Goal: Transaction & Acquisition: Purchase product/service

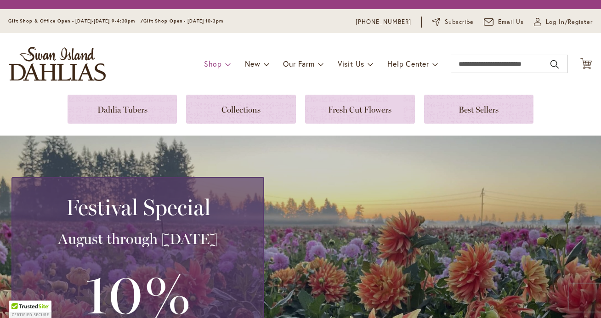
click at [226, 65] on span at bounding box center [228, 63] width 6 height 15
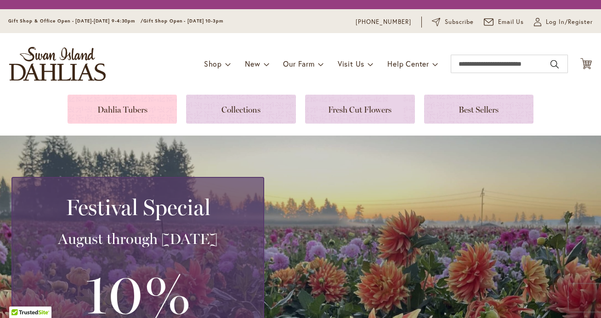
click at [128, 105] on link at bounding box center [123, 109] width 110 height 29
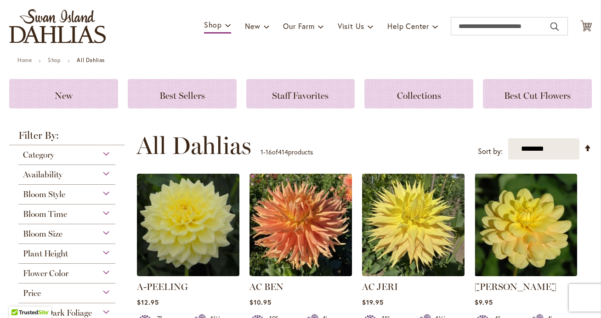
scroll to position [52, 0]
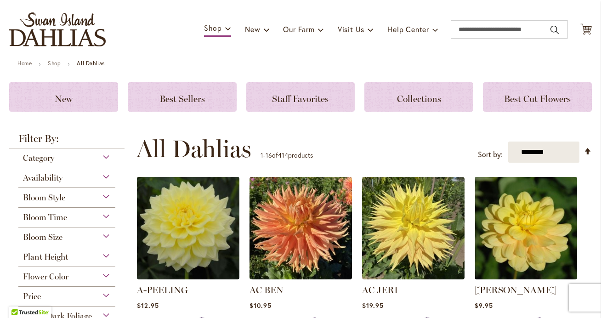
click at [108, 158] on div "Category" at bounding box center [66, 155] width 97 height 15
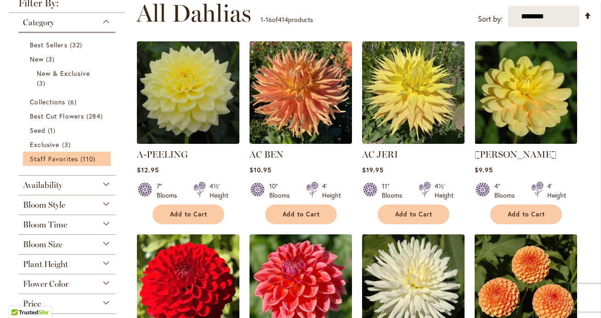
scroll to position [189, 0]
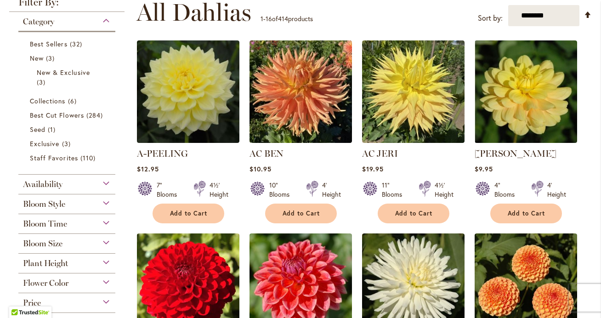
click at [106, 209] on div "Bloom Style" at bounding box center [66, 201] width 97 height 15
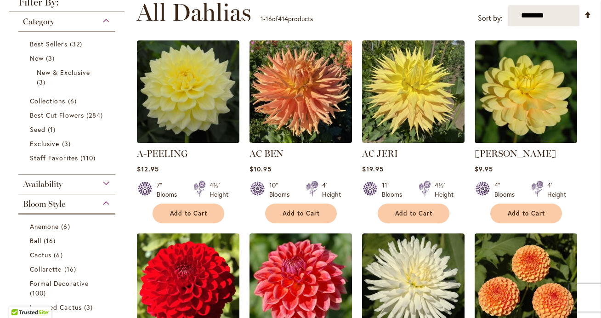
scroll to position [393, 0]
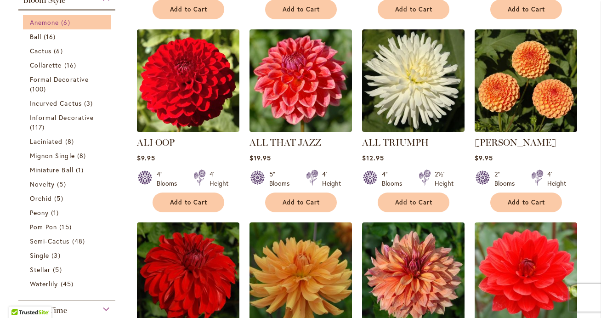
click at [55, 27] on span "Anemone" at bounding box center [44, 22] width 29 height 9
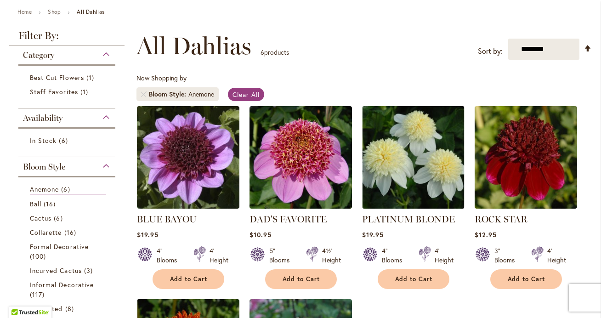
scroll to position [105, 0]
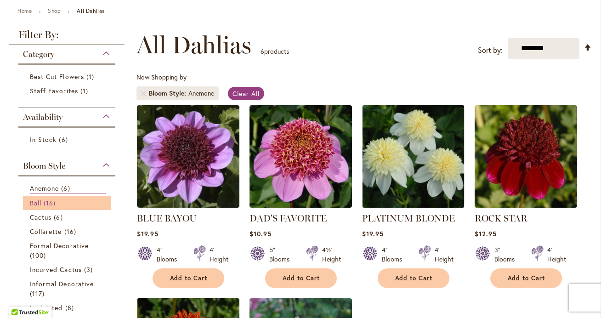
click at [49, 207] on span "16 items" at bounding box center [51, 203] width 14 height 10
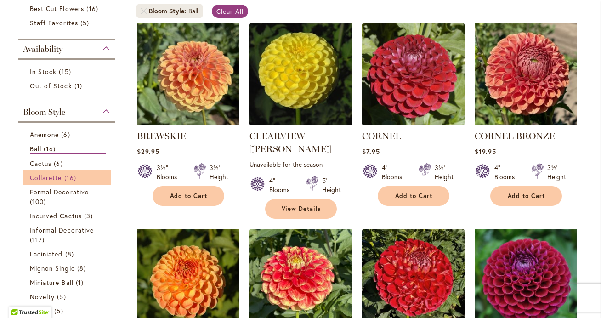
scroll to position [198, 0]
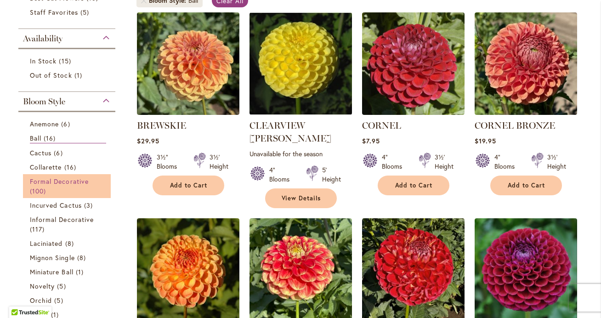
click at [73, 183] on span "Formal Decorative" at bounding box center [59, 181] width 59 height 9
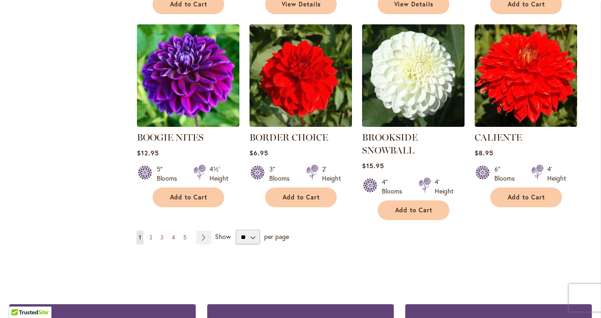
scroll to position [762, 0]
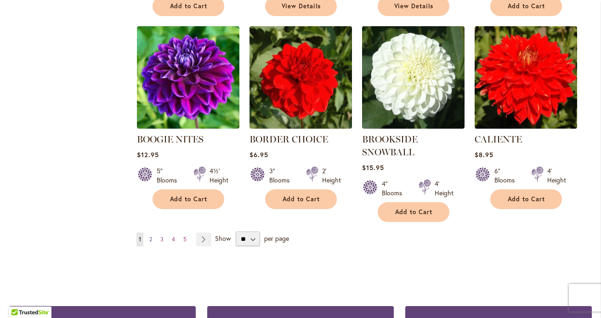
click at [152, 239] on span "2" at bounding box center [150, 239] width 3 height 7
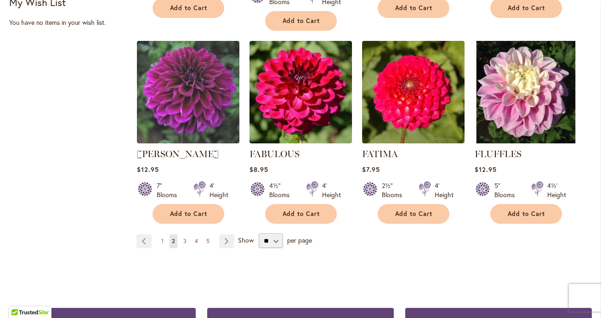
scroll to position [763, 0]
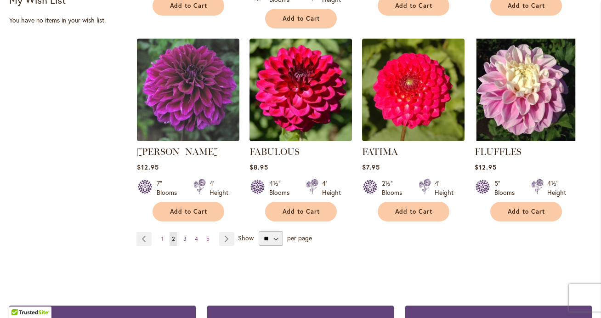
click at [184, 235] on span "3" at bounding box center [184, 238] width 3 height 7
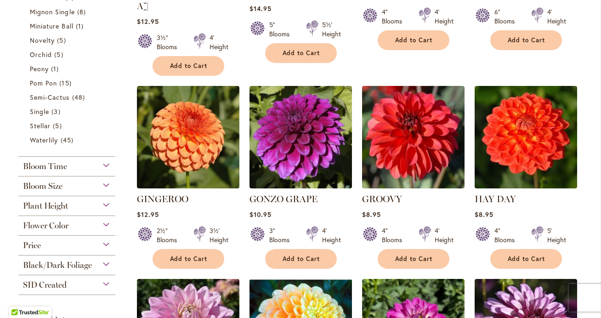
scroll to position [342, 0]
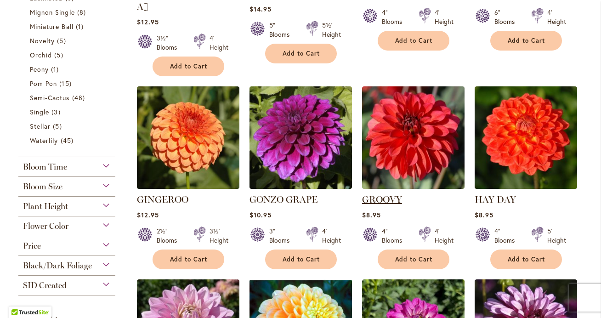
click at [385, 194] on link "GROOVY" at bounding box center [382, 199] width 40 height 11
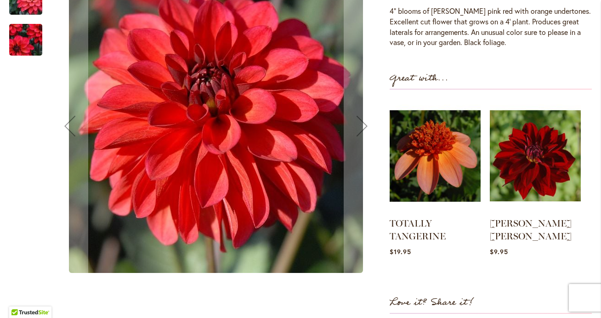
scroll to position [278, 0]
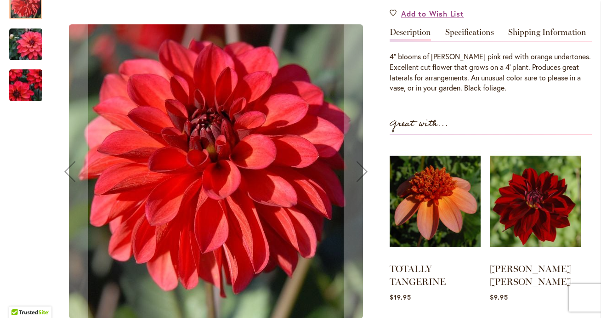
click at [15, 87] on img "GROOVY" at bounding box center [26, 84] width 66 height 57
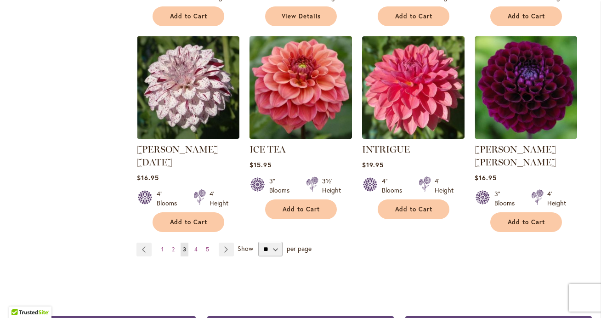
scroll to position [782, 0]
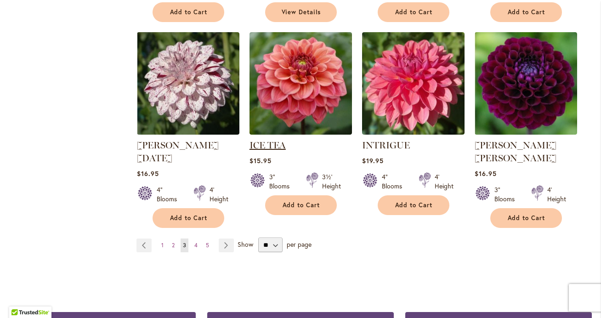
click at [269, 140] on link "ICE TEA" at bounding box center [267, 145] width 36 height 11
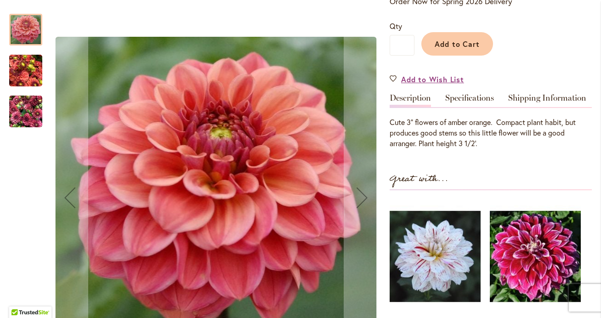
scroll to position [206, 0]
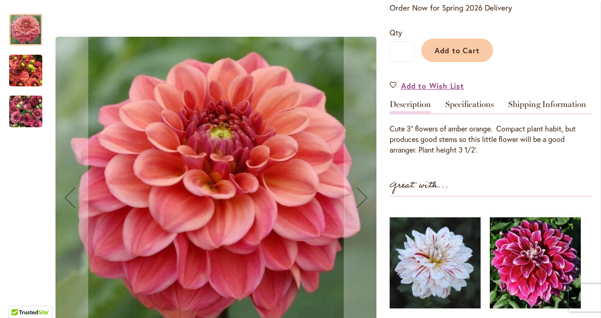
click at [24, 77] on img "ICE TEA" at bounding box center [25, 71] width 33 height 44
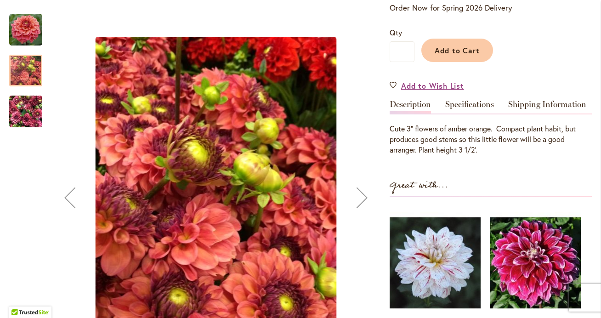
click at [29, 106] on img "ICE TEA" at bounding box center [25, 112] width 33 height 44
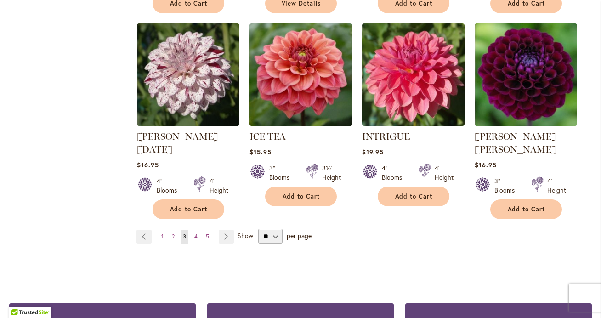
scroll to position [725, 0]
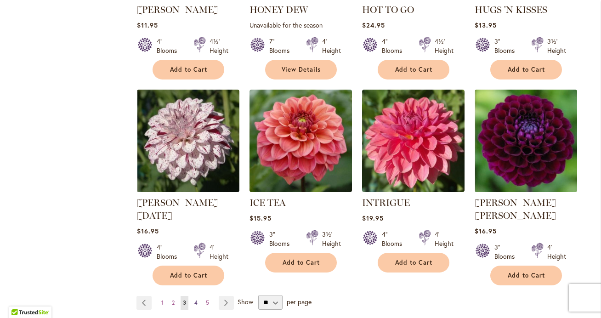
click at [197, 299] on span "4" at bounding box center [195, 302] width 3 height 7
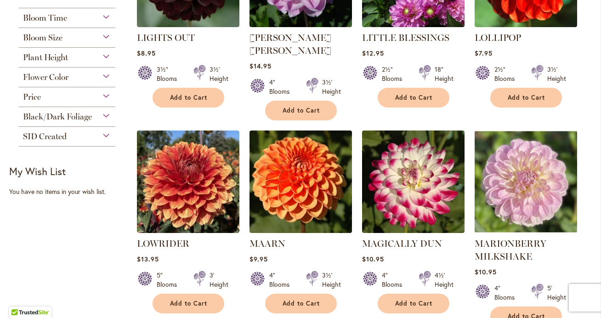
scroll to position [506, 0]
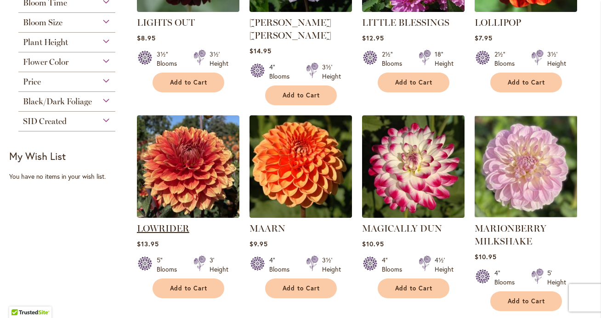
click at [158, 223] on link "LOWRIDER" at bounding box center [163, 228] width 52 height 11
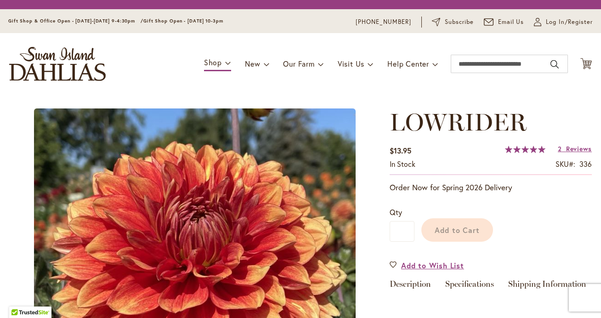
scroll to position [40, 0]
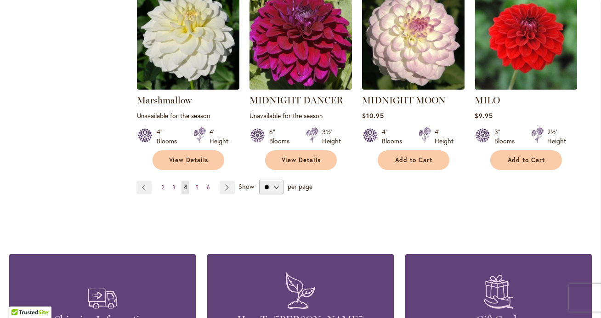
scroll to position [841, 0]
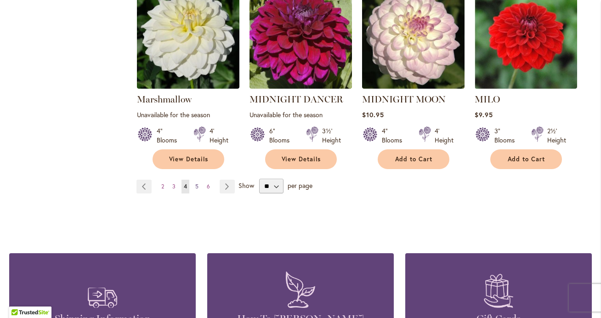
click at [198, 183] on span "5" at bounding box center [196, 186] width 3 height 7
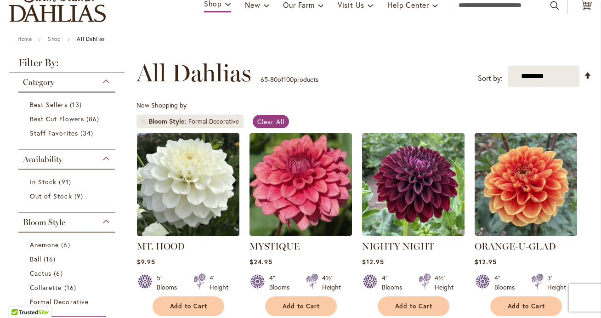
scroll to position [99, 0]
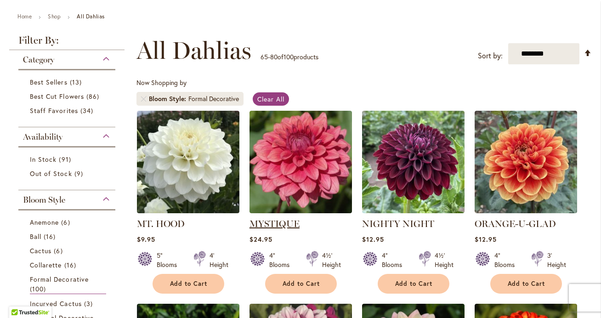
click at [263, 222] on link "MYSTIQUE" at bounding box center [274, 223] width 50 height 11
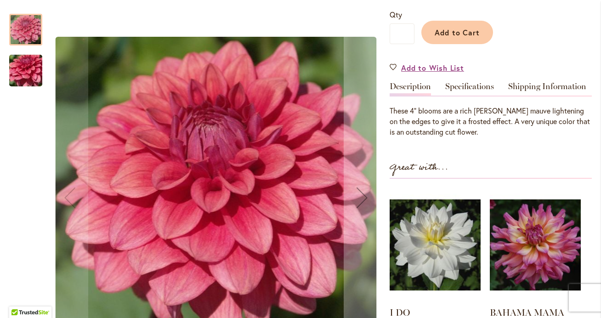
scroll to position [218, 0]
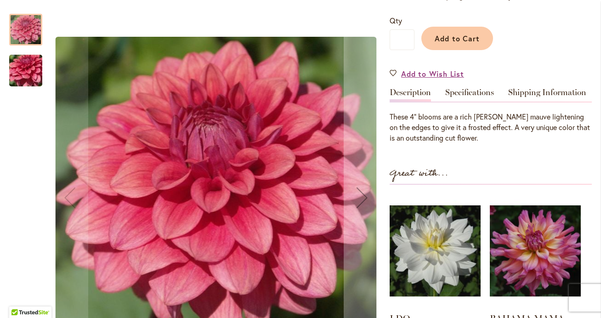
click at [34, 60] on img "MYSTIQUE" at bounding box center [26, 71] width 66 height 50
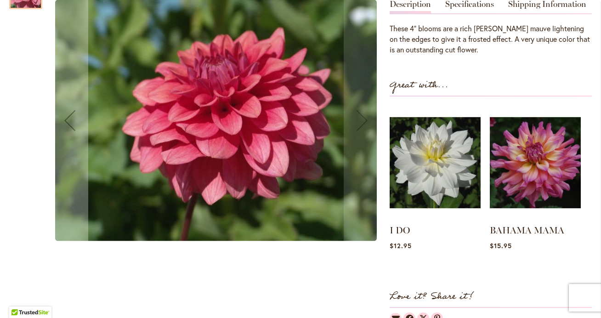
scroll to position [305, 0]
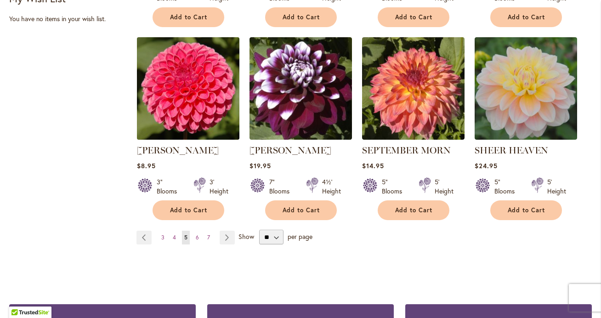
scroll to position [765, 0]
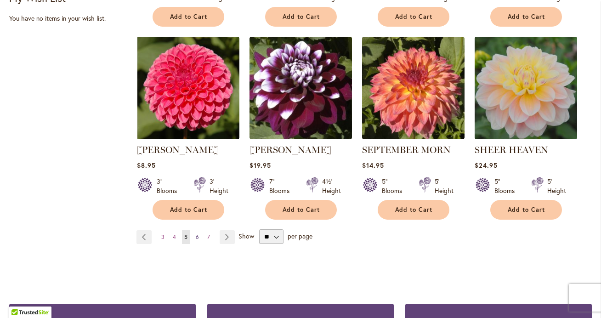
click at [197, 237] on span "6" at bounding box center [197, 236] width 3 height 7
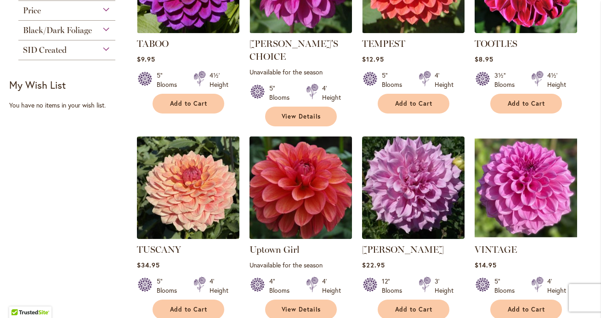
scroll to position [680, 0]
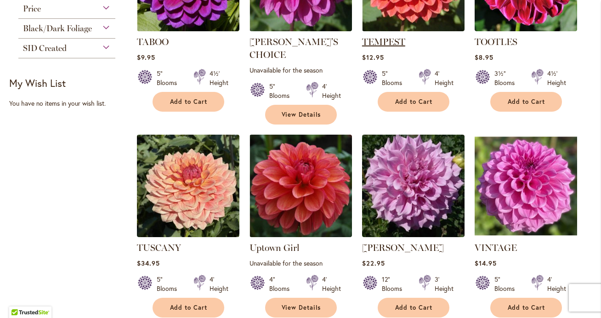
click at [390, 40] on link "TEMPEST" at bounding box center [383, 41] width 43 height 11
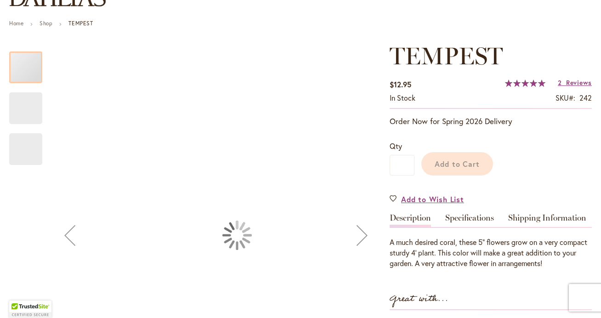
scroll to position [99, 0]
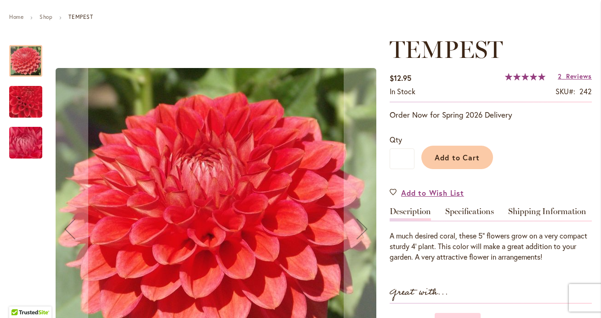
click at [28, 100] on img "TEMPEST" at bounding box center [26, 101] width 64 height 63
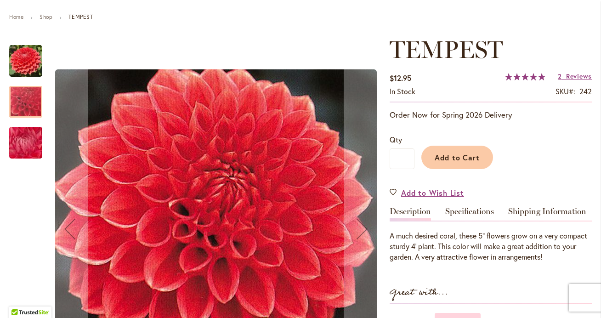
click at [23, 144] on img "TEMPEST" at bounding box center [26, 143] width 66 height 50
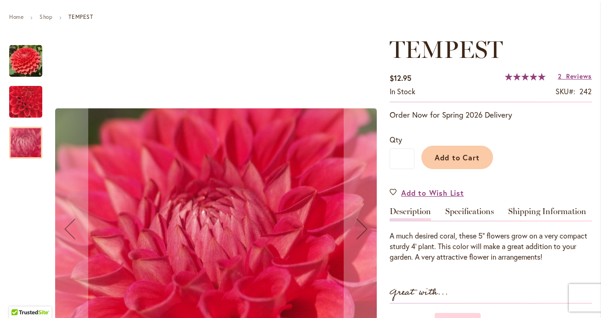
click at [27, 56] on img "TEMPEST" at bounding box center [25, 61] width 33 height 33
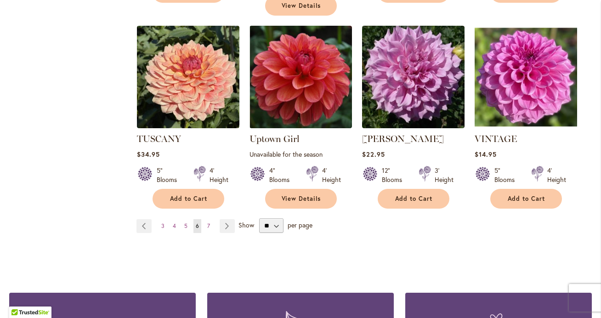
scroll to position [789, 0]
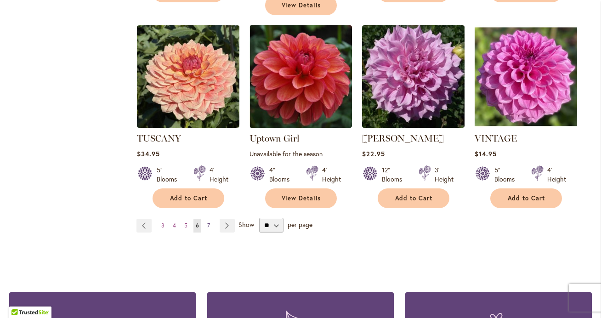
click at [210, 219] on link "Page 7" at bounding box center [208, 226] width 7 height 14
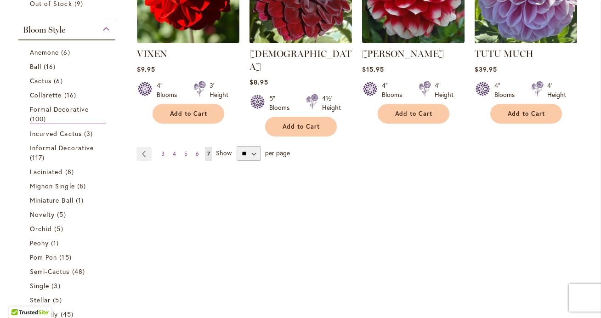
scroll to position [272, 0]
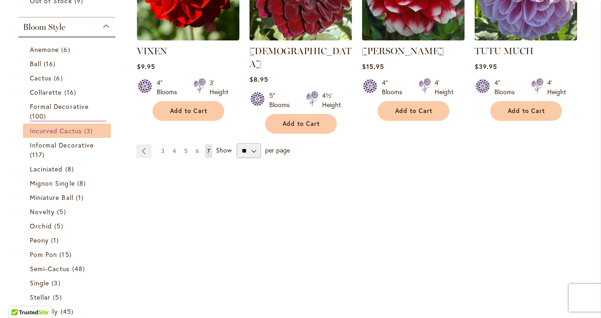
click at [64, 130] on span "Incurved Cactus" at bounding box center [56, 130] width 52 height 9
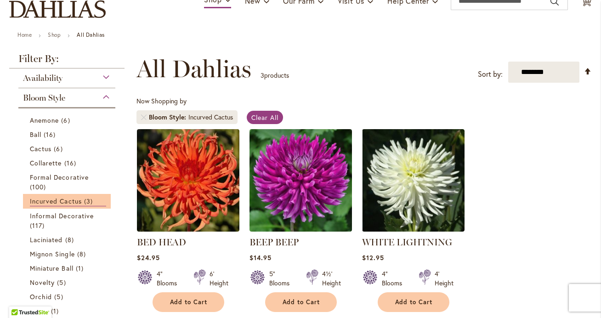
scroll to position [84, 0]
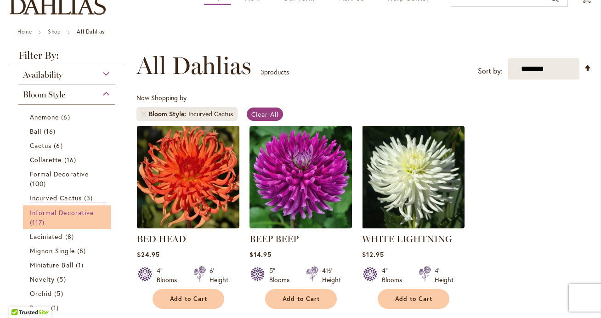
click at [69, 213] on span "Informal Decorative" at bounding box center [62, 212] width 64 height 9
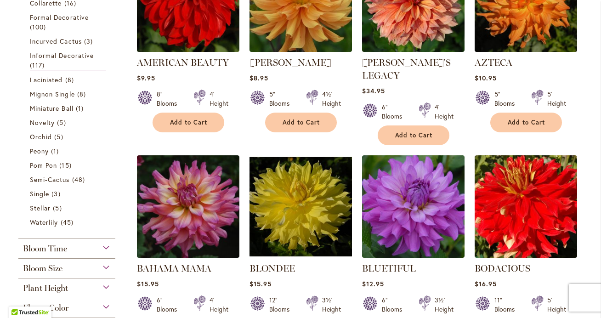
scroll to position [262, 0]
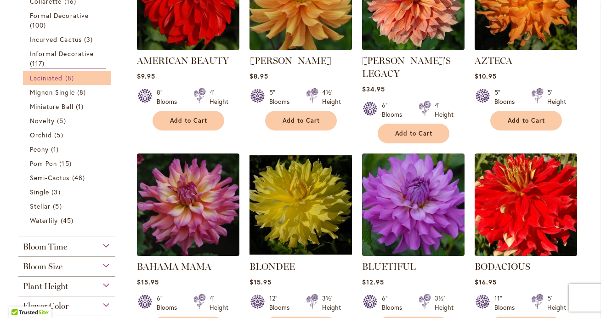
click at [65, 77] on span "8 items" at bounding box center [70, 78] width 11 height 10
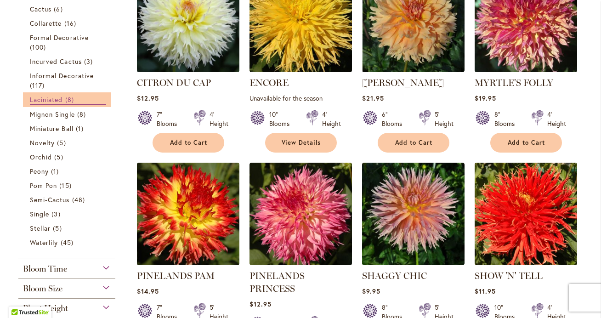
scroll to position [253, 0]
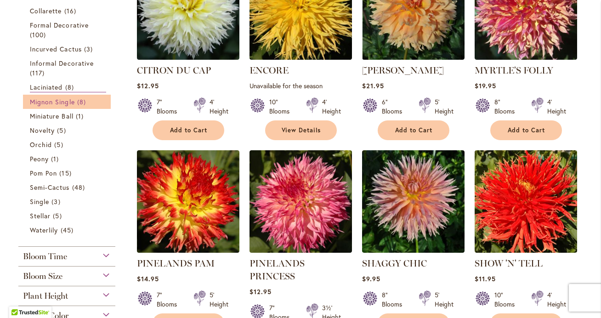
click at [62, 105] on span "Mignon Single" at bounding box center [52, 101] width 45 height 9
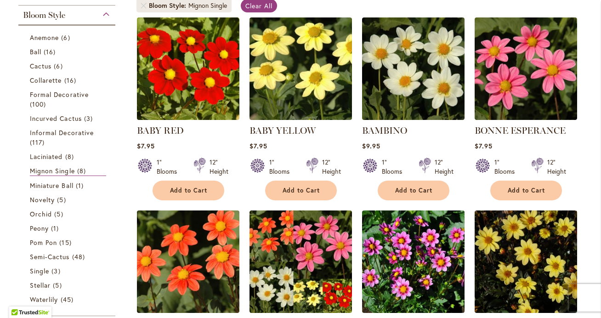
scroll to position [203, 0]
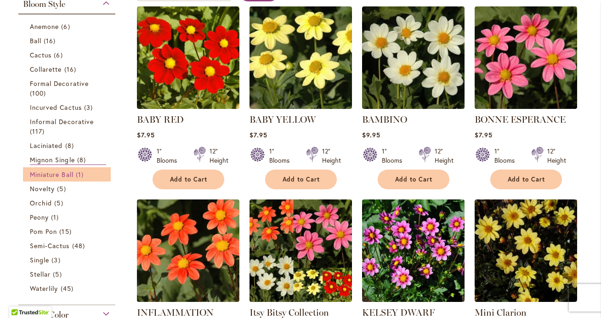
click at [63, 174] on span "Miniature Ball" at bounding box center [52, 174] width 44 height 9
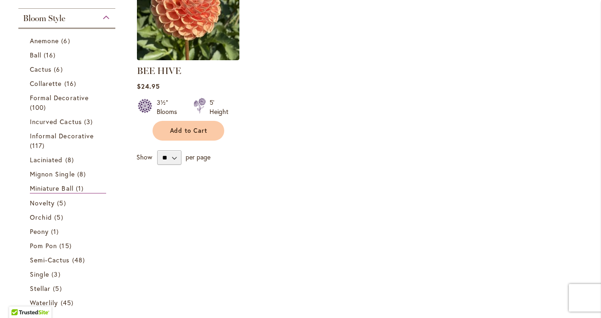
scroll to position [259, 0]
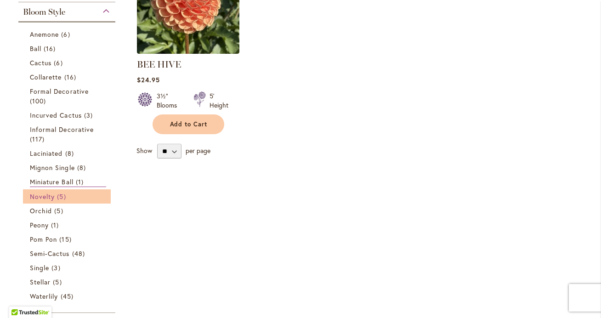
click at [45, 198] on span "Novelty" at bounding box center [42, 196] width 25 height 9
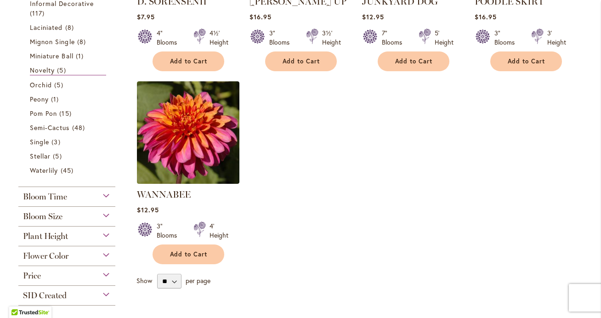
scroll to position [324, 0]
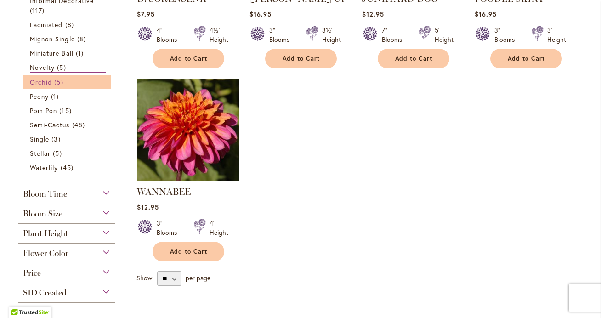
click at [47, 84] on span "Orchid" at bounding box center [41, 82] width 22 height 9
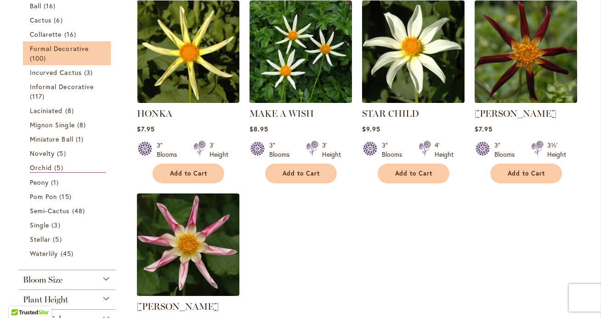
scroll to position [213, 0]
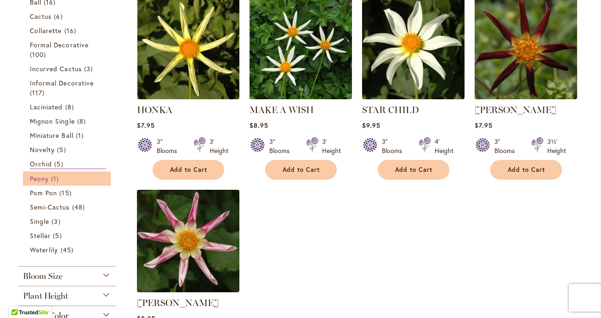
click at [42, 179] on span "Peony" at bounding box center [39, 178] width 19 height 9
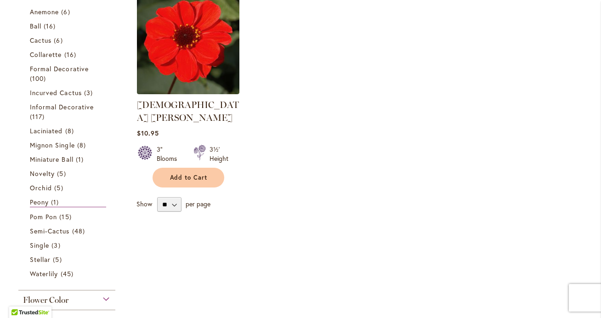
scroll to position [249, 0]
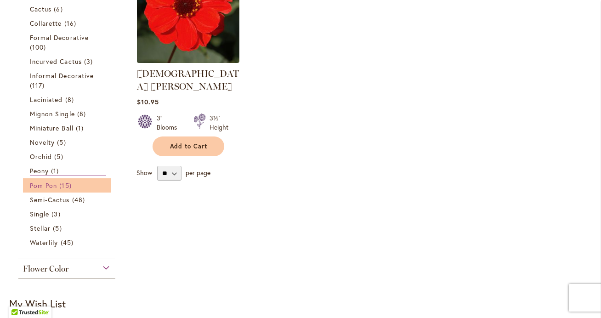
click at [43, 187] on span "Pom Pon" at bounding box center [43, 185] width 27 height 9
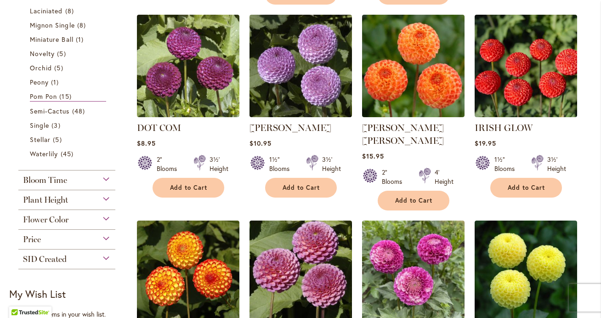
scroll to position [396, 0]
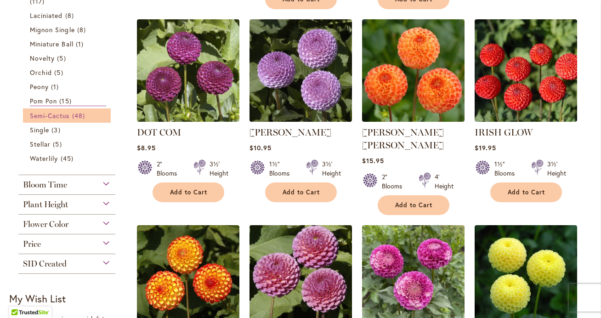
click at [41, 114] on span "Semi-Cactus" at bounding box center [50, 115] width 40 height 9
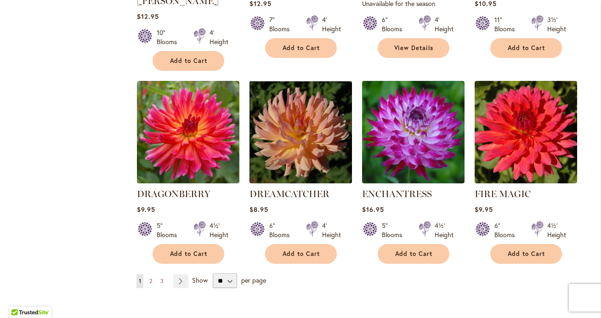
scroll to position [723, 0]
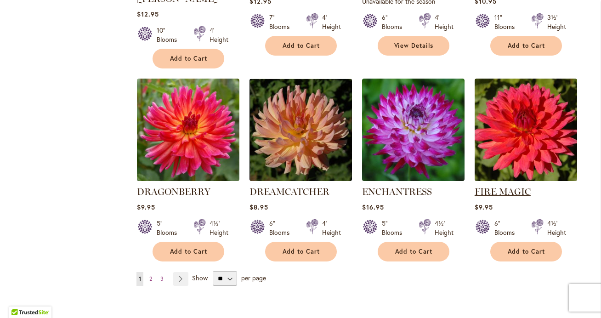
click at [499, 186] on link "FIRE MAGIC" at bounding box center [502, 191] width 56 height 11
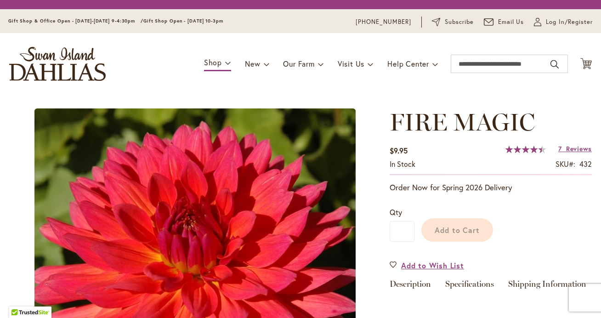
scroll to position [140, 0]
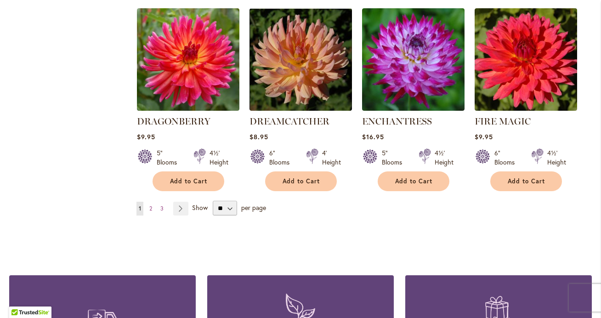
scroll to position [795, 0]
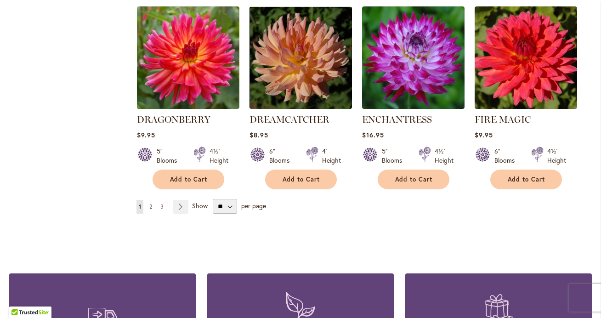
click at [152, 200] on link "Page 2" at bounding box center [150, 207] width 7 height 14
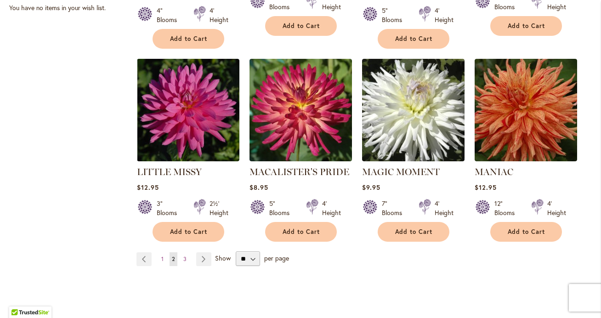
scroll to position [762, 0]
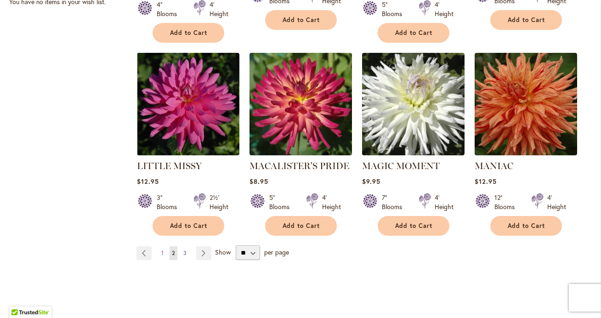
click at [186, 246] on link "Page 3" at bounding box center [185, 253] width 8 height 14
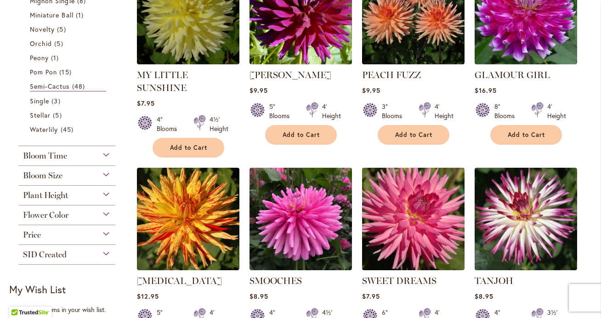
scroll to position [448, 0]
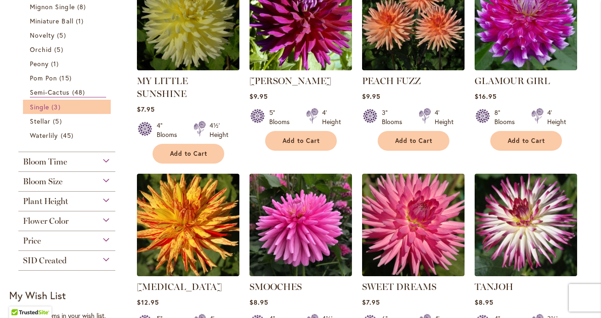
click at [42, 110] on span "Single" at bounding box center [39, 106] width 19 height 9
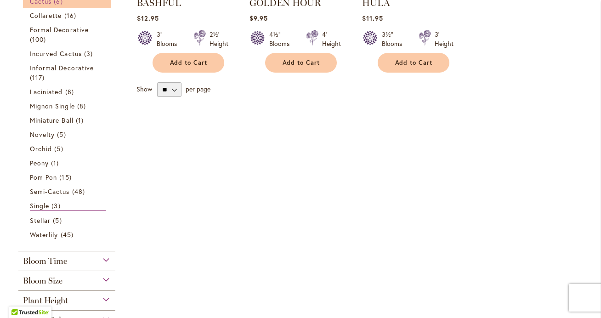
scroll to position [322, 0]
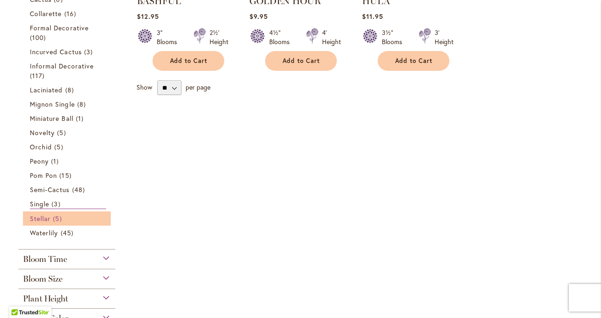
click at [57, 220] on span "5 items" at bounding box center [58, 219] width 11 height 10
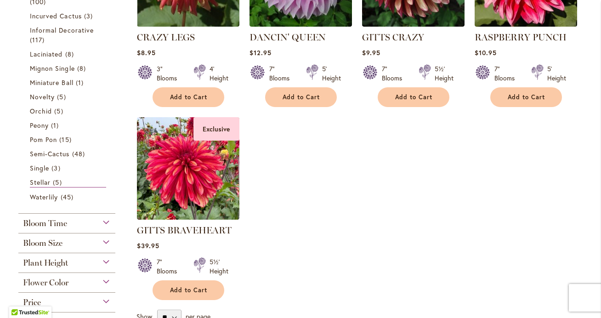
scroll to position [287, 0]
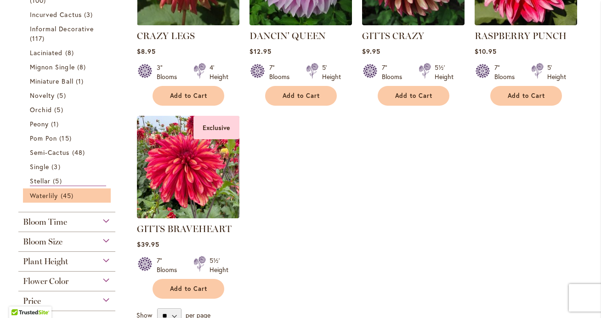
click at [56, 200] on li "Waterlily 45 items" at bounding box center [67, 195] width 88 height 14
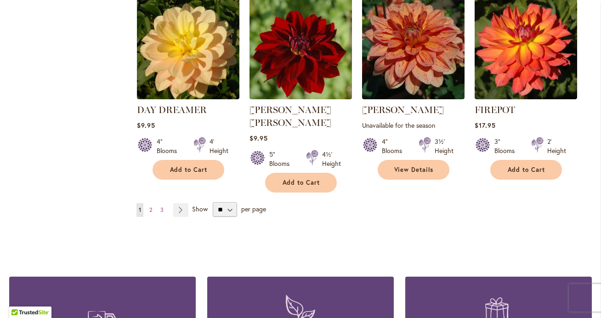
scroll to position [792, 0]
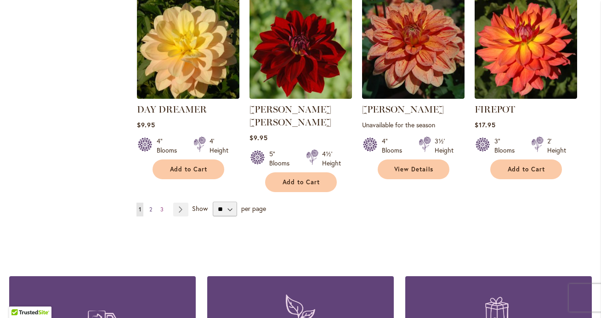
click at [151, 206] on span "2" at bounding box center [150, 209] width 3 height 7
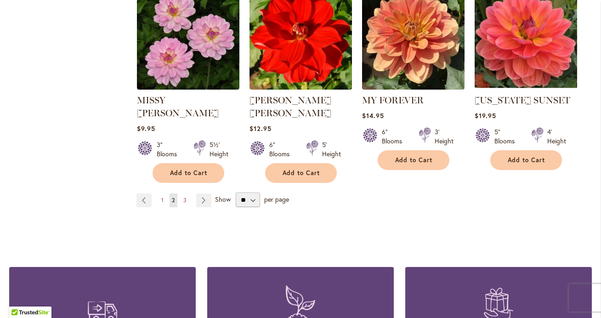
scroll to position [838, 0]
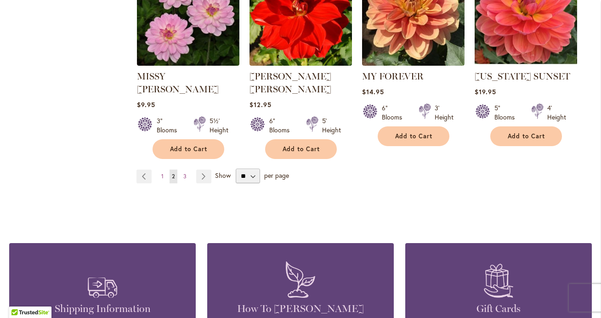
click at [189, 169] on ul "Page Previous Page 1 You're currently reading page 2 Page 3 Page Next" at bounding box center [175, 176] width 79 height 14
click at [186, 173] on span "3" at bounding box center [184, 176] width 3 height 7
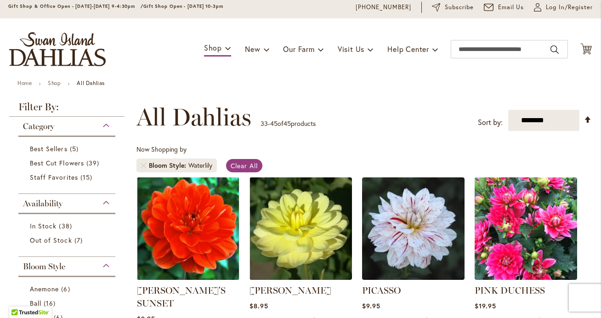
scroll to position [31, 0]
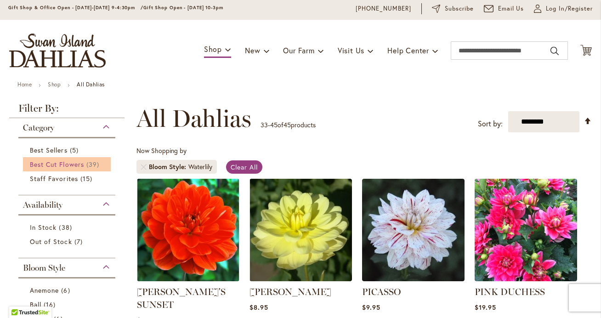
click at [79, 165] on span "Best Cut Flowers" at bounding box center [57, 164] width 54 height 9
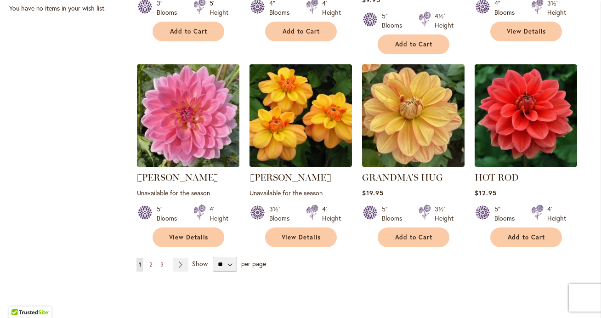
scroll to position [741, 0]
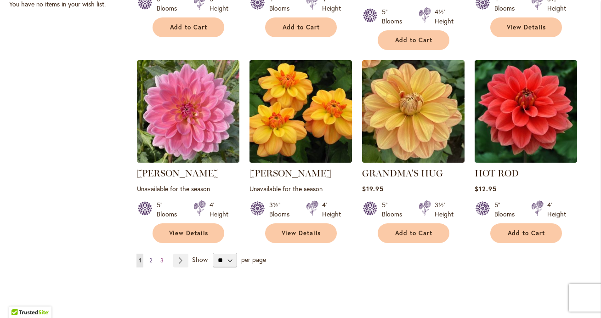
click at [152, 257] on span "2" at bounding box center [150, 260] width 3 height 7
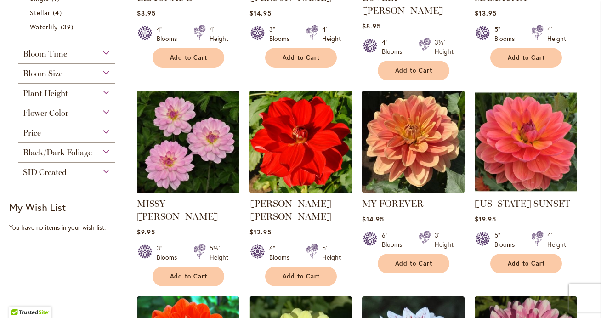
scroll to position [519, 0]
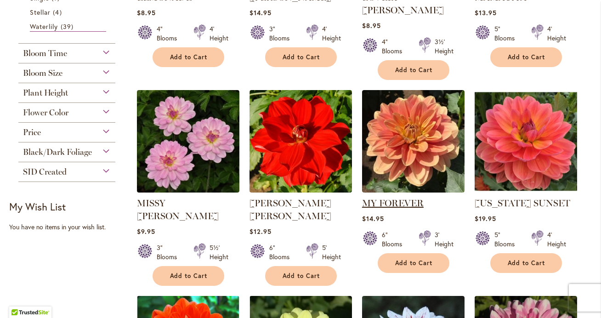
click at [385, 198] on link "MY FOREVER" at bounding box center [393, 203] width 62 height 11
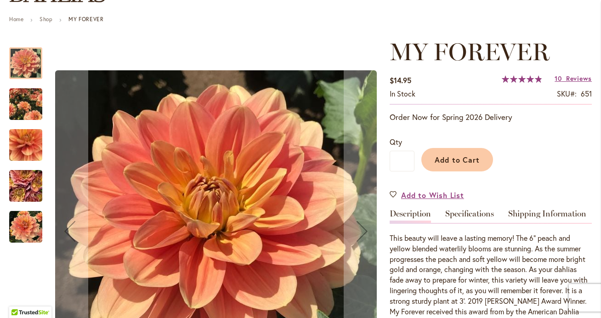
scroll to position [96, 0]
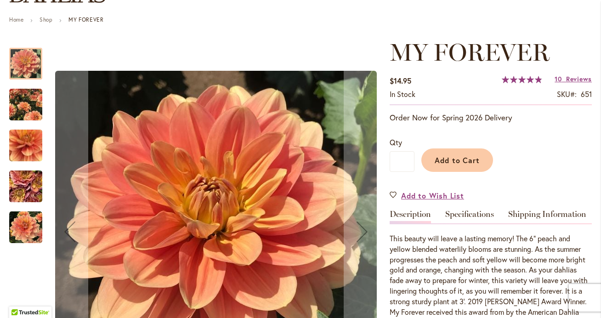
click at [27, 62] on div at bounding box center [25, 64] width 33 height 32
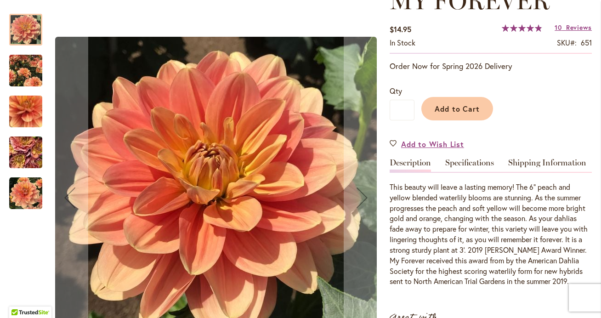
scroll to position [171, 0]
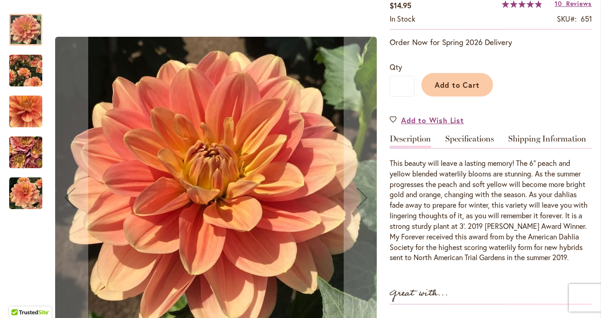
click at [25, 74] on img "MY FOREVER" at bounding box center [25, 70] width 33 height 41
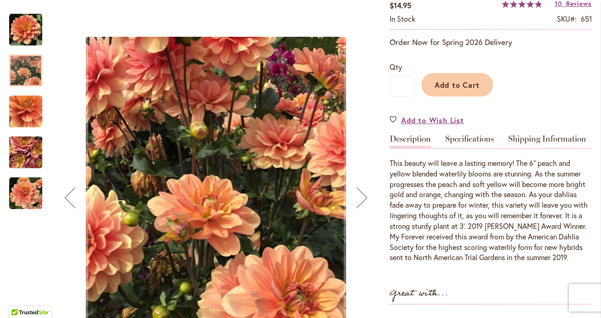
click at [27, 111] on img "MY FOREVER" at bounding box center [26, 111] width 66 height 62
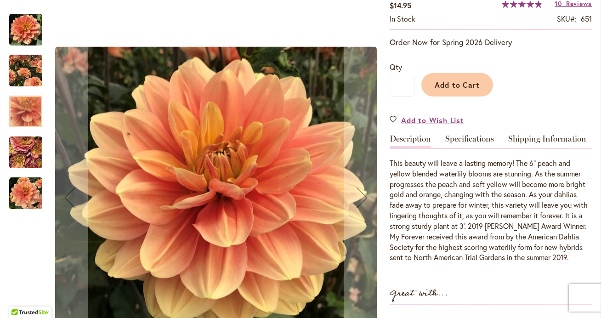
click at [29, 136] on img "MY FOREVER" at bounding box center [26, 153] width 66 height 50
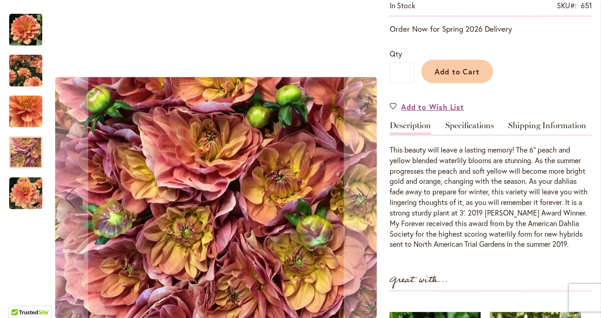
scroll to position [197, 0]
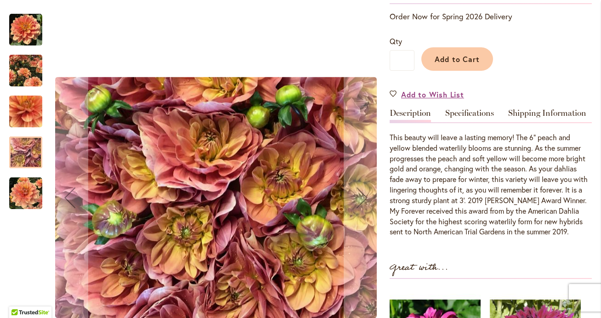
click at [28, 191] on img "MY FOREVER" at bounding box center [25, 193] width 33 height 33
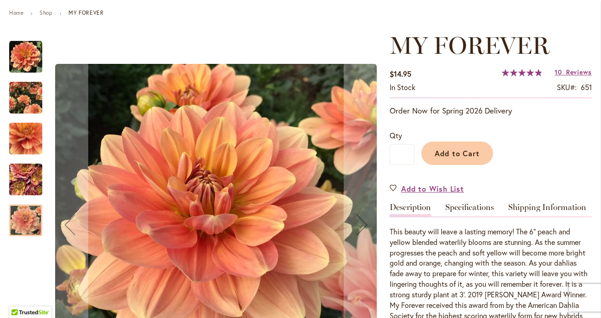
scroll to position [102, 0]
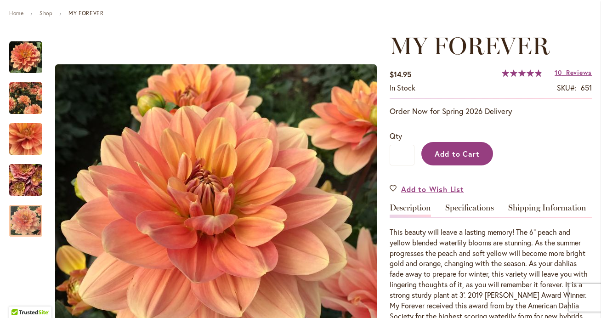
click at [448, 158] on span "Add to Cart" at bounding box center [457, 154] width 45 height 10
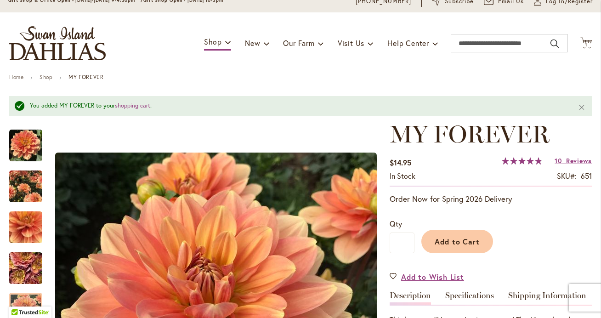
scroll to position [29, 0]
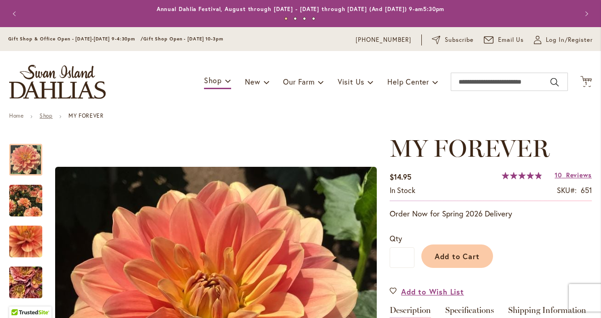
click at [51, 116] on link "Shop" at bounding box center [46, 115] width 13 height 7
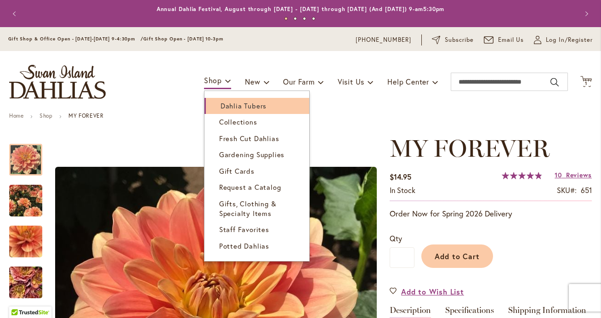
click at [243, 104] on span "Dahlia Tubers" at bounding box center [243, 105] width 46 height 9
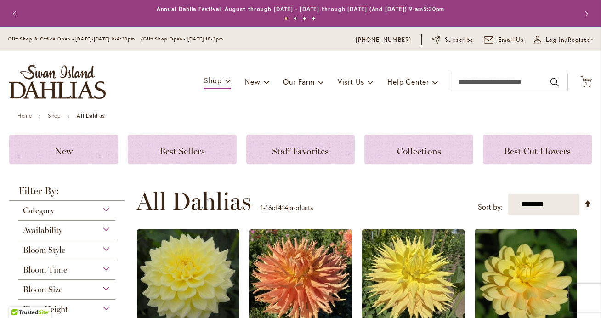
click at [107, 211] on div "Category" at bounding box center [66, 208] width 97 height 15
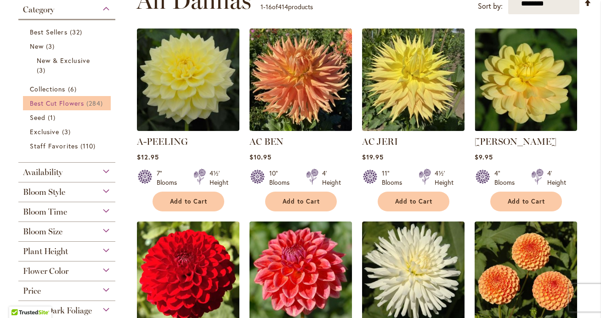
click at [66, 102] on span "Best Cut Flowers" at bounding box center [57, 103] width 54 height 9
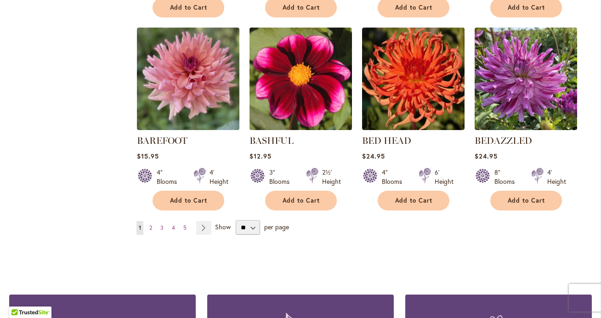
scroll to position [776, 0]
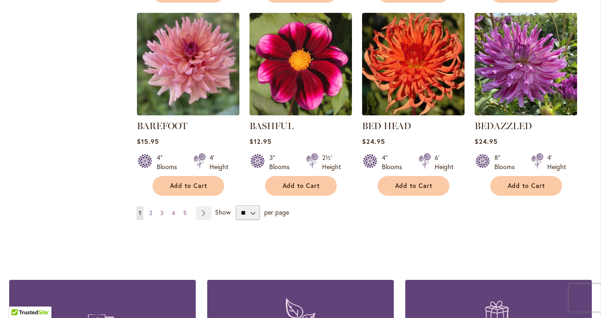
click at [151, 213] on span "2" at bounding box center [150, 212] width 3 height 7
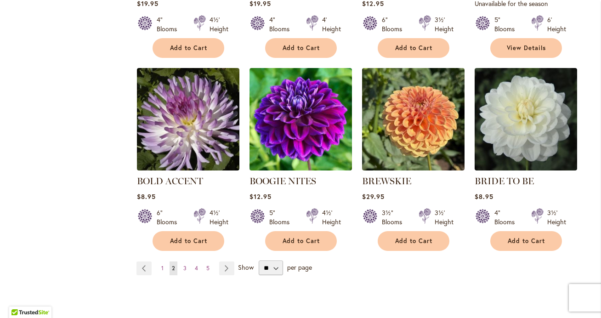
scroll to position [736, 0]
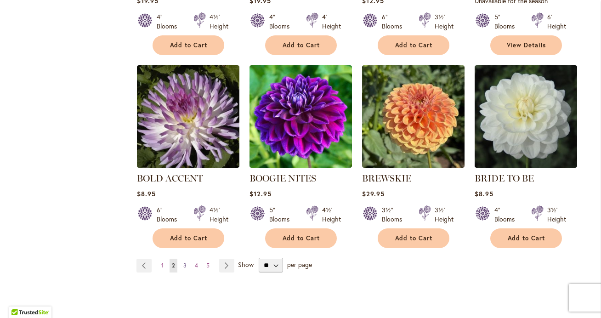
click at [185, 262] on span "3" at bounding box center [184, 265] width 3 height 7
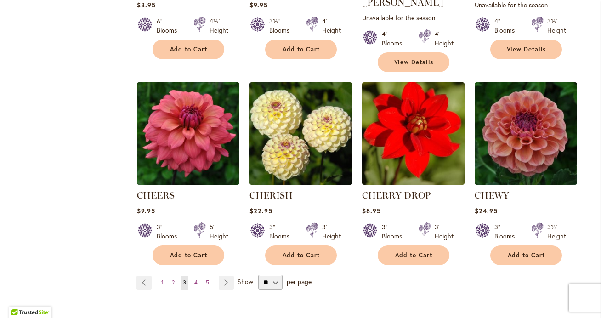
scroll to position [734, 0]
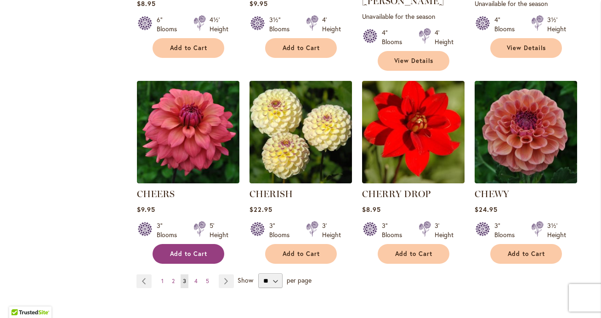
click at [179, 250] on span "Add to Cart" at bounding box center [189, 254] width 38 height 8
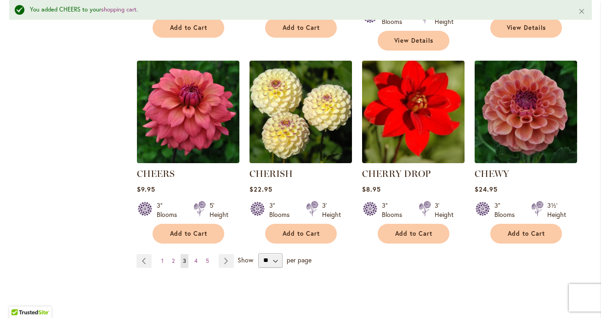
scroll to position [783, 0]
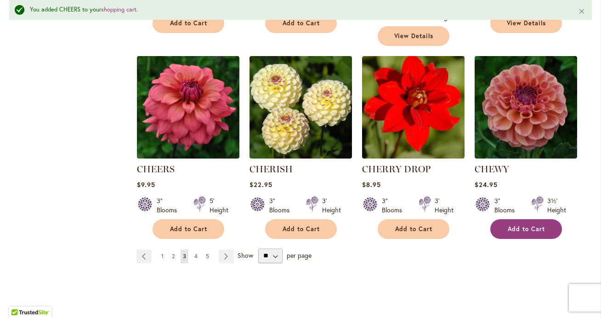
click at [527, 225] on span "Add to Cart" at bounding box center [527, 229] width 38 height 8
click at [197, 253] on span "4" at bounding box center [195, 256] width 3 height 7
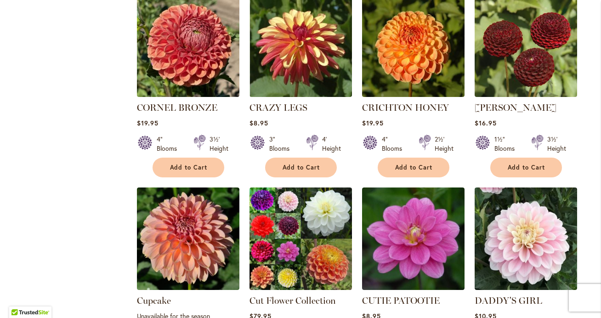
scroll to position [628, 0]
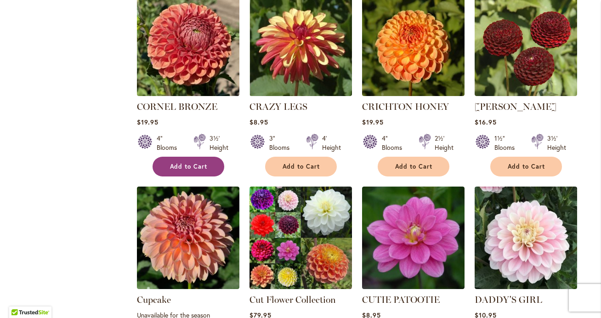
click span "Add to Cart"
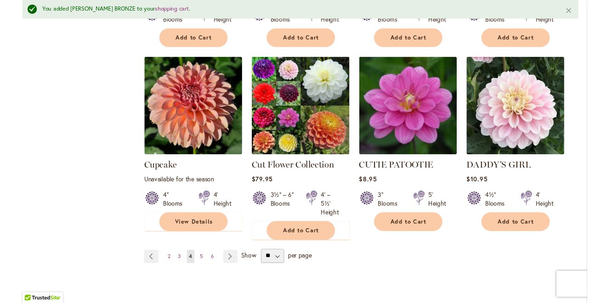
scroll to position [785, 0]
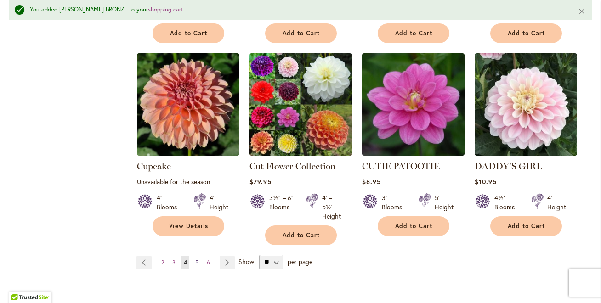
click span "5"
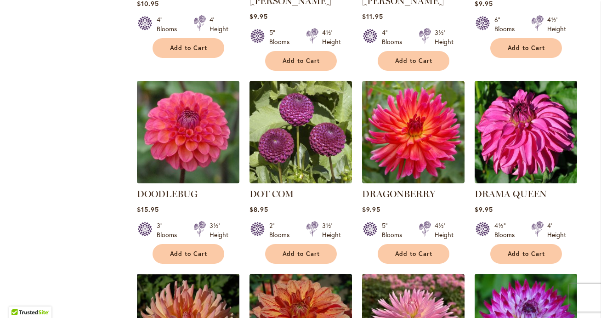
scroll to position [529, 0]
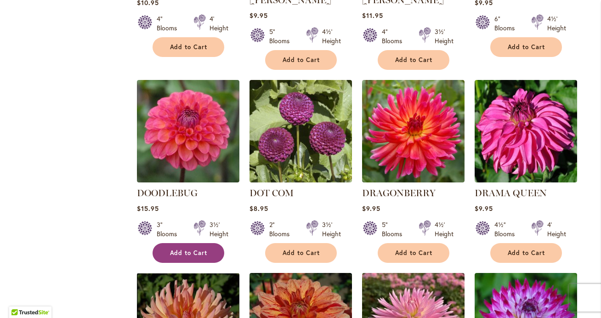
click at [197, 249] on span "Add to Cart" at bounding box center [189, 253] width 38 height 8
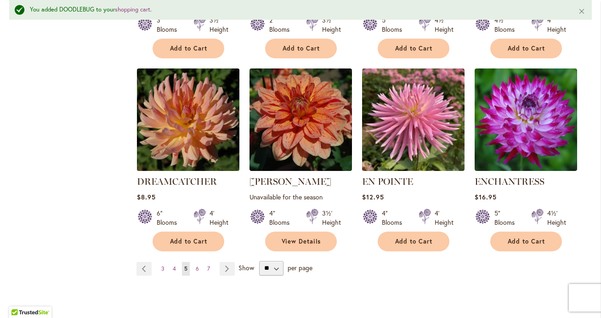
scroll to position [762, 0]
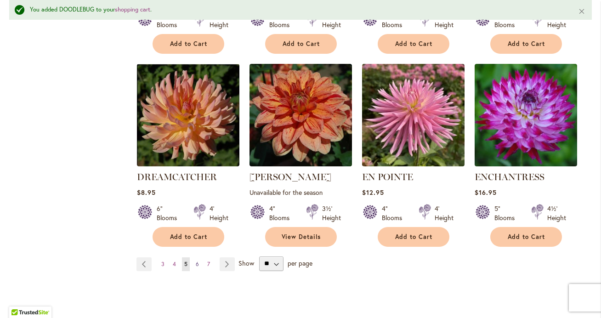
click at [196, 260] on span "6" at bounding box center [197, 263] width 3 height 7
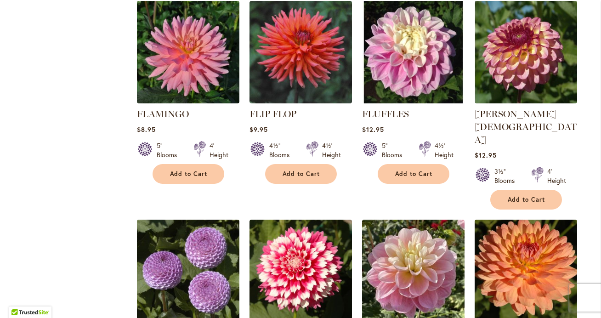
scroll to position [627, 0]
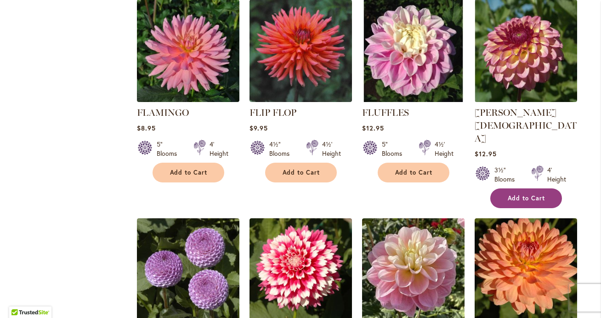
click at [510, 194] on span "Add to Cart" at bounding box center [527, 198] width 38 height 8
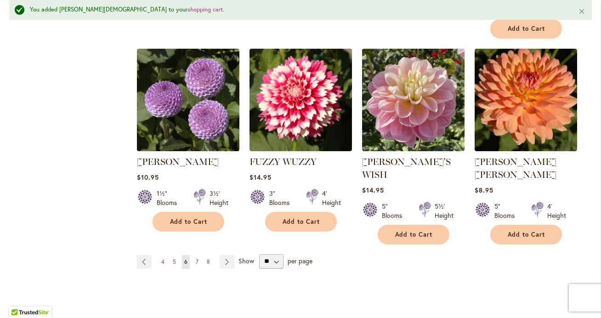
scroll to position [822, 0]
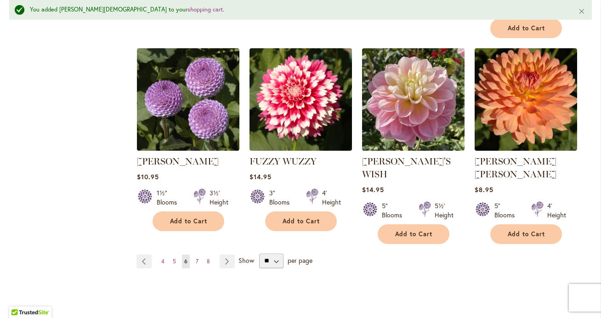
click at [198, 254] on link "Page 7" at bounding box center [196, 261] width 7 height 14
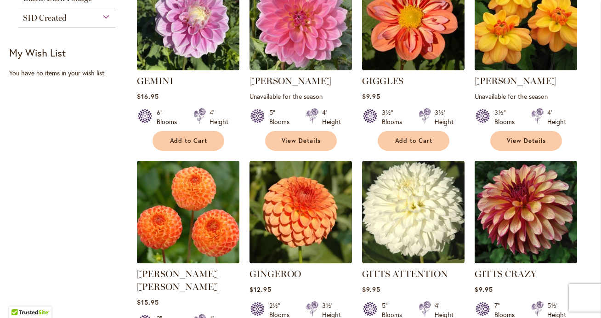
scroll to position [451, 0]
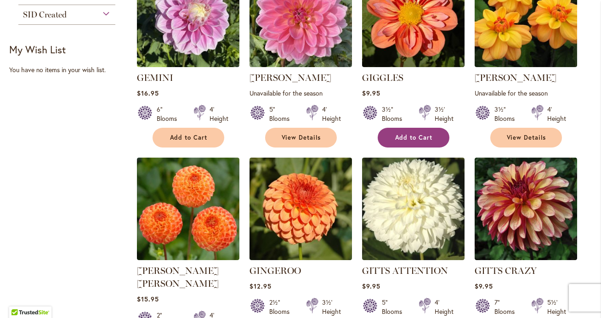
click at [419, 136] on span "Add to Cart" at bounding box center [414, 138] width 38 height 8
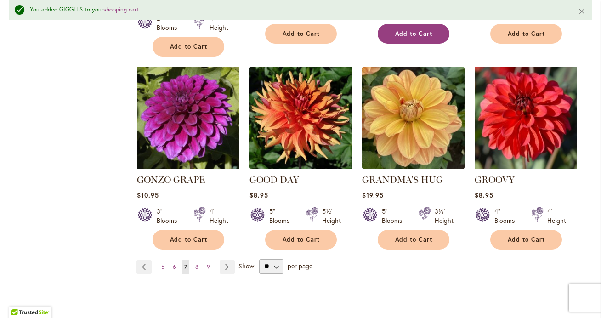
scroll to position [775, 0]
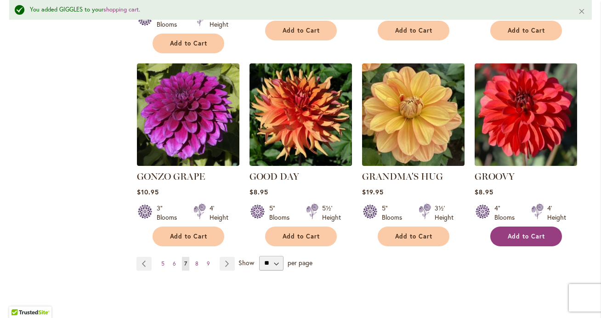
click at [523, 232] on span "Add to Cart" at bounding box center [527, 236] width 38 height 8
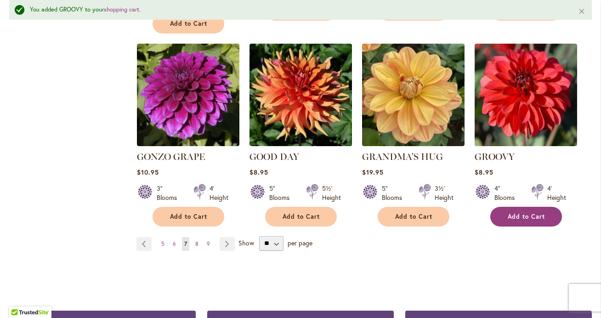
scroll to position [796, 0]
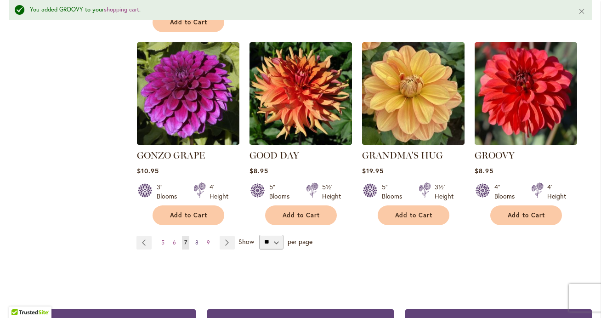
click at [195, 239] on span "8" at bounding box center [196, 242] width 3 height 7
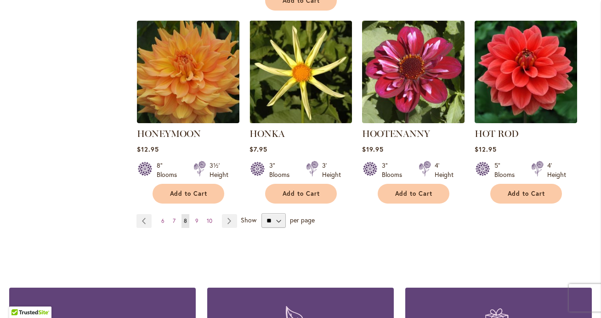
scroll to position [818, 0]
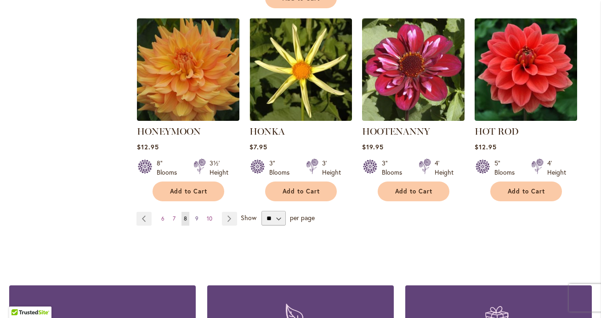
click at [198, 212] on link "Page 9" at bounding box center [197, 219] width 8 height 14
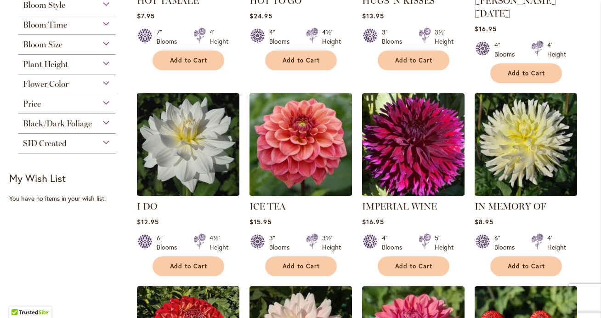
scroll to position [332, 0]
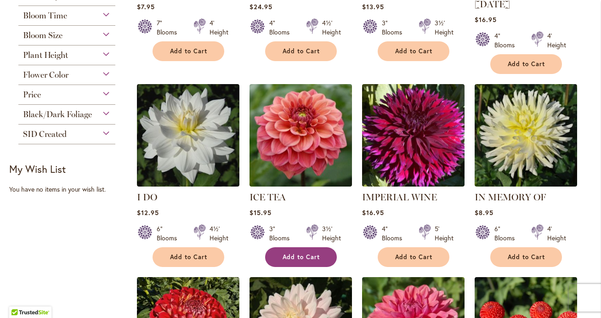
click at [289, 247] on button "Add to Cart" at bounding box center [301, 257] width 72 height 20
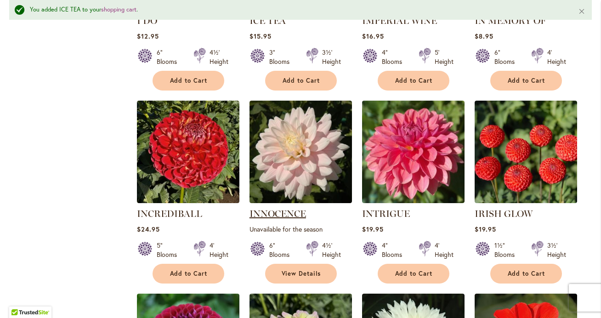
scroll to position [539, 0]
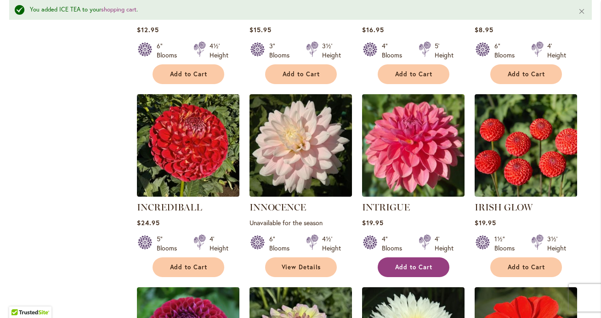
click at [407, 263] on span "Add to Cart" at bounding box center [414, 267] width 38 height 8
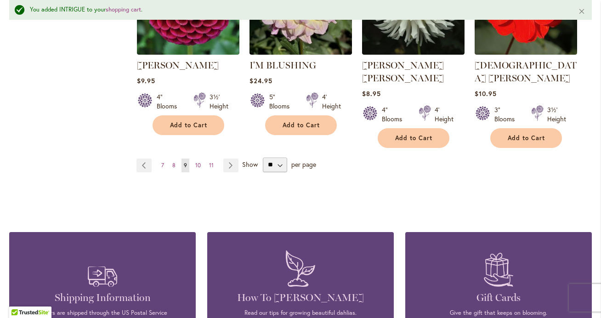
scroll to position [876, 0]
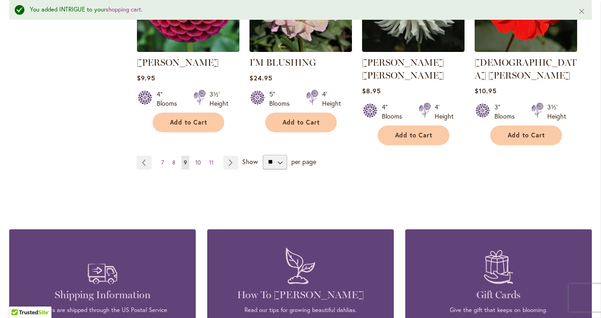
click at [197, 159] on span "10" at bounding box center [198, 162] width 6 height 7
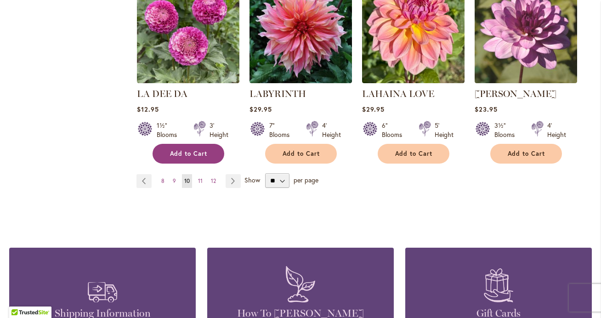
scroll to position [825, 0]
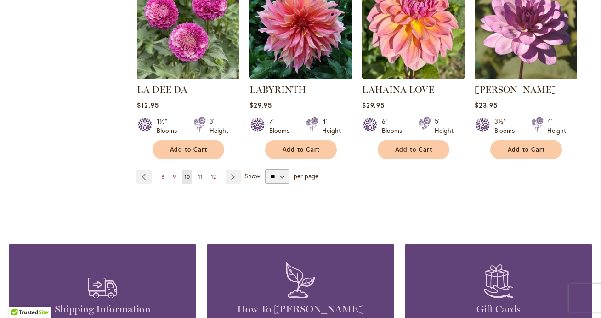
click at [201, 177] on span "11" at bounding box center [200, 176] width 5 height 7
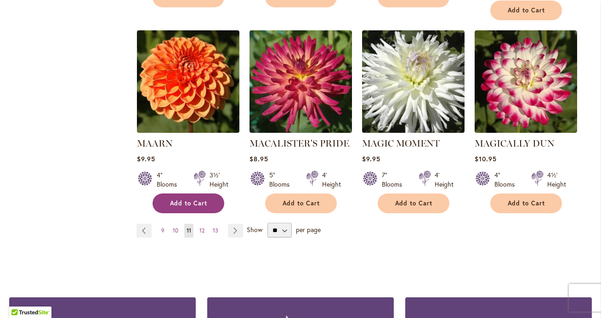
scroll to position [797, 0]
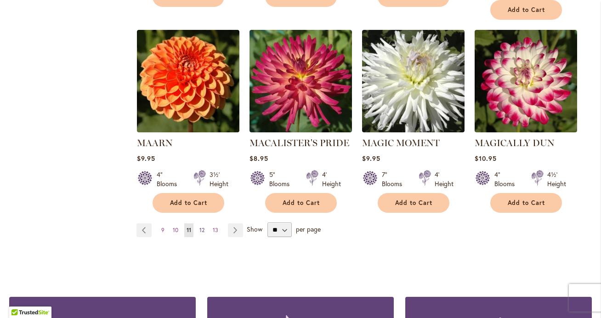
click at [203, 226] on span "12" at bounding box center [201, 229] width 5 height 7
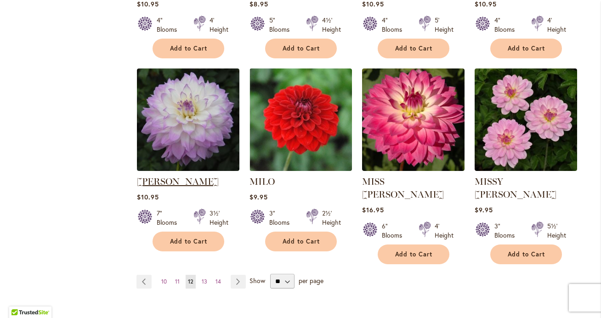
scroll to position [746, 0]
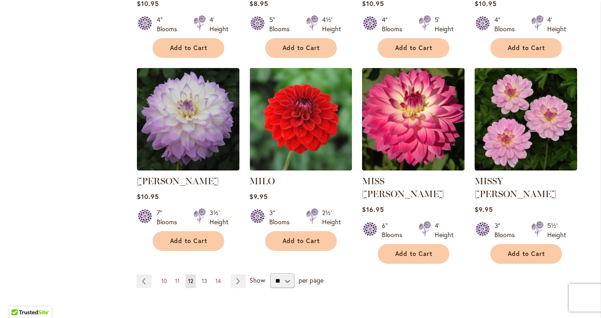
click at [203, 277] on span "13" at bounding box center [205, 280] width 6 height 7
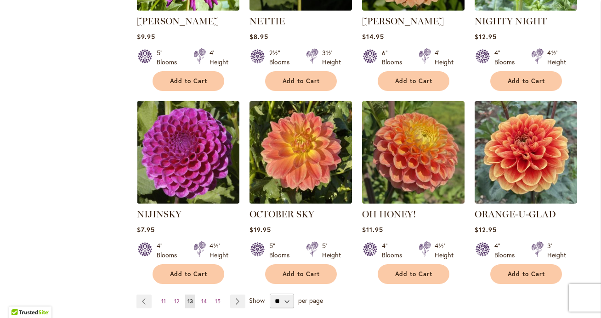
scroll to position [713, 0]
click at [412, 270] on span "Add to Cart" at bounding box center [414, 274] width 38 height 8
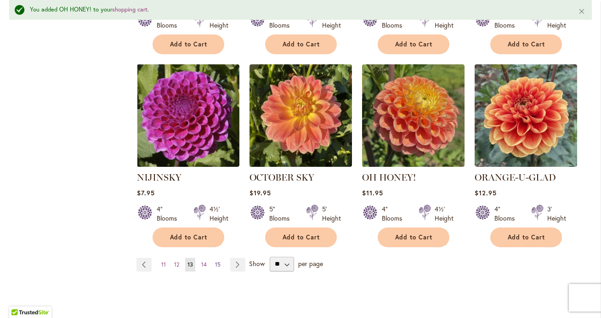
scroll to position [776, 0]
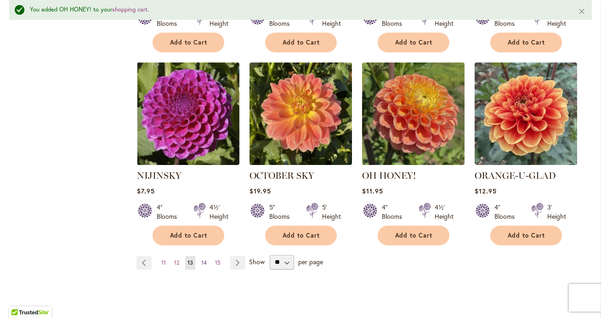
click at [207, 256] on link "Page 14" at bounding box center [204, 263] width 10 height 14
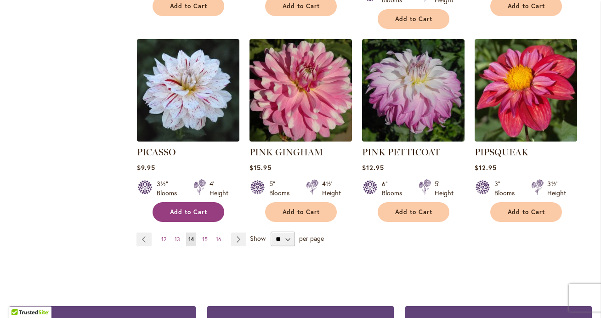
scroll to position [777, 0]
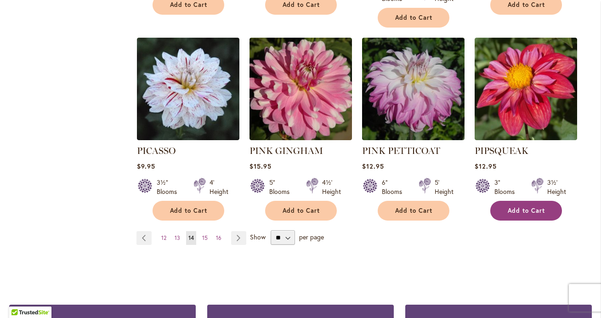
click at [515, 204] on button "Add to Cart" at bounding box center [526, 211] width 72 height 20
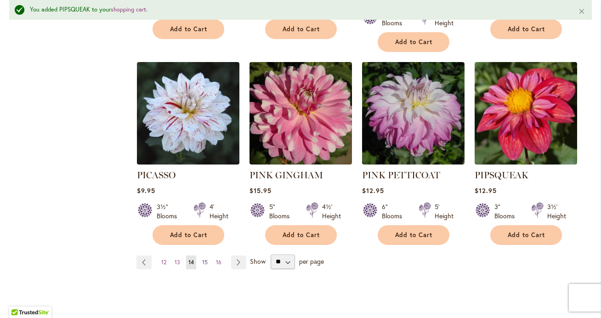
click at [205, 259] on span "15" at bounding box center [205, 262] width 6 height 7
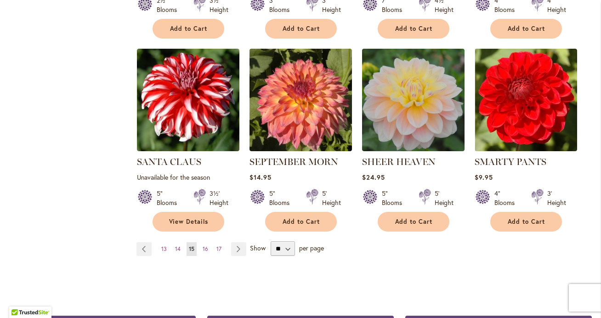
scroll to position [754, 0]
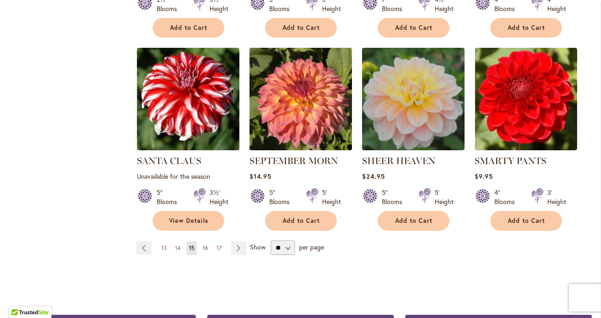
click at [206, 249] on span "16" at bounding box center [206, 247] width 6 height 7
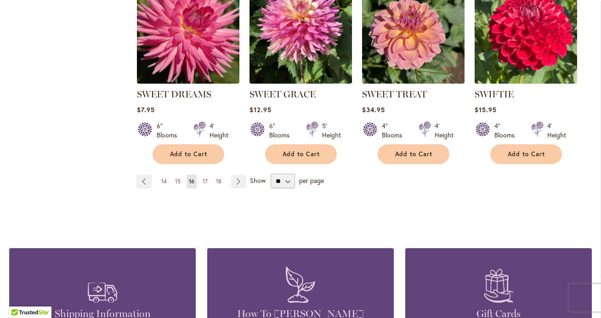
scroll to position [823, 0]
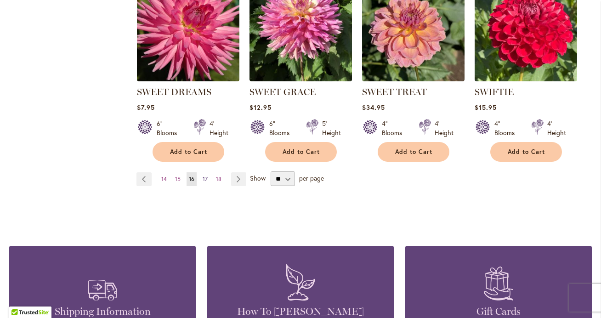
click at [206, 180] on span "17" at bounding box center [205, 178] width 5 height 7
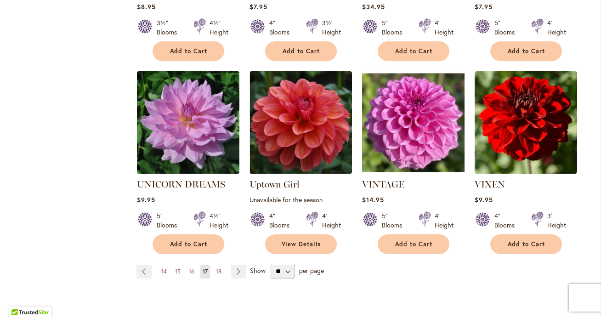
scroll to position [732, 0]
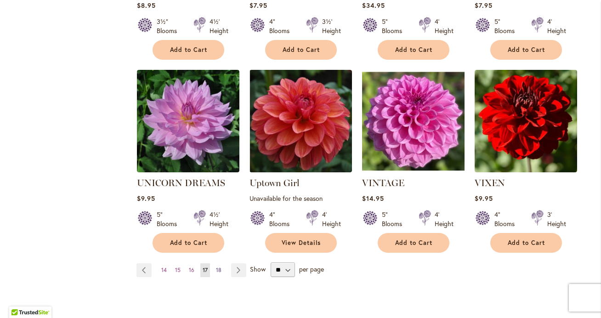
click at [218, 266] on span "18" at bounding box center [219, 269] width 6 height 7
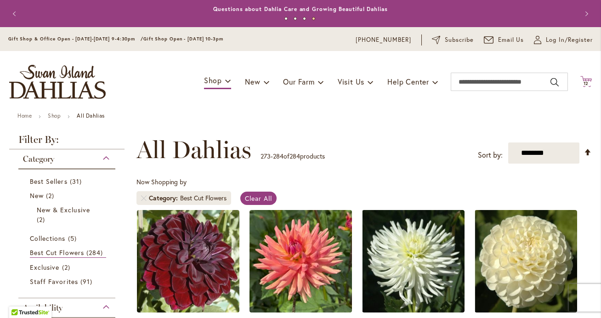
click at [586, 81] on span "12" at bounding box center [586, 83] width 6 height 6
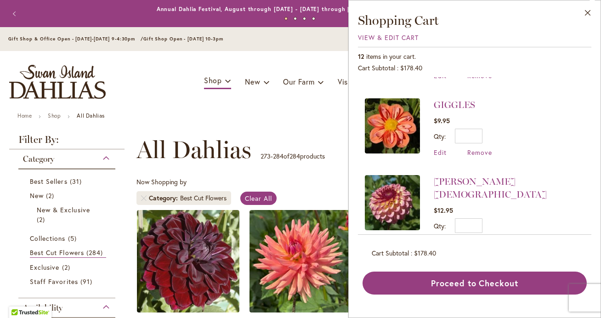
scroll to position [371, 0]
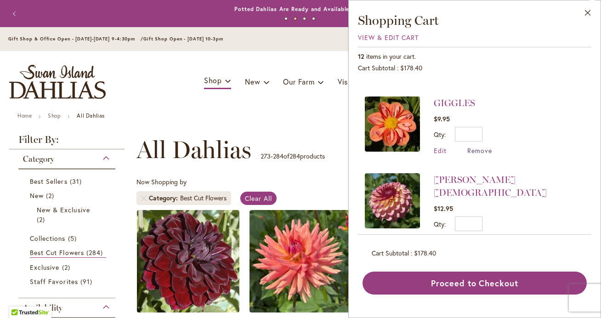
click at [478, 150] on span "Remove" at bounding box center [479, 150] width 25 height 9
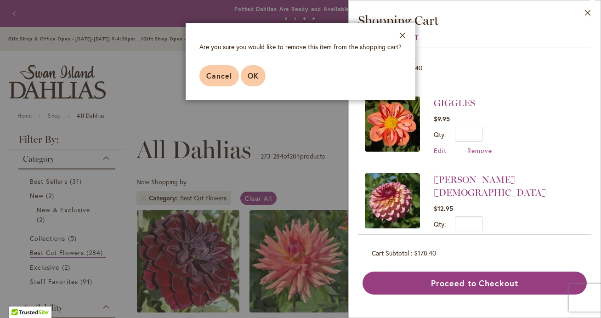
click at [254, 78] on span "OK" at bounding box center [253, 76] width 11 height 10
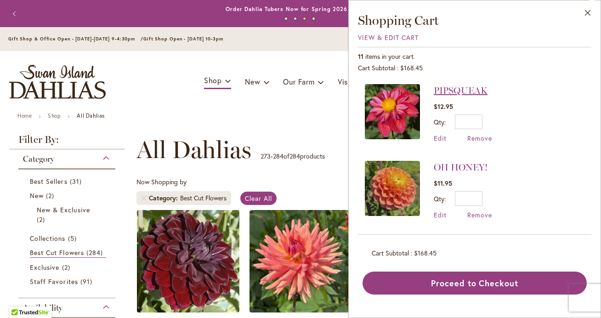
click at [453, 91] on link "PIPSQUEAK" at bounding box center [461, 90] width 54 height 11
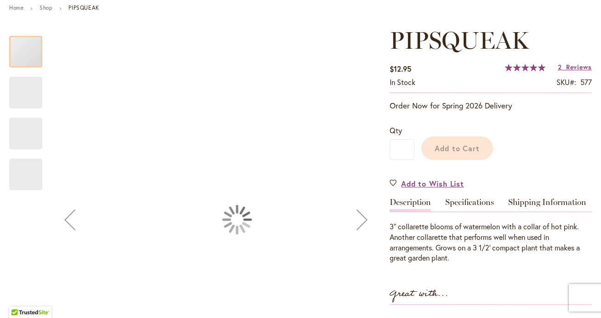
scroll to position [123, 0]
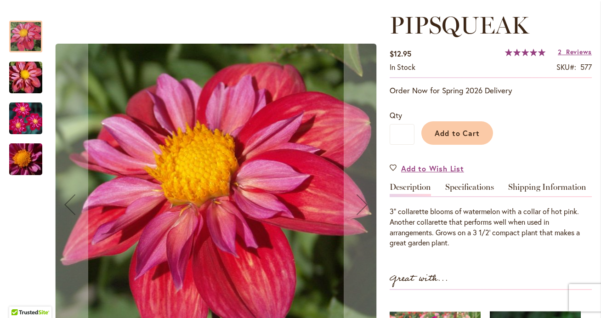
click at [35, 81] on img "PIPSQUEAK" at bounding box center [26, 78] width 66 height 44
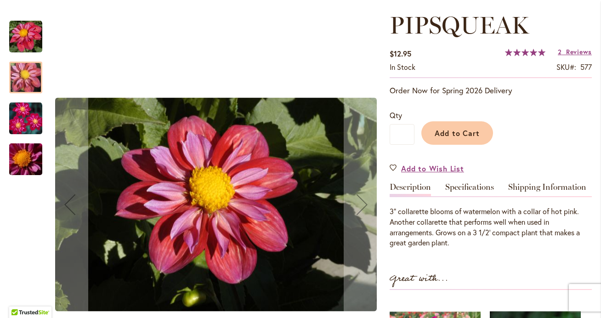
click at [32, 113] on img "PIPSQUEAK" at bounding box center [25, 118] width 33 height 33
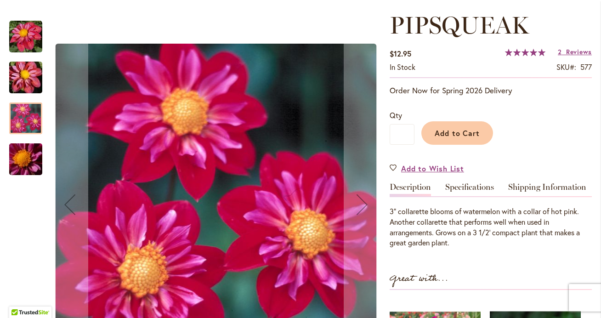
click at [29, 156] on img "PIPSQUEAK" at bounding box center [26, 159] width 66 height 44
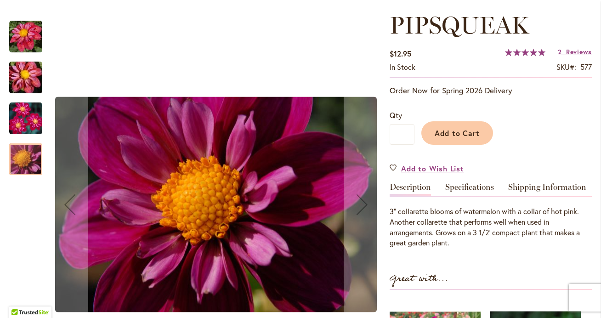
click at [20, 120] on img "PIPSQUEAK" at bounding box center [25, 118] width 33 height 33
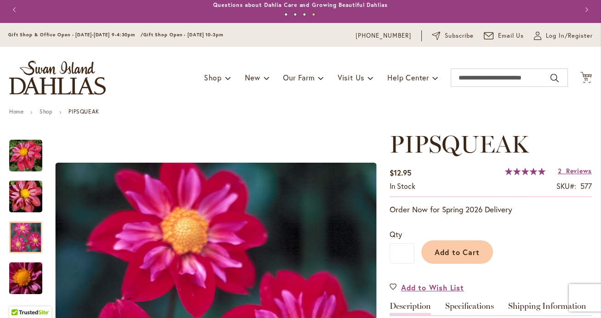
scroll to position [1, 0]
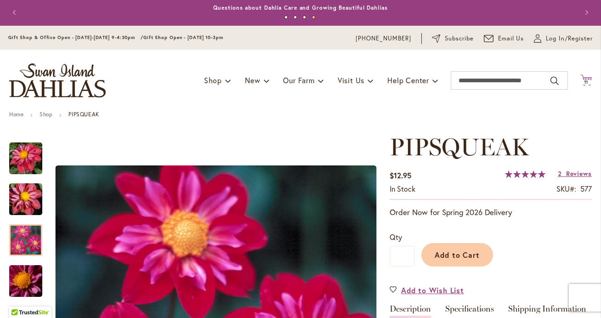
click at [586, 82] on span "11" at bounding box center [586, 82] width 5 height 6
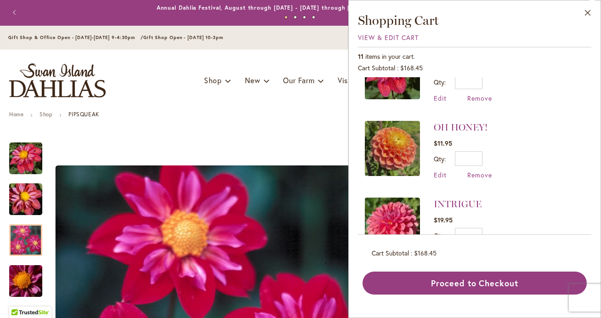
scroll to position [40, 0]
click at [446, 127] on link "OH HONEY!" at bounding box center [461, 127] width 54 height 11
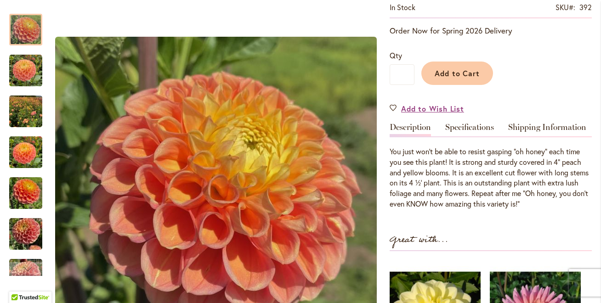
scroll to position [185, 0]
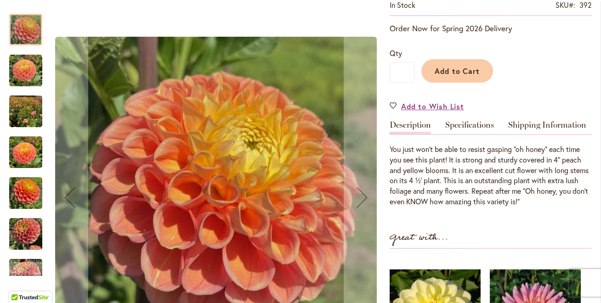
click at [28, 72] on img "Oh Honey!" at bounding box center [25, 70] width 33 height 33
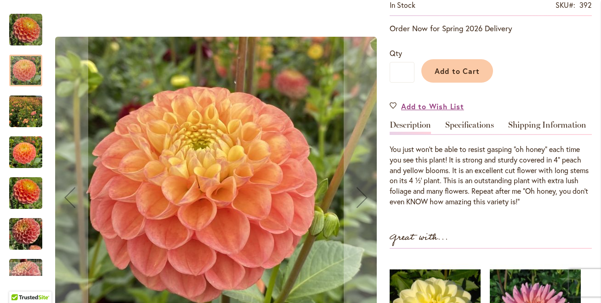
click at [29, 116] on img "Oh Honey!" at bounding box center [25, 112] width 33 height 44
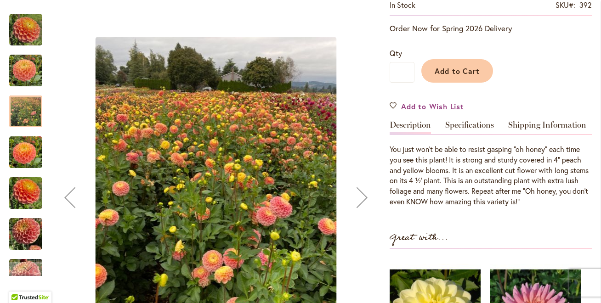
click at [29, 155] on img "Oh Honey!" at bounding box center [25, 152] width 33 height 44
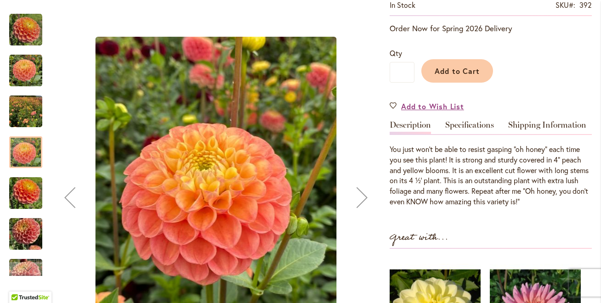
click at [27, 194] on img "Oh Honey!" at bounding box center [25, 193] width 33 height 44
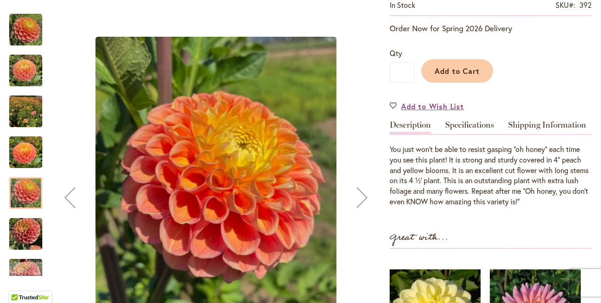
click at [25, 227] on img "Oh Honey!" at bounding box center [25, 234] width 33 height 44
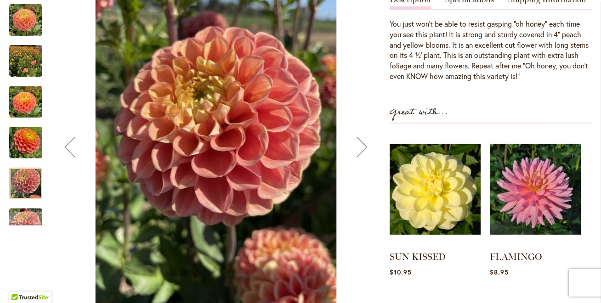
scroll to position [333, 0]
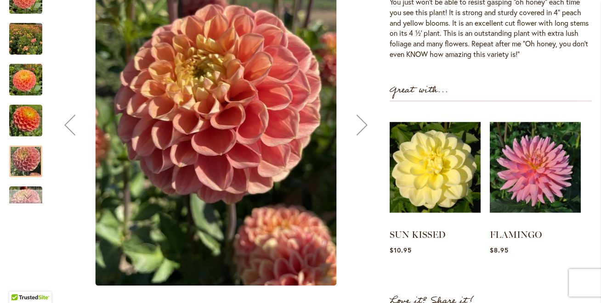
click at [28, 195] on div "Next" at bounding box center [26, 197] width 14 height 14
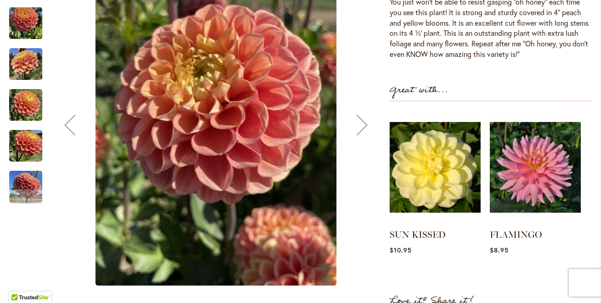
click at [19, 182] on img "Oh Honey!" at bounding box center [25, 187] width 33 height 44
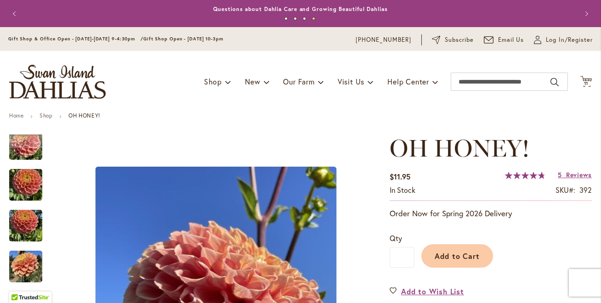
scroll to position [0, 0]
click at [587, 83] on span "11" at bounding box center [586, 83] width 5 height 6
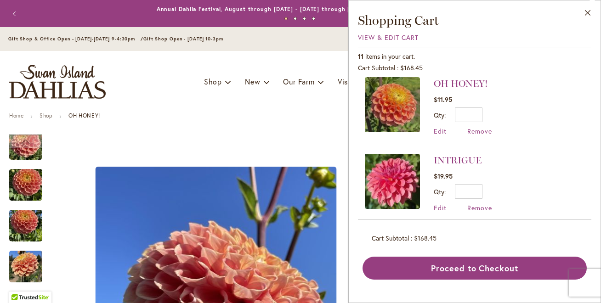
scroll to position [96, 0]
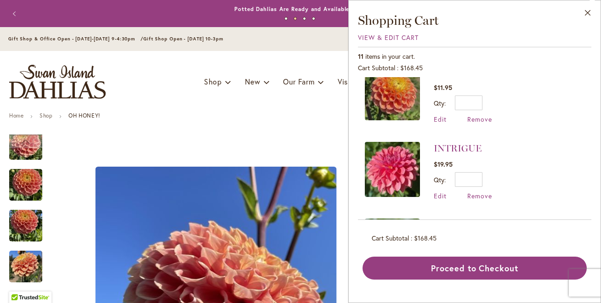
click at [389, 171] on img at bounding box center [392, 169] width 55 height 55
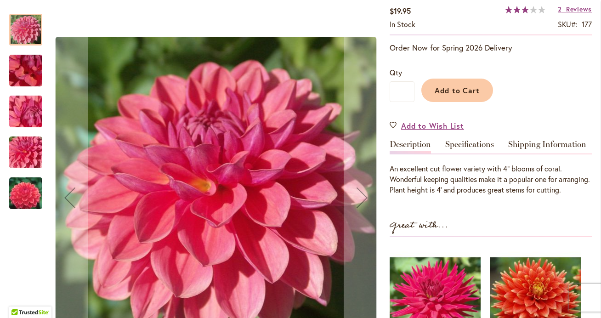
scroll to position [168, 0]
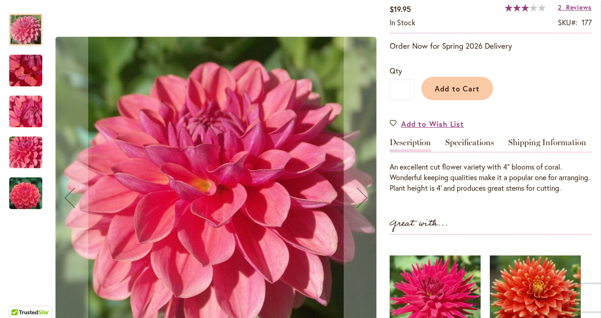
click at [26, 77] on img "INTRIGUE" at bounding box center [26, 71] width 66 height 50
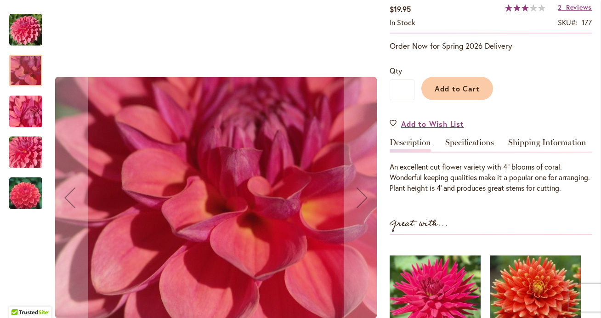
click at [22, 111] on img "INTRIGUE" at bounding box center [26, 112] width 66 height 50
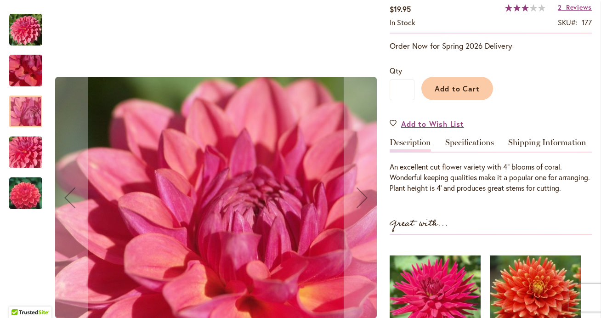
click at [22, 155] on img "INTRIGUE" at bounding box center [26, 153] width 66 height 50
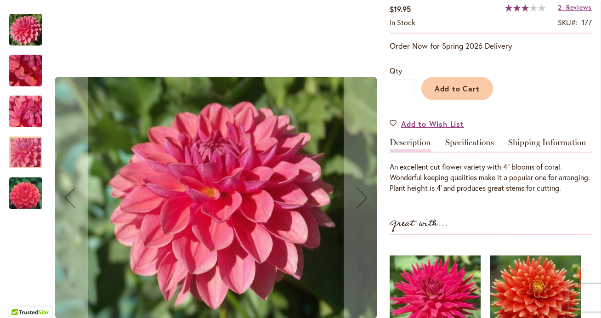
click at [24, 193] on img "INTRIGUE" at bounding box center [26, 193] width 66 height 44
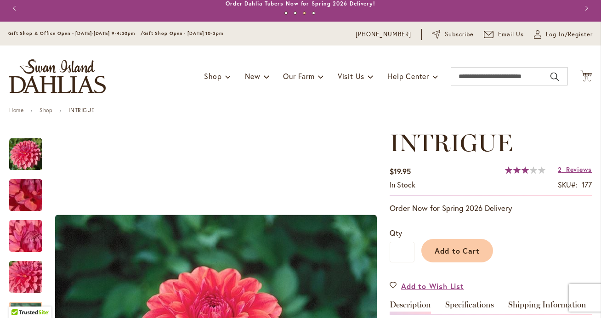
scroll to position [0, 0]
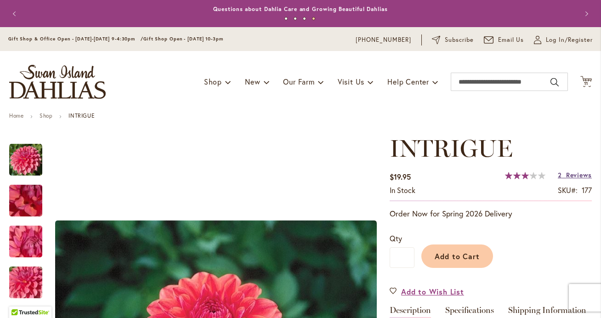
click at [571, 175] on span "Reviews" at bounding box center [579, 174] width 26 height 9
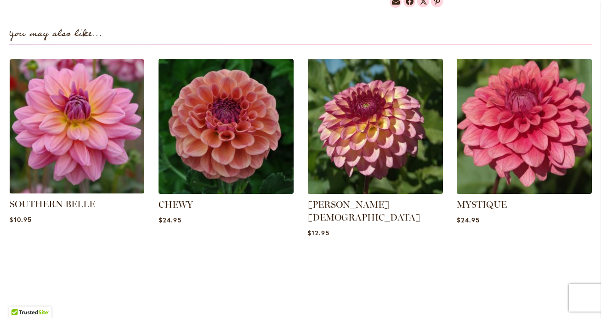
scroll to position [619, 0]
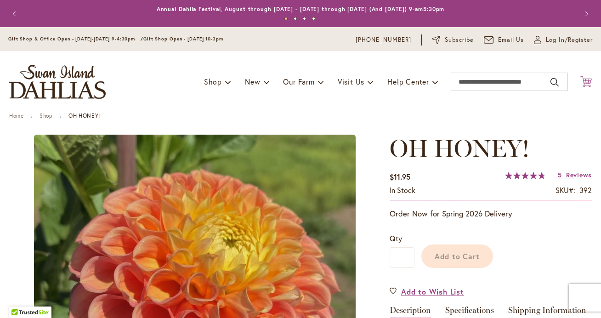
click at [588, 66] on div "Toggle Nav Shop Dahlia Tubers Collections Fresh Cut Dahlias Gardening Supplies …" at bounding box center [300, 82] width 601 height 62
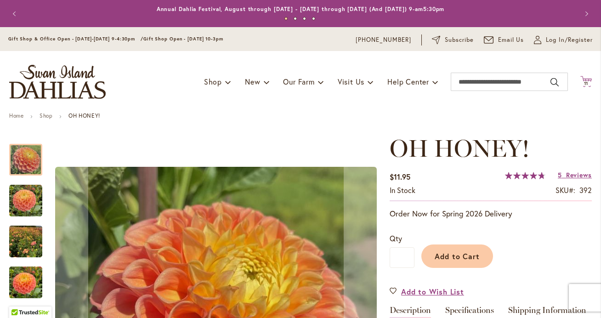
click at [587, 83] on span "11" at bounding box center [586, 83] width 5 height 6
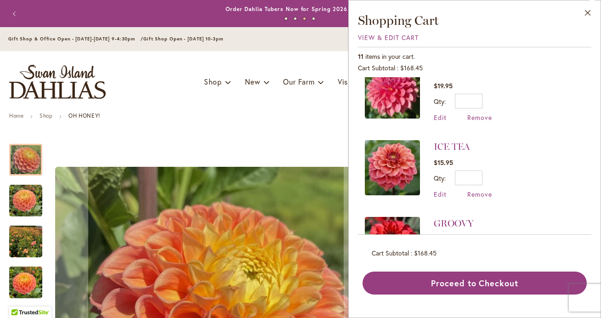
scroll to position [175, 0]
click at [451, 147] on link "ICE TEA" at bounding box center [452, 146] width 36 height 11
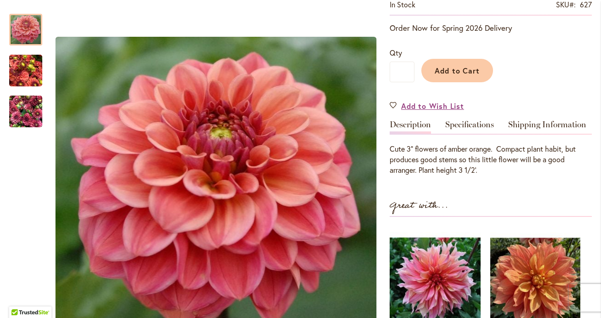
scroll to position [186, 0]
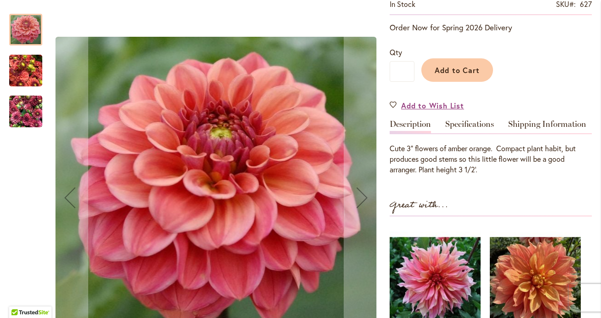
click at [28, 70] on img "ICE TEA" at bounding box center [25, 71] width 33 height 44
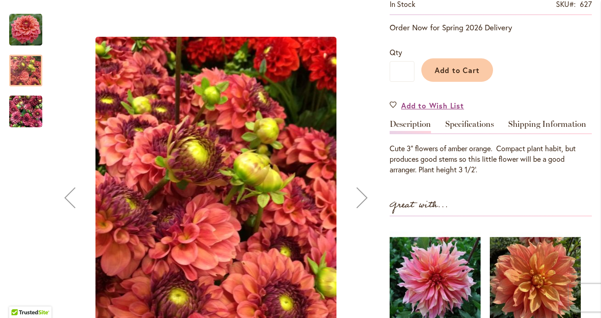
click at [11, 123] on img "ICE TEA" at bounding box center [25, 112] width 33 height 44
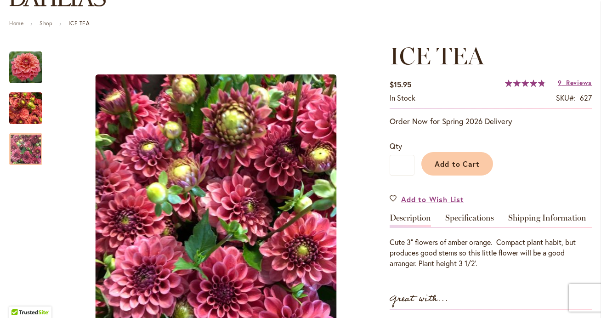
scroll to position [90, 0]
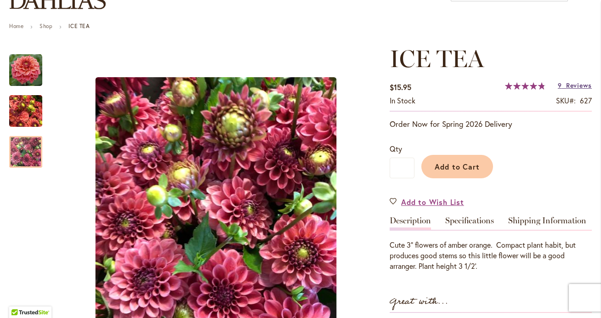
click at [570, 87] on span "Reviews" at bounding box center [579, 85] width 26 height 9
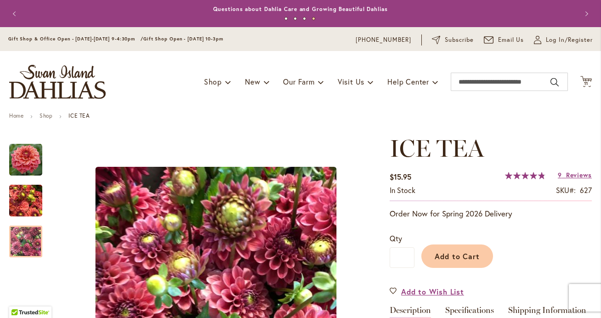
scroll to position [0, 0]
click at [587, 85] on span "11" at bounding box center [586, 83] width 5 height 6
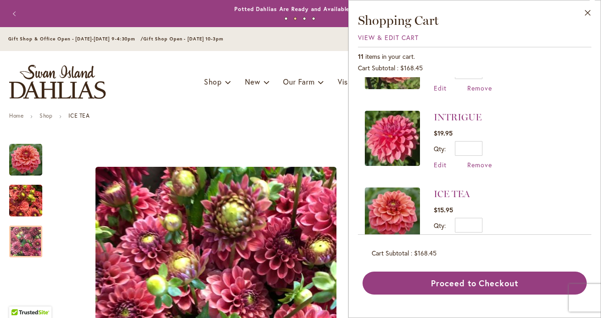
scroll to position [128, 0]
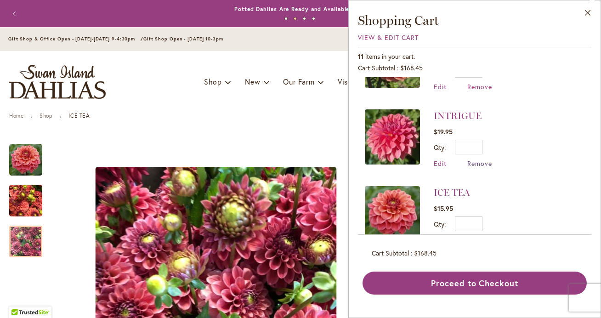
click at [476, 164] on span "Remove" at bounding box center [479, 163] width 25 height 9
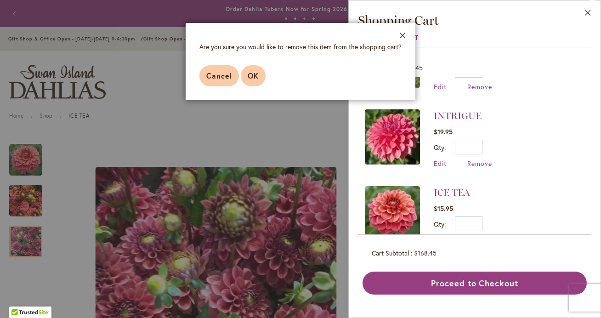
click at [249, 73] on span "OK" at bounding box center [253, 76] width 11 height 10
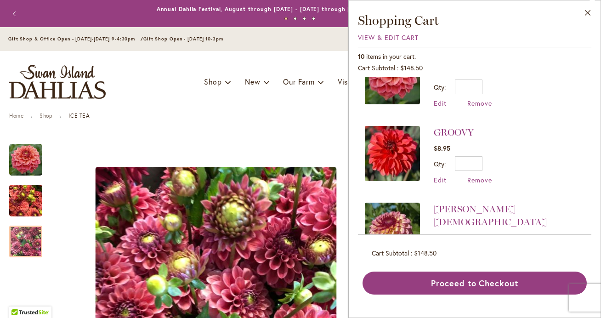
scroll to position [189, 0]
click at [450, 131] on link "GROOVY" at bounding box center [454, 131] width 40 height 11
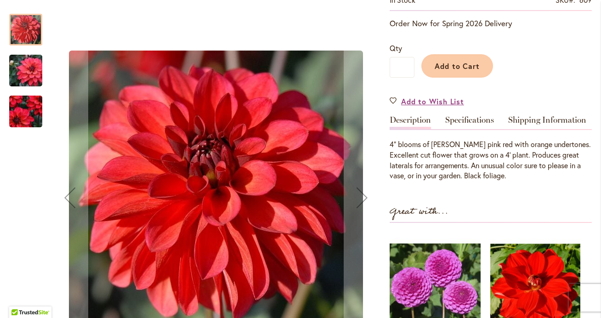
scroll to position [190, 0]
click at [25, 65] on img "GROOVY" at bounding box center [26, 71] width 66 height 44
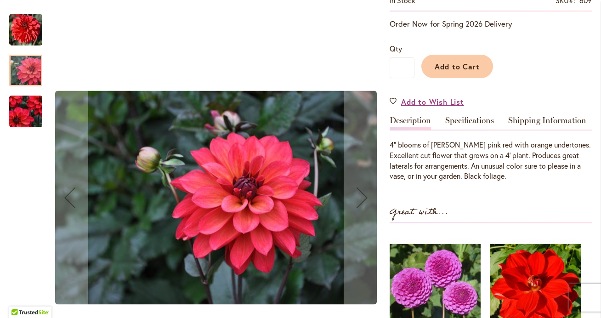
click at [22, 112] on img "GROOVY" at bounding box center [26, 111] width 66 height 57
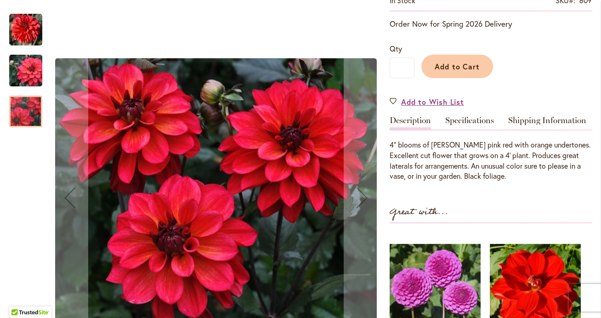
click at [27, 29] on img "GROOVY" at bounding box center [25, 29] width 33 height 33
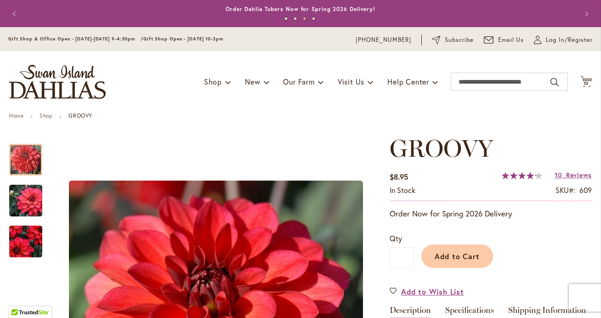
scroll to position [0, 0]
click at [588, 84] on span "10" at bounding box center [586, 83] width 6 height 6
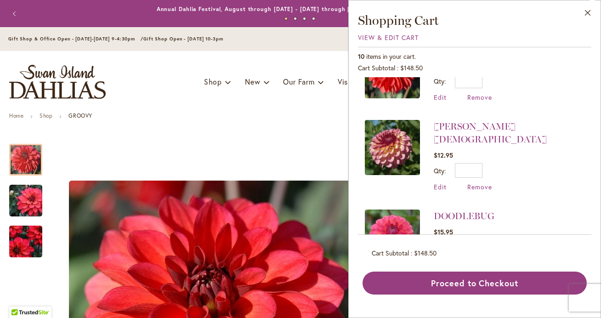
scroll to position [273, 0]
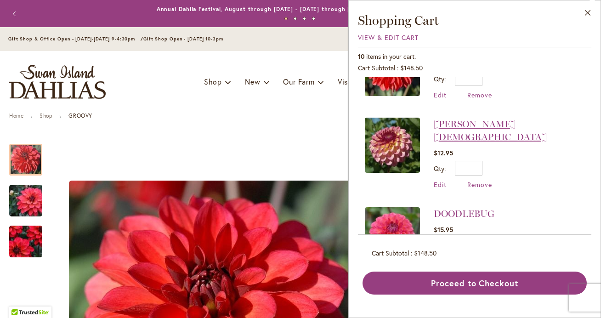
click at [454, 127] on link "[PERSON_NAME][DEMOGRAPHIC_DATA]" at bounding box center [490, 131] width 113 height 24
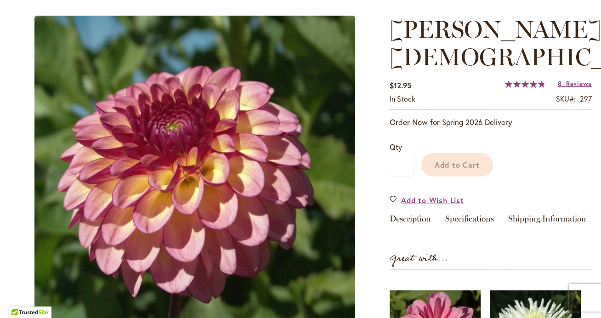
scroll to position [103, 0]
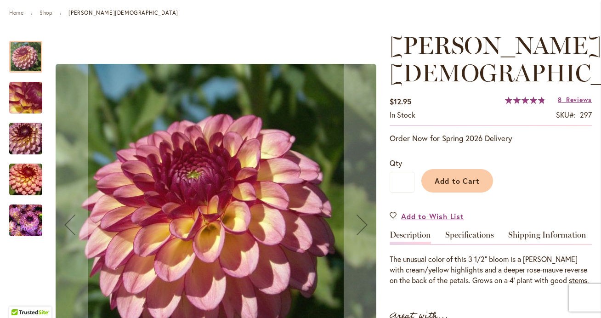
click at [29, 225] on img "Foxy Lady" at bounding box center [25, 220] width 33 height 44
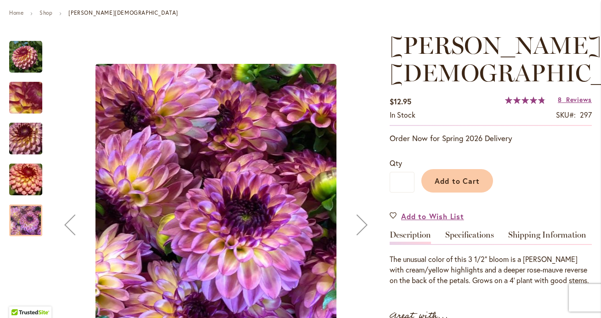
click at [23, 184] on img "Foxy Lady" at bounding box center [26, 180] width 66 height 44
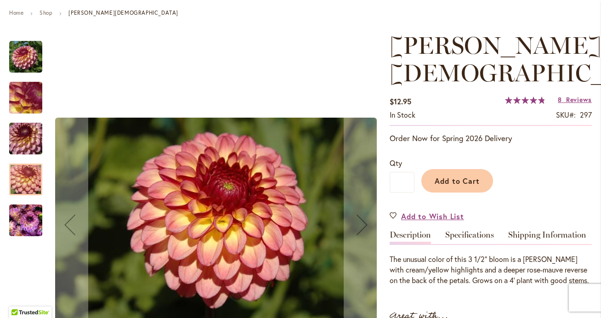
click at [33, 150] on img "Foxy Lady" at bounding box center [26, 139] width 66 height 44
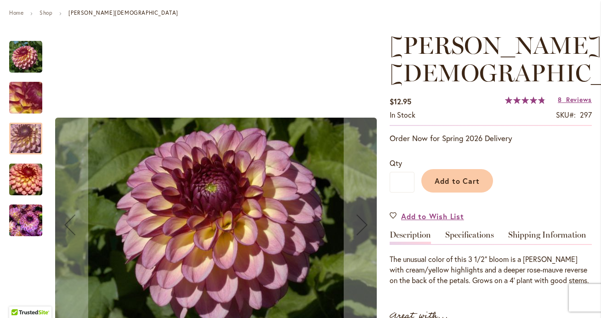
click at [23, 102] on img "Foxy Lady" at bounding box center [26, 98] width 66 height 50
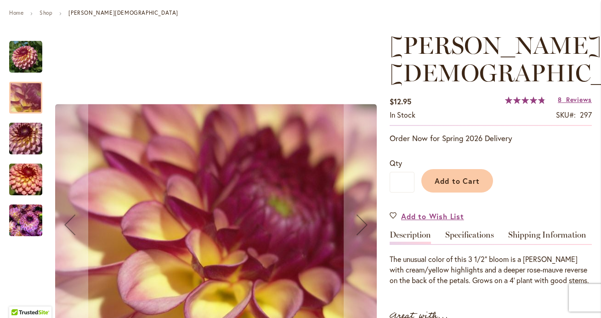
click at [23, 58] on img "Foxy Lady" at bounding box center [25, 56] width 33 height 33
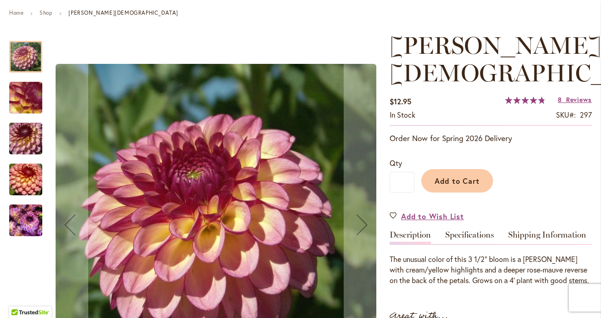
click at [24, 186] on img "Foxy Lady" at bounding box center [26, 180] width 66 height 44
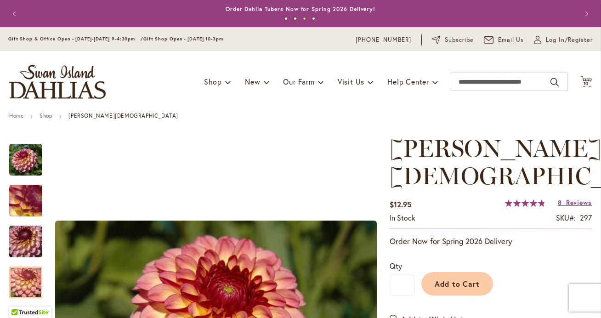
scroll to position [0, 0]
click at [587, 84] on span "10" at bounding box center [586, 83] width 6 height 6
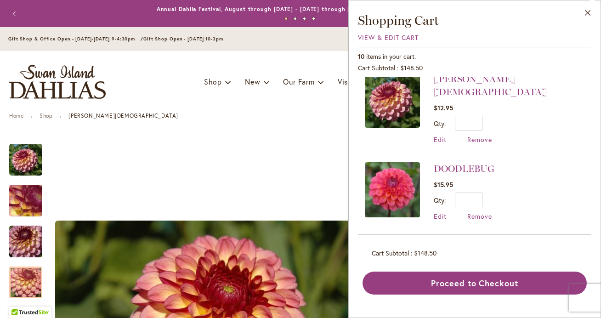
scroll to position [319, 0]
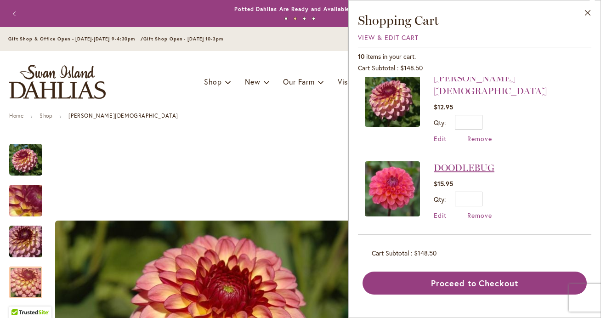
click at [460, 162] on link "DOODLEBUG" at bounding box center [464, 167] width 61 height 11
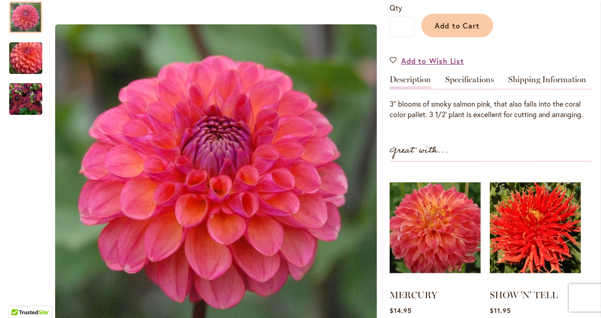
scroll to position [229, 0]
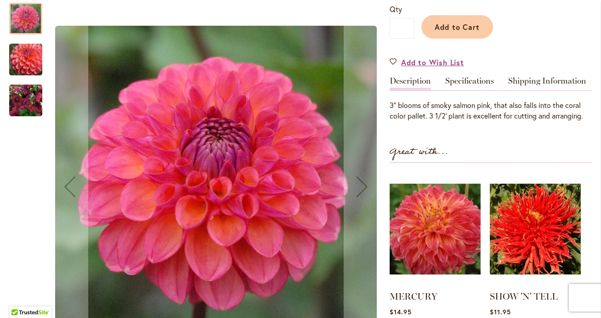
click at [35, 103] on img "DOODLEBUG" at bounding box center [25, 100] width 33 height 33
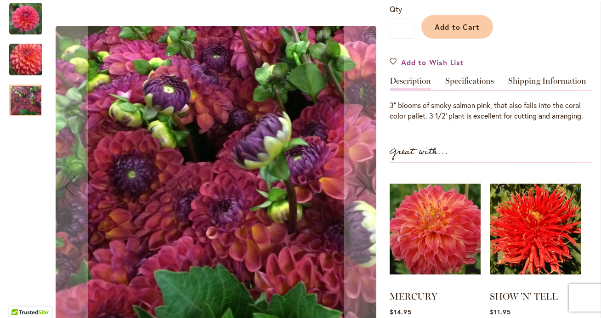
click at [22, 61] on img "DOODLEBUG" at bounding box center [26, 59] width 66 height 56
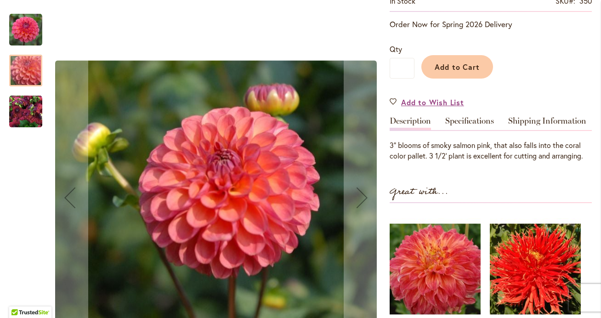
scroll to position [188, 0]
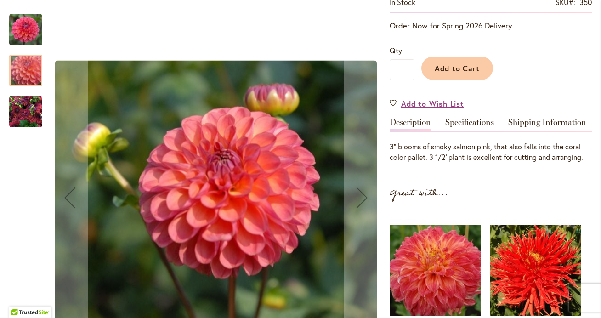
click at [26, 33] on img "DOODLEBUG" at bounding box center [25, 29] width 33 height 33
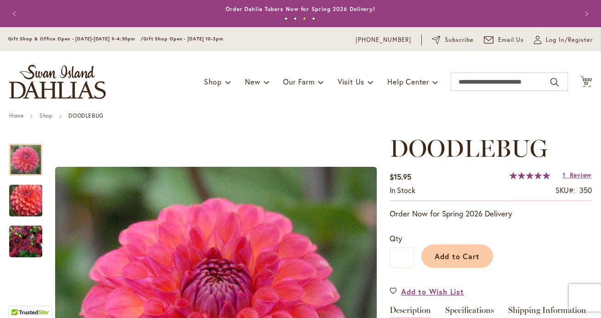
scroll to position [0, 0]
click at [583, 83] on span "10" at bounding box center [586, 83] width 6 height 6
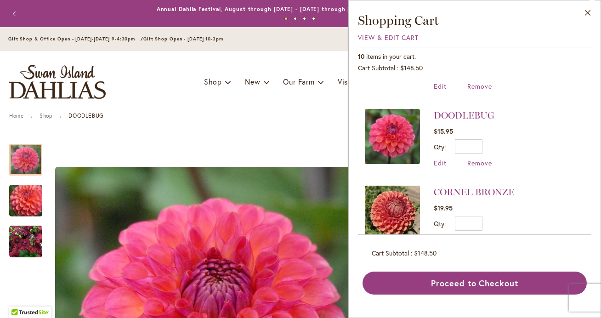
scroll to position [373, 0]
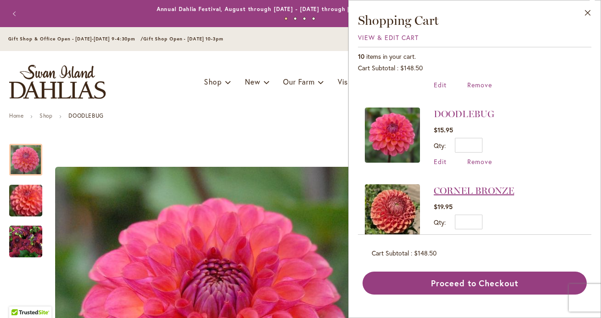
click at [478, 185] on link "CORNEL BRONZE" at bounding box center [474, 190] width 80 height 11
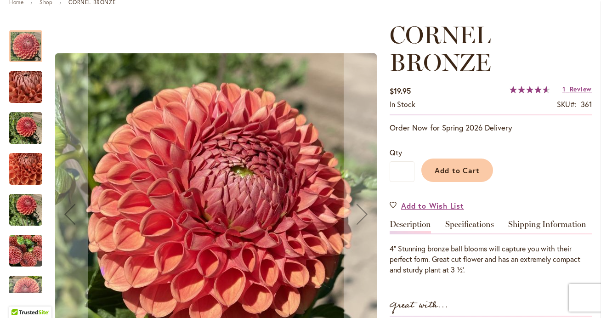
scroll to position [118, 0]
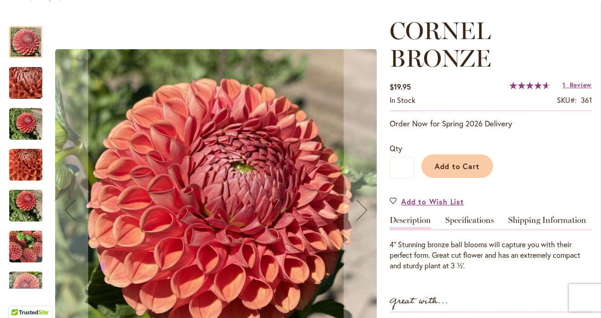
click at [26, 78] on img "CORNEL BRONZE" at bounding box center [26, 83] width 66 height 50
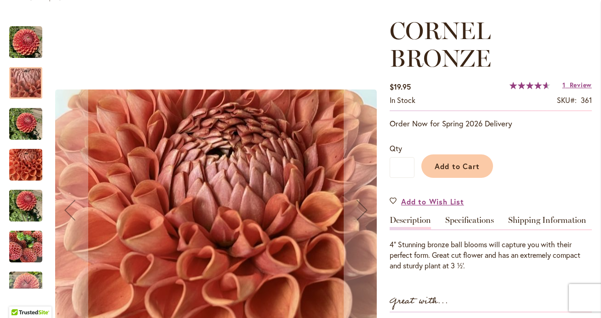
click at [21, 126] on img "CORNEL BRONZE" at bounding box center [25, 123] width 33 height 33
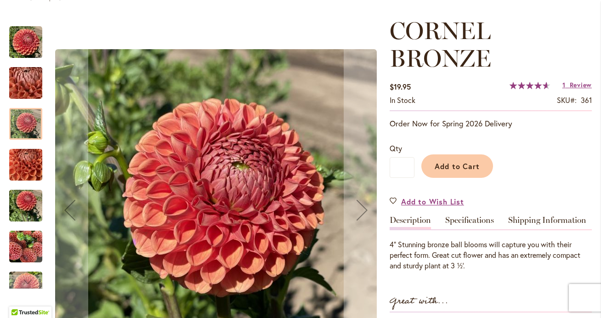
click at [25, 214] on img "CORNEL BRONZE" at bounding box center [25, 206] width 33 height 44
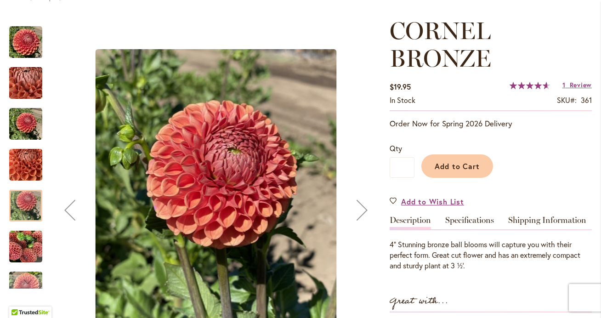
click at [25, 260] on img "CORNEL BRONZE" at bounding box center [25, 246] width 33 height 33
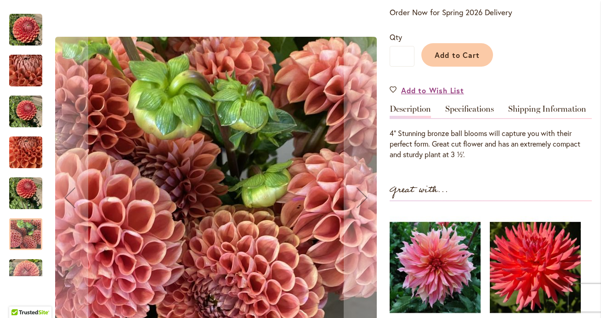
scroll to position [243, 0]
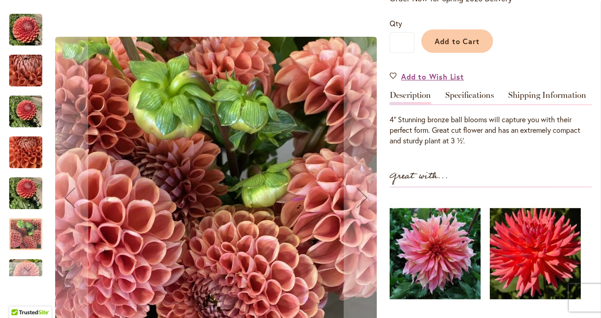
click at [24, 264] on div "Next" at bounding box center [26, 269] width 14 height 14
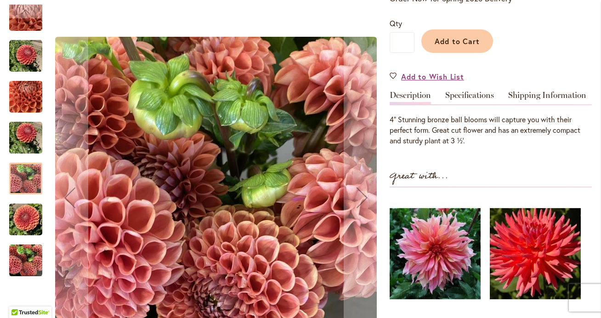
click at [24, 264] on img "CORNEL BRONZE" at bounding box center [25, 260] width 33 height 33
click at [24, 228] on img "CORNEL BRONZE" at bounding box center [25, 220] width 33 height 44
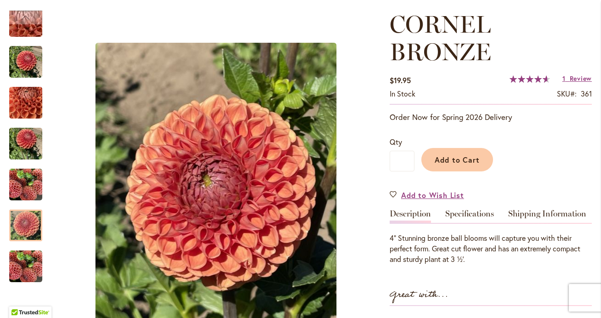
scroll to position [118, 0]
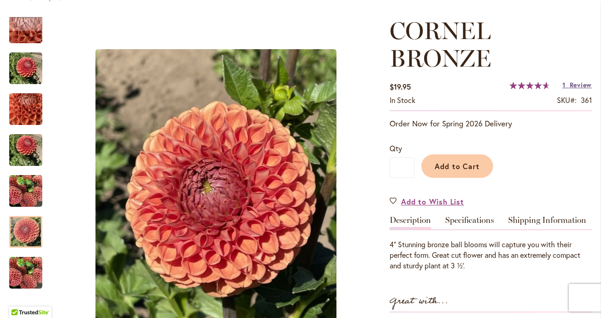
click at [570, 85] on span "Review" at bounding box center [581, 84] width 22 height 9
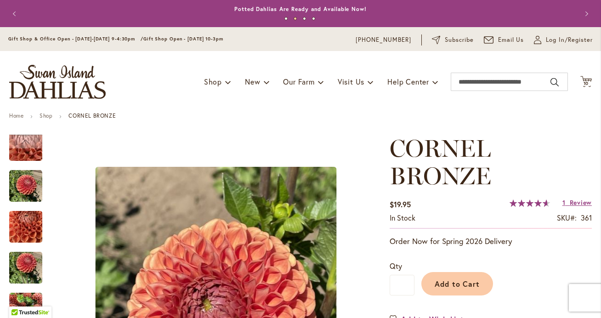
scroll to position [0, 0]
click at [586, 82] on span "10" at bounding box center [586, 83] width 6 height 6
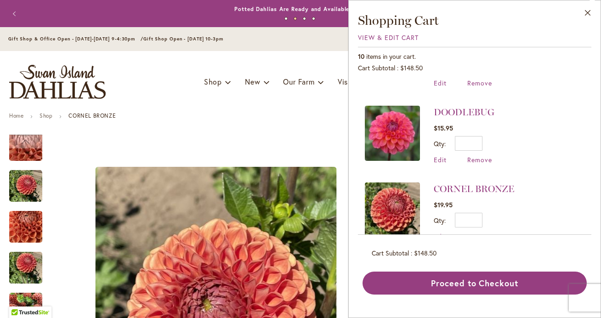
scroll to position [378, 0]
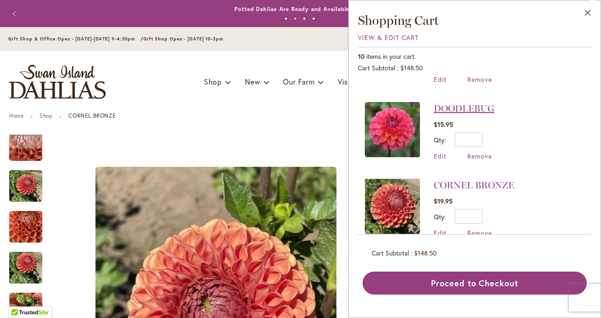
click at [450, 103] on link "DOODLEBUG" at bounding box center [464, 108] width 61 height 11
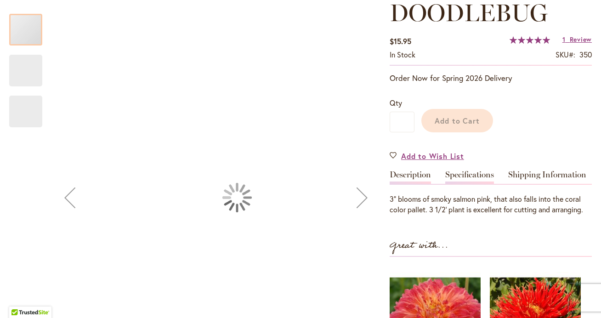
scroll to position [137, 0]
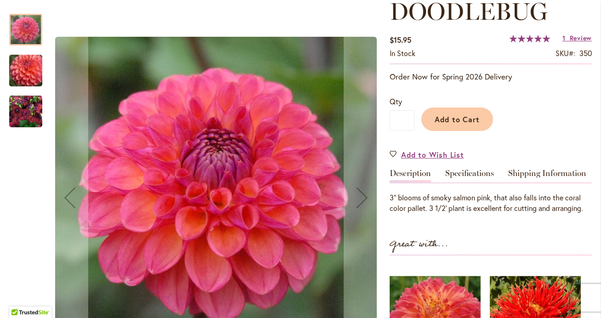
click at [22, 119] on img "DOODLEBUG" at bounding box center [25, 111] width 33 height 33
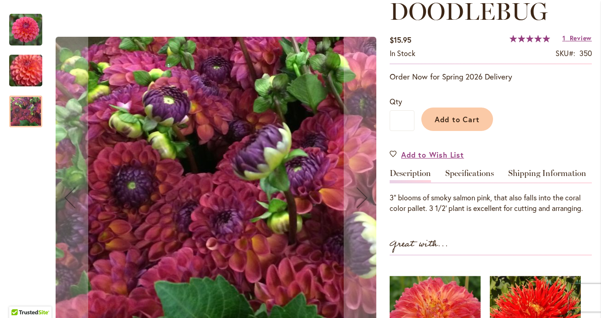
click at [18, 72] on img "DOODLEBUG" at bounding box center [26, 70] width 66 height 56
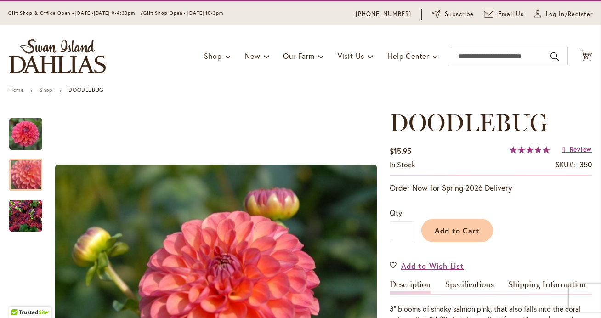
scroll to position [20, 0]
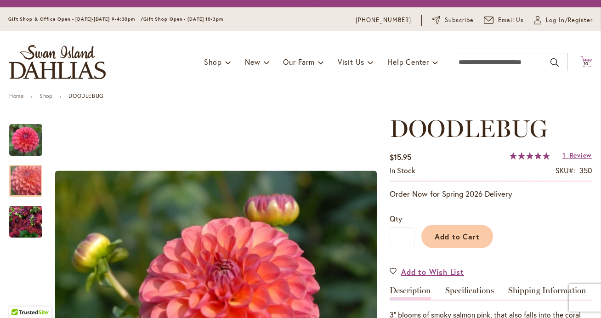
click at [587, 65] on span "10" at bounding box center [586, 64] width 6 height 6
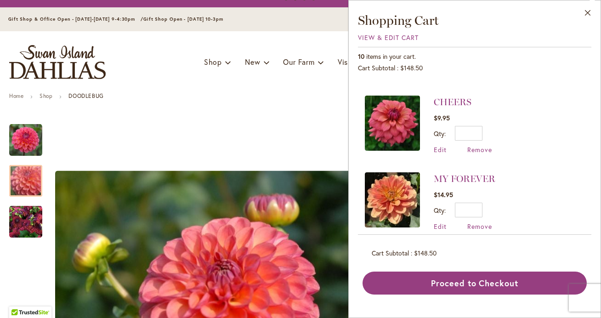
scroll to position [615, 0]
click at [453, 174] on link "MY FOREVER" at bounding box center [465, 179] width 62 height 11
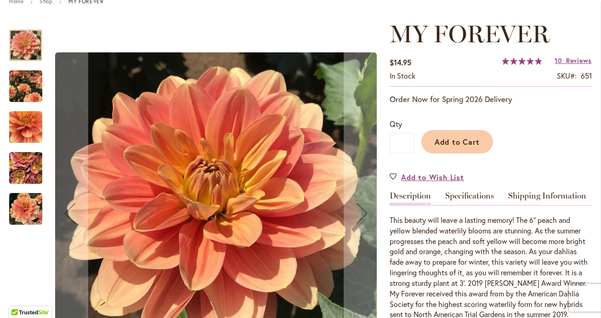
scroll to position [116, 0]
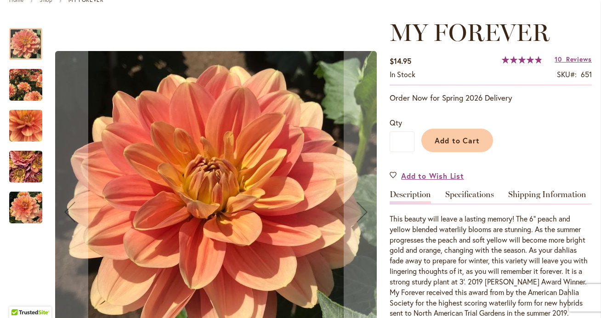
click at [25, 165] on img "MY FOREVER" at bounding box center [26, 167] width 66 height 50
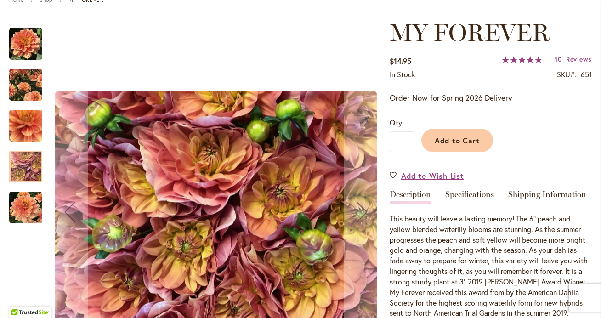
click at [20, 202] on img "MY FOREVER" at bounding box center [25, 207] width 33 height 33
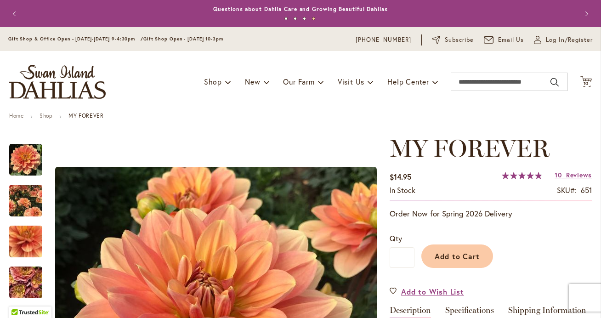
scroll to position [0, 0]
click at [588, 85] on span "10" at bounding box center [586, 83] width 6 height 6
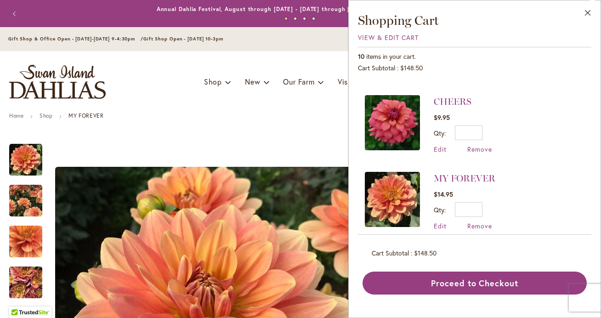
scroll to position [615, 0]
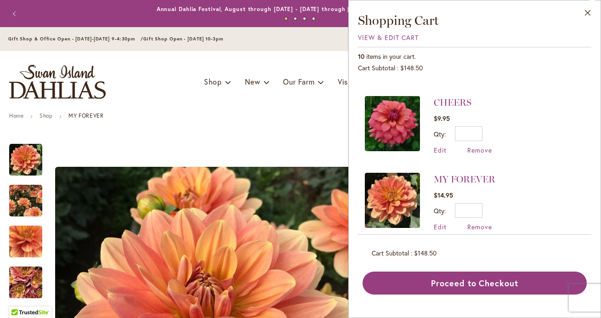
click at [400, 112] on img at bounding box center [392, 123] width 55 height 55
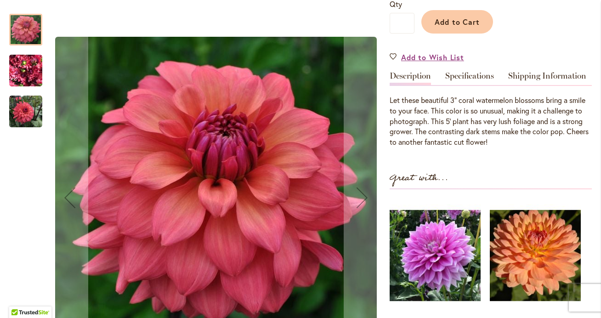
scroll to position [238, 0]
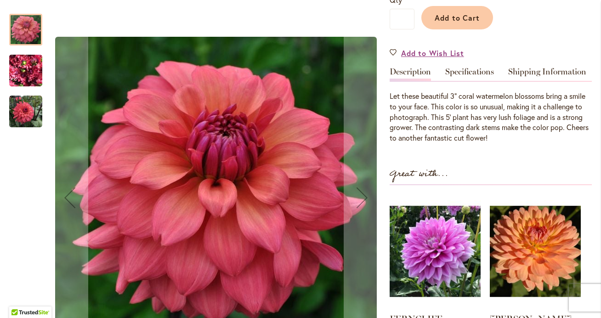
click at [26, 71] on img "CHEERS" at bounding box center [25, 71] width 33 height 44
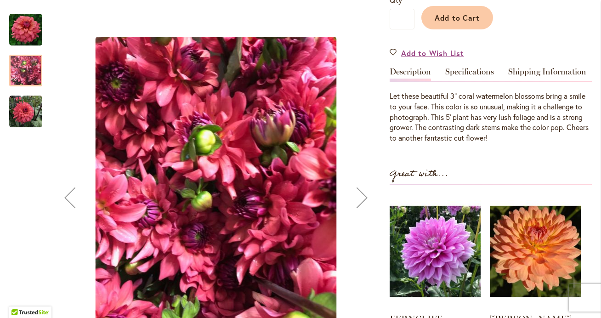
click at [24, 108] on img "CHEERS" at bounding box center [25, 111] width 33 height 33
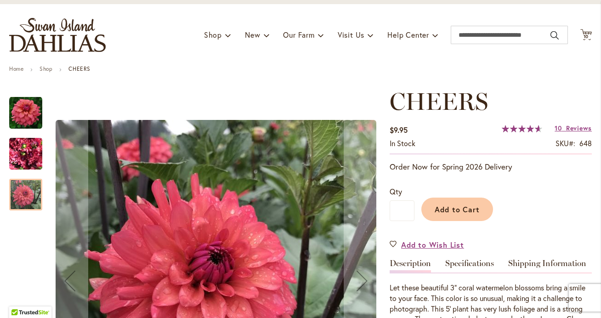
scroll to position [45, 0]
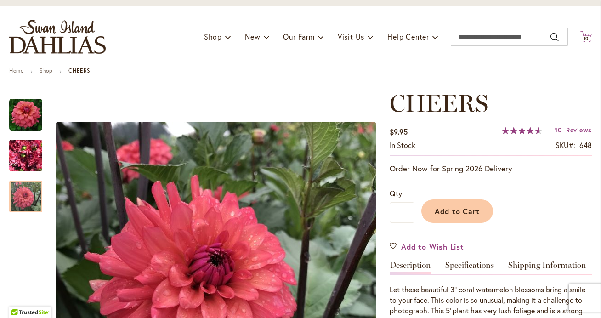
click at [588, 39] on span "10" at bounding box center [586, 38] width 6 height 6
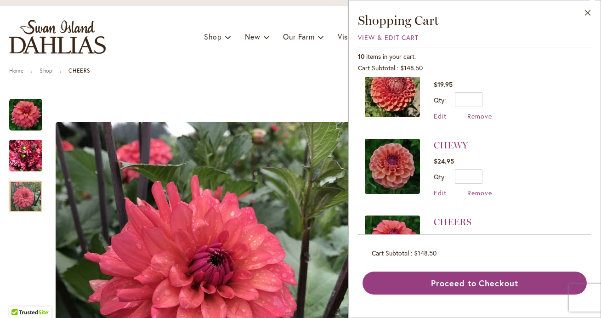
scroll to position [493, 0]
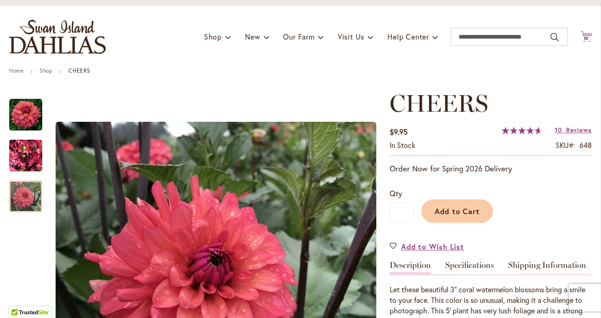
click at [587, 36] on span "10" at bounding box center [586, 38] width 6 height 6
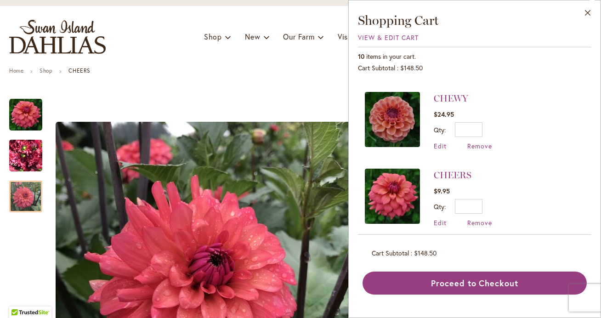
scroll to position [0, 0]
click at [393, 113] on img at bounding box center [392, 119] width 55 height 55
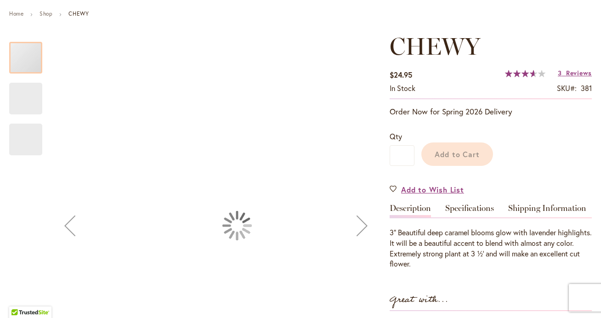
scroll to position [128, 0]
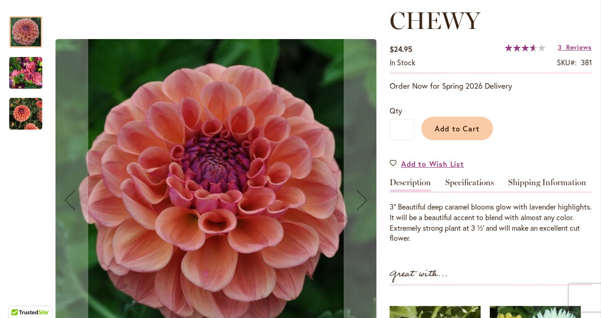
click at [26, 116] on img "CHEWY" at bounding box center [25, 113] width 33 height 33
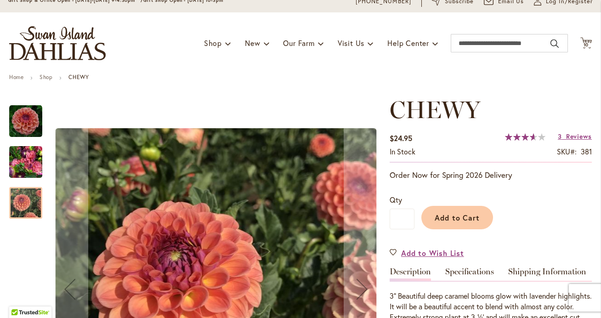
scroll to position [38, 0]
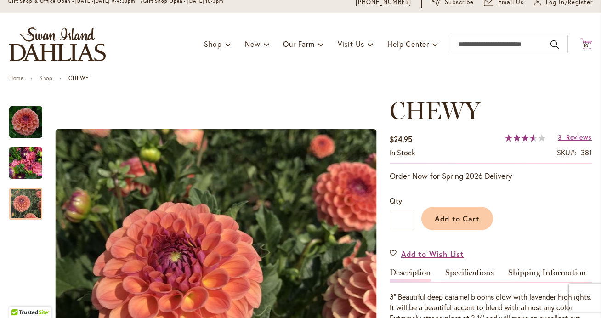
click at [586, 48] on span "10" at bounding box center [586, 46] width 6 height 6
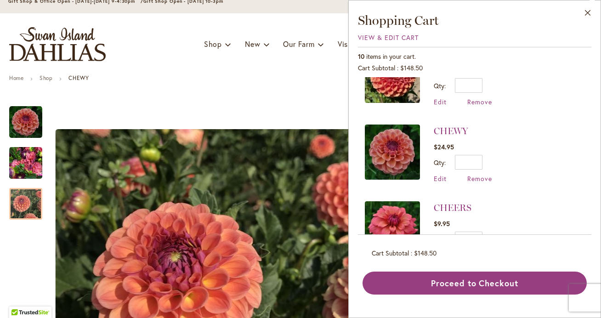
scroll to position [514, 0]
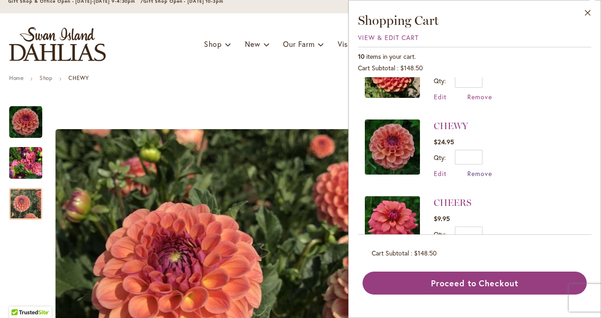
click at [478, 169] on span "Remove" at bounding box center [479, 173] width 25 height 9
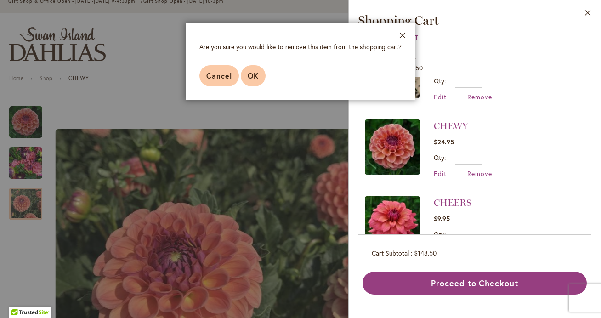
click at [252, 75] on span "OK" at bounding box center [253, 76] width 11 height 10
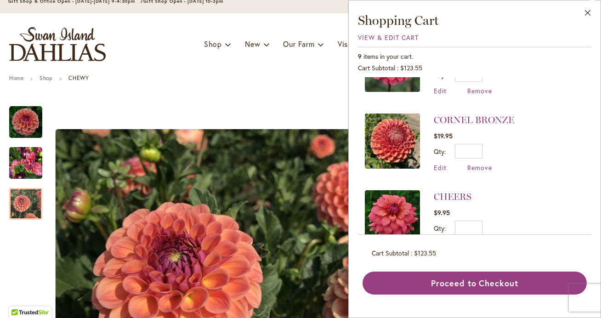
scroll to position [441, 0]
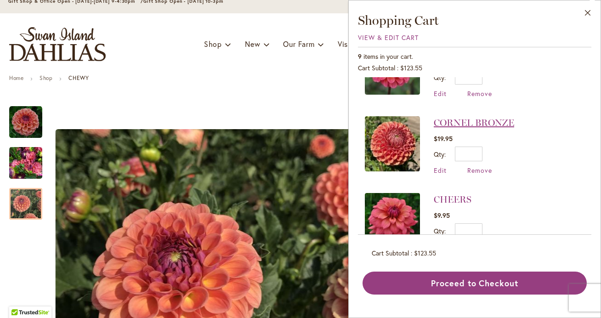
click at [483, 117] on link "CORNEL BRONZE" at bounding box center [474, 122] width 80 height 11
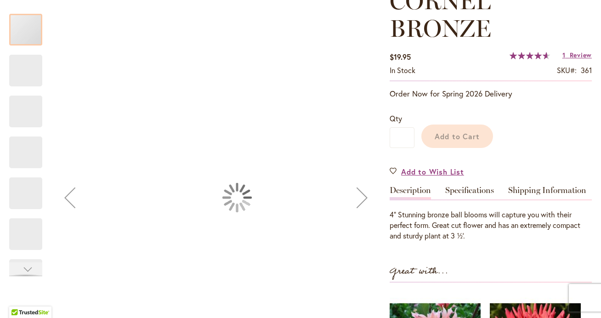
scroll to position [165, 0]
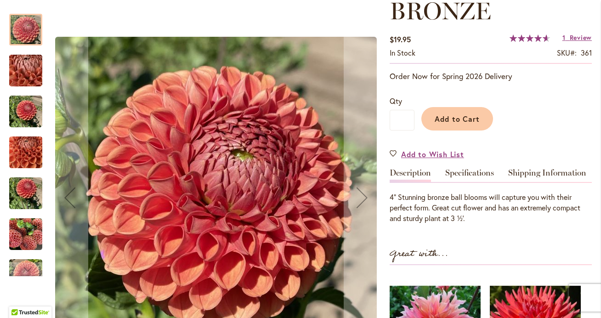
click at [24, 189] on img "CORNEL BRONZE" at bounding box center [25, 193] width 33 height 44
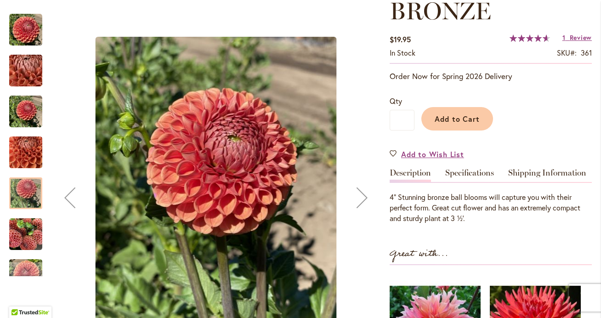
click at [21, 246] on img "CORNEL BRONZE" at bounding box center [25, 234] width 33 height 33
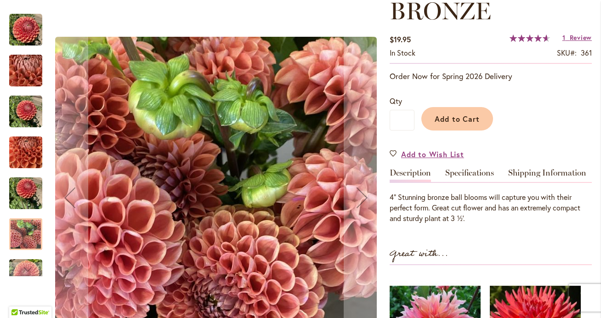
click at [24, 120] on img "CORNEL BRONZE" at bounding box center [25, 111] width 33 height 33
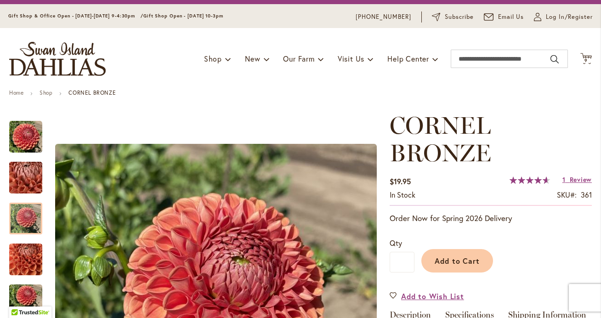
scroll to position [16, 0]
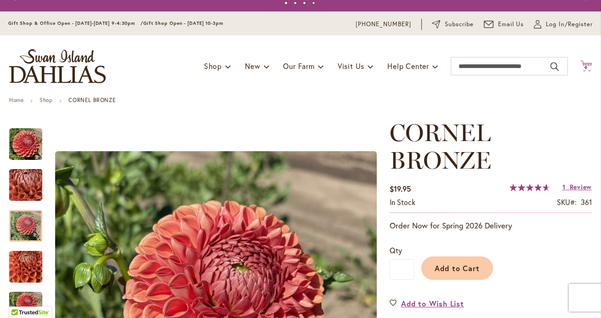
click at [584, 68] on span "9" at bounding box center [585, 68] width 3 height 6
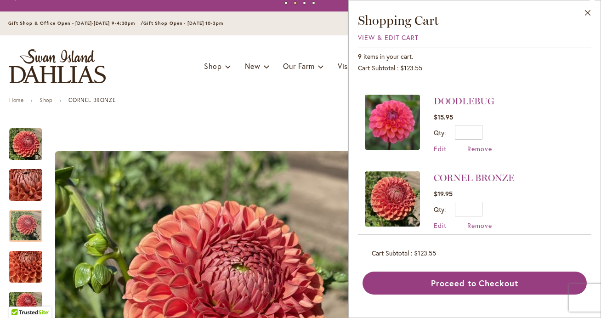
scroll to position [383, 0]
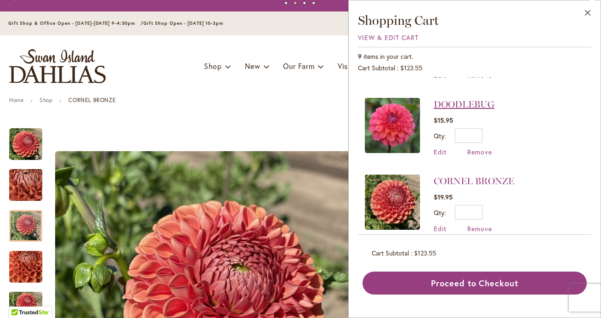
click at [455, 99] on link "DOODLEBUG" at bounding box center [464, 104] width 61 height 11
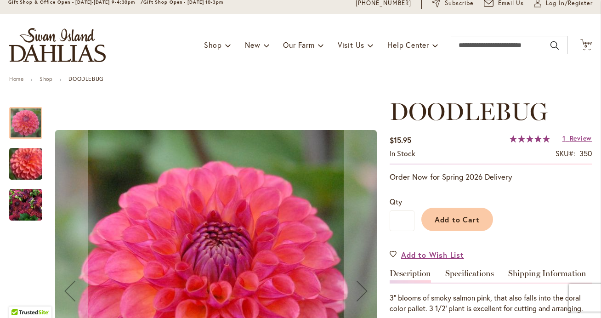
scroll to position [30, 0]
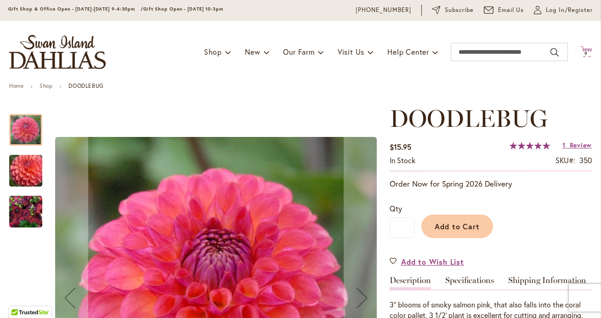
click at [586, 52] on span "9" at bounding box center [585, 54] width 3 height 6
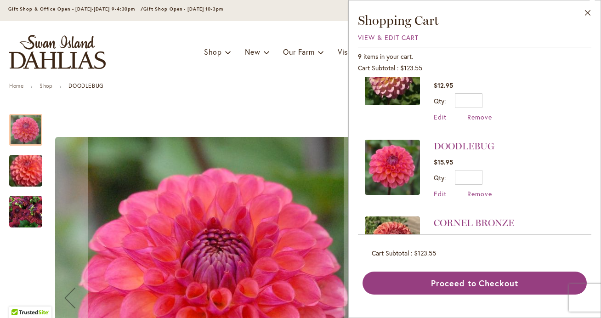
scroll to position [342, 0]
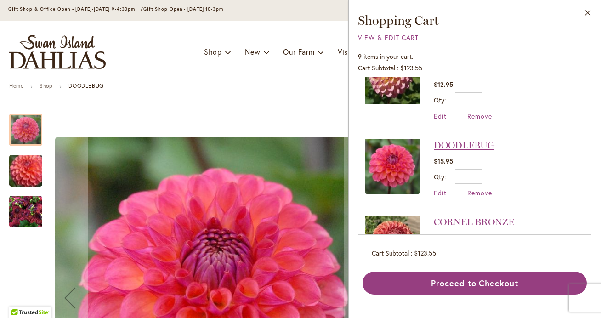
click at [455, 140] on link "DOODLEBUG" at bounding box center [464, 145] width 61 height 11
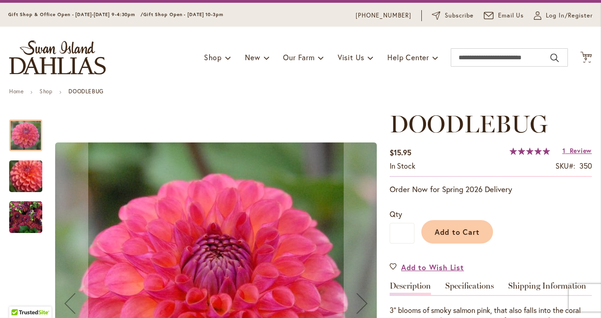
scroll to position [23, 0]
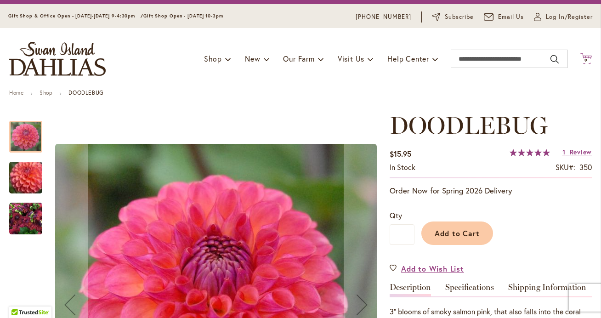
click at [587, 59] on span "9" at bounding box center [585, 60] width 3 height 6
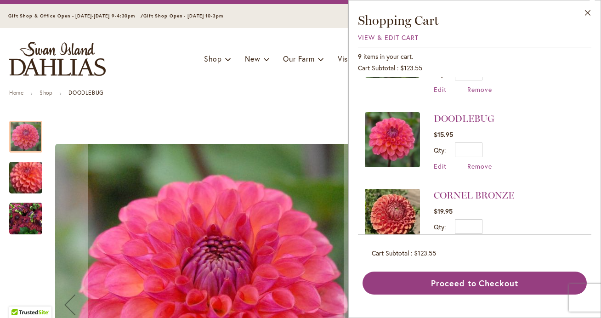
scroll to position [373, 0]
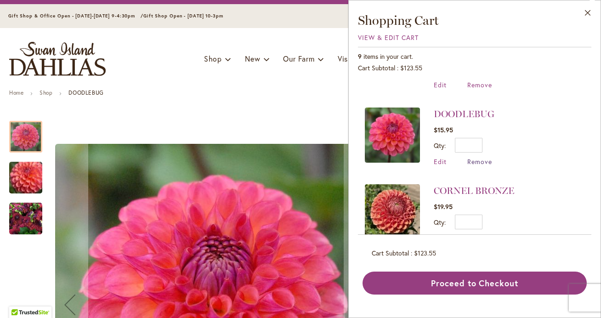
click at [476, 157] on span "Remove" at bounding box center [479, 161] width 25 height 9
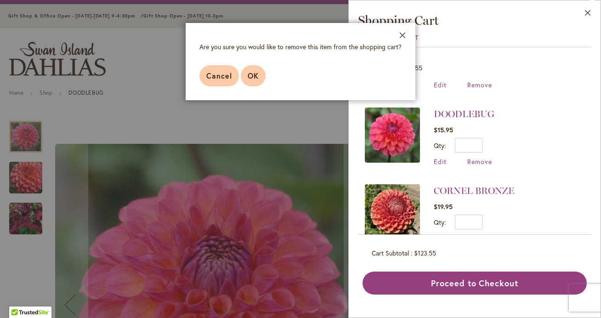
click at [254, 73] on span "OK" at bounding box center [253, 76] width 11 height 10
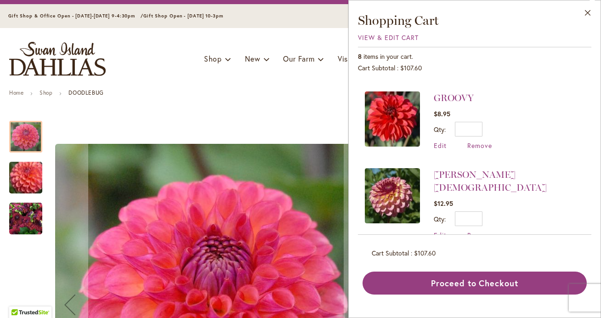
scroll to position [227, 0]
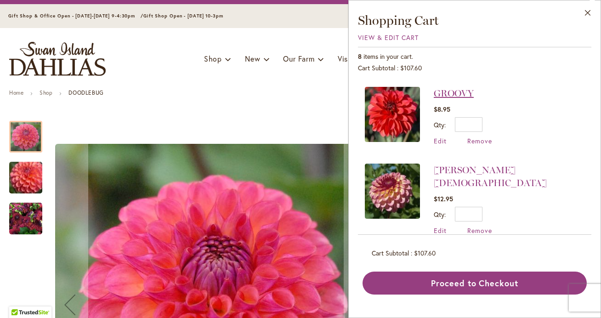
click at [457, 94] on link "GROOVY" at bounding box center [454, 93] width 40 height 11
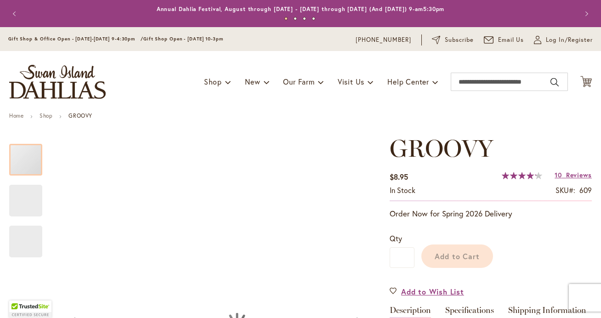
scroll to position [73, 0]
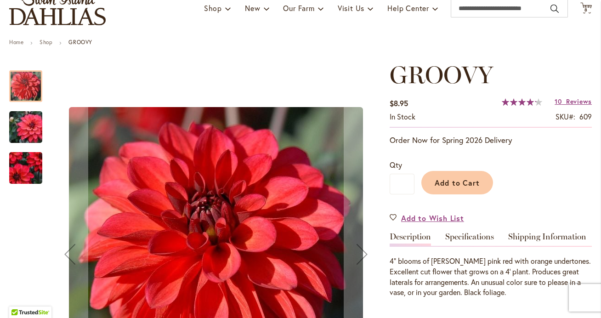
click at [26, 132] on img "GROOVY" at bounding box center [26, 127] width 66 height 44
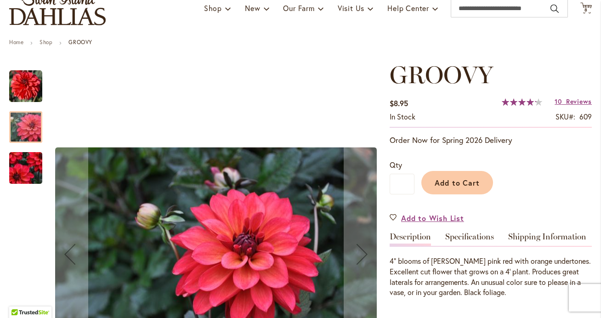
click at [18, 161] on img "GROOVY" at bounding box center [26, 167] width 66 height 57
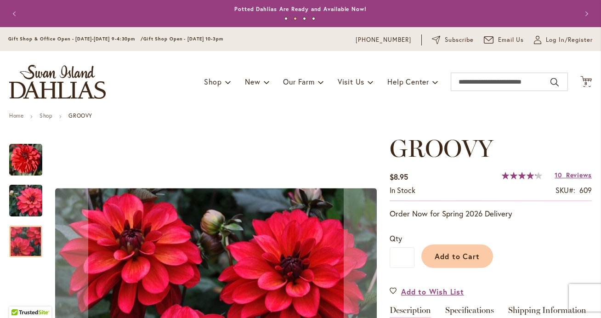
scroll to position [0, 0]
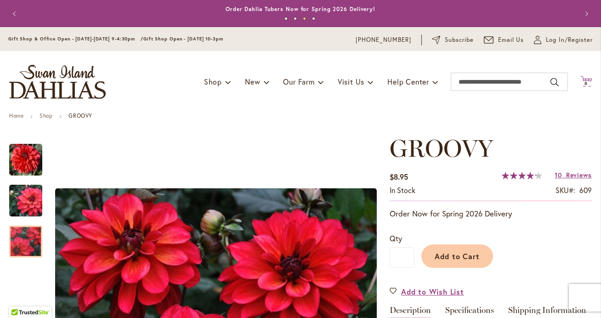
click at [587, 84] on span "8" at bounding box center [585, 83] width 3 height 6
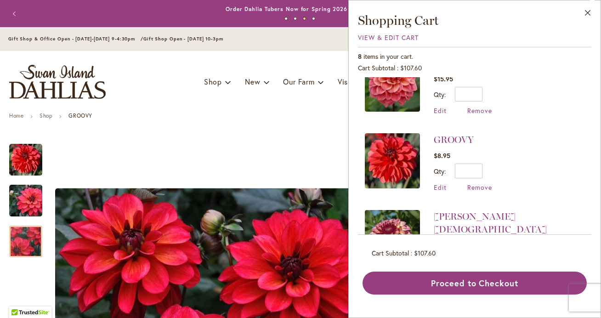
scroll to position [178, 0]
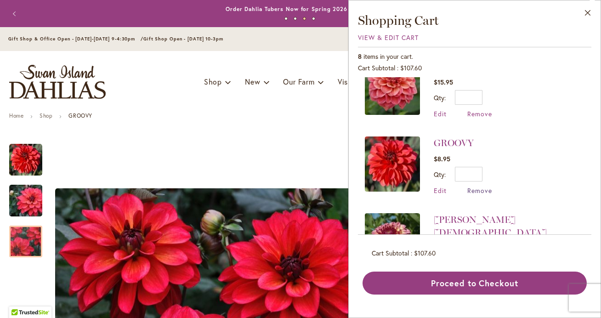
click at [477, 192] on span "Remove" at bounding box center [479, 190] width 25 height 9
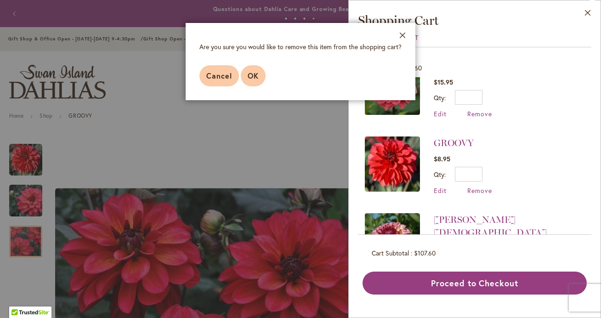
click at [252, 76] on span "OK" at bounding box center [253, 76] width 11 height 10
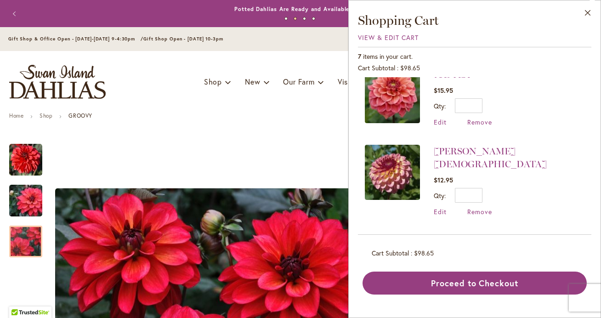
scroll to position [171, 0]
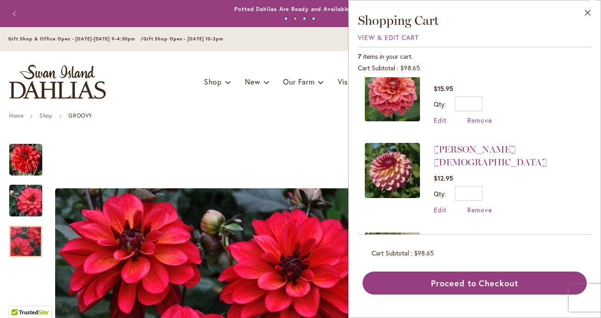
click at [391, 179] on img at bounding box center [392, 170] width 55 height 55
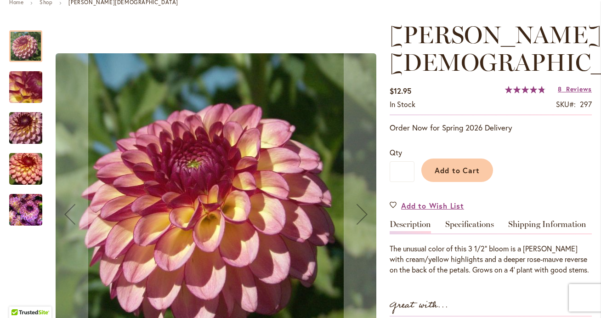
scroll to position [114, 0]
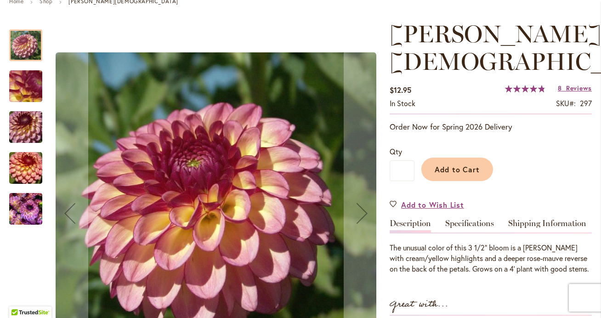
click at [22, 95] on img "Foxy Lady" at bounding box center [26, 87] width 66 height 50
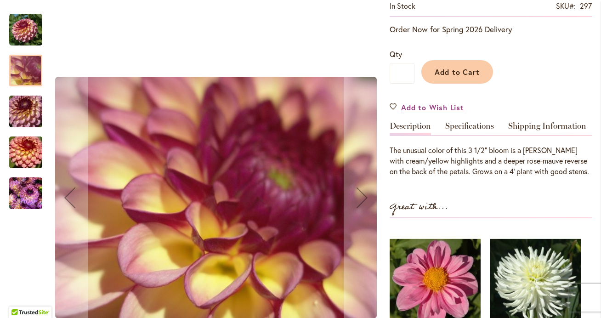
scroll to position [245, 0]
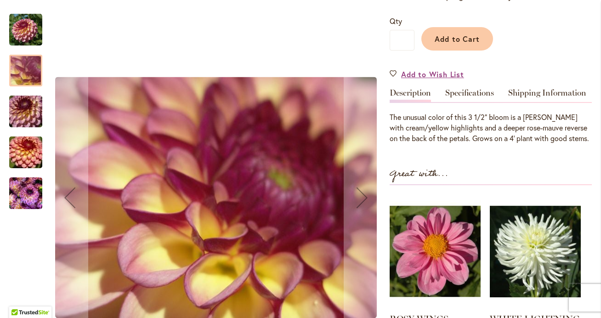
click at [28, 99] on img "Foxy Lady" at bounding box center [26, 112] width 66 height 44
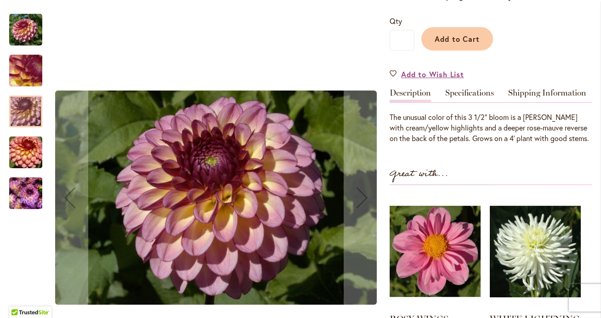
click at [27, 133] on img "Foxy Lady" at bounding box center [26, 152] width 66 height 44
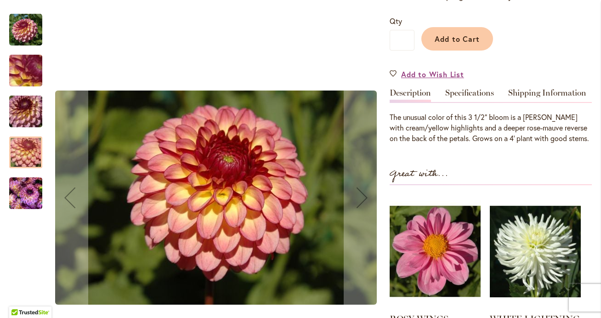
click at [28, 174] on img "Foxy Lady" at bounding box center [25, 193] width 33 height 44
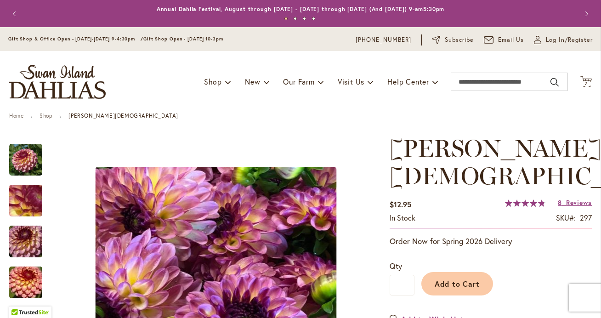
scroll to position [0, 0]
click at [586, 83] on span "7" at bounding box center [586, 83] width 3 height 6
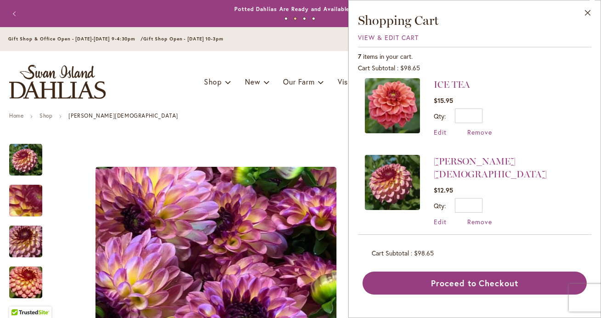
scroll to position [164, 0]
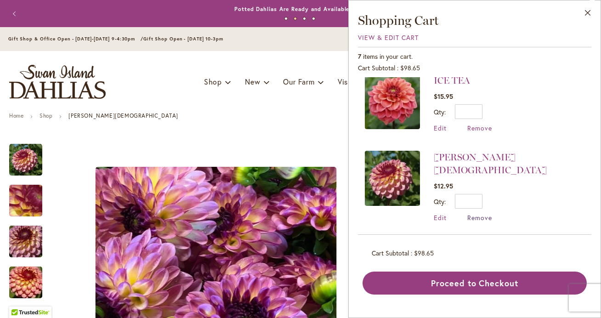
click at [479, 213] on span "Remove" at bounding box center [479, 217] width 25 height 9
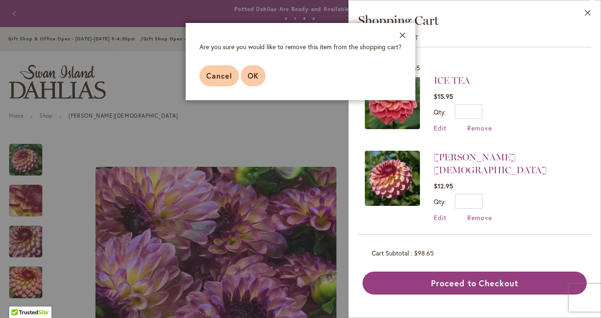
click at [249, 80] on button "OK" at bounding box center [253, 75] width 25 height 21
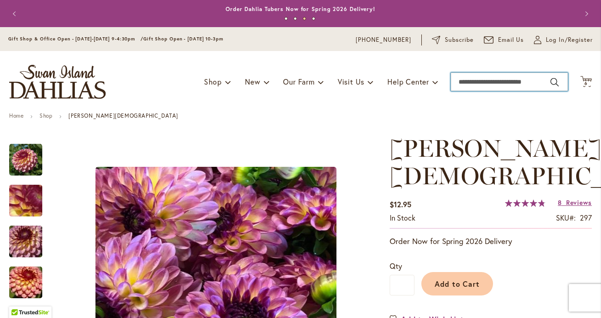
click at [466, 84] on input "Search" at bounding box center [509, 82] width 117 height 18
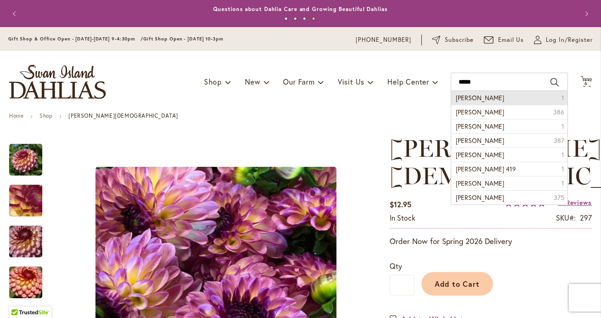
click at [474, 102] on span "Lora ashley" at bounding box center [480, 97] width 48 height 9
type input "**********"
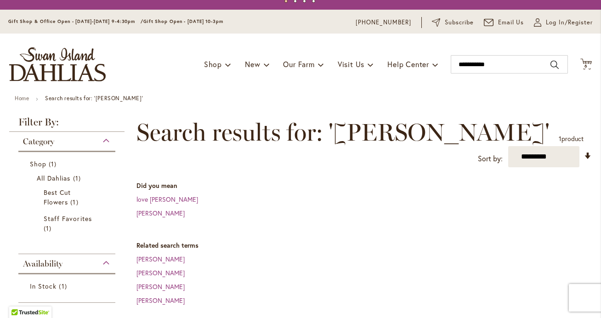
scroll to position [28, 0]
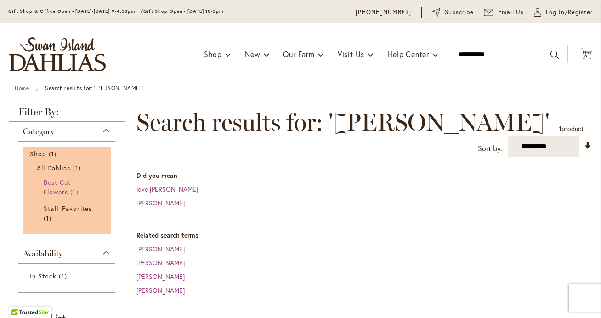
click at [56, 184] on span "Best Cut Flowers" at bounding box center [57, 187] width 27 height 18
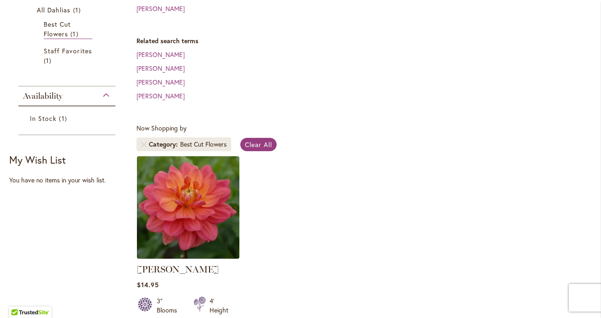
scroll to position [243, 0]
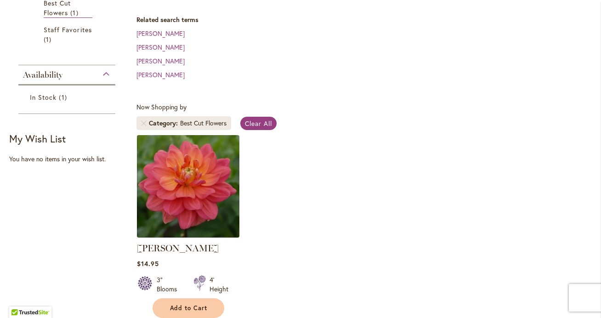
click at [192, 182] on img at bounding box center [187, 185] width 107 height 107
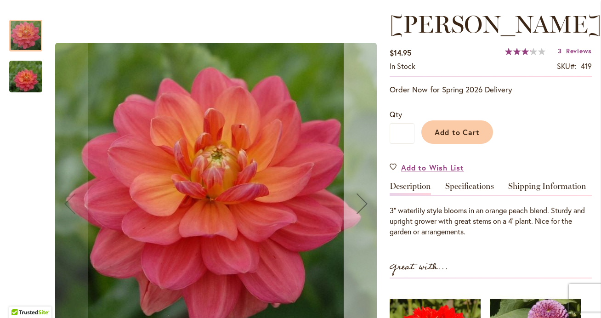
scroll to position [123, 0]
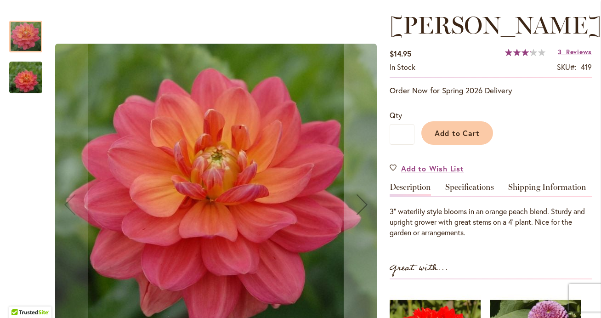
click at [30, 83] on img "LORA ASHLEY" at bounding box center [26, 78] width 66 height 44
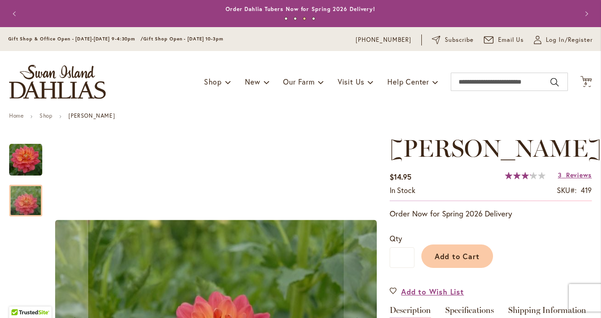
scroll to position [0, 0]
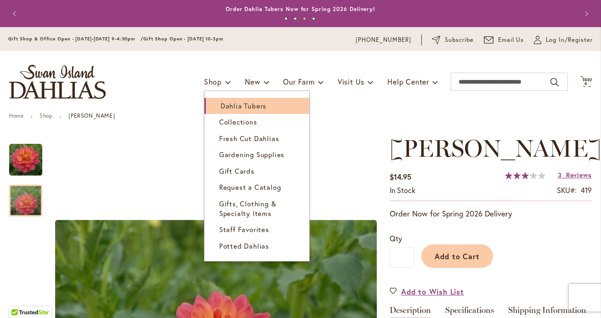
click at [230, 108] on span "Dahlia Tubers" at bounding box center [243, 105] width 46 height 9
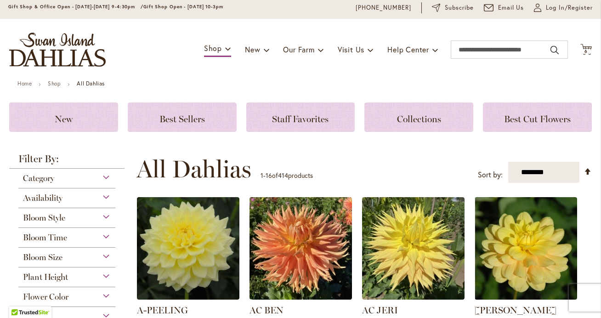
scroll to position [32, 0]
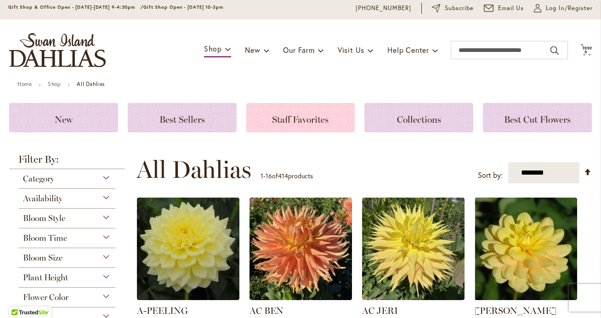
click at [290, 119] on span "Staff Favorites" at bounding box center [300, 119] width 56 height 11
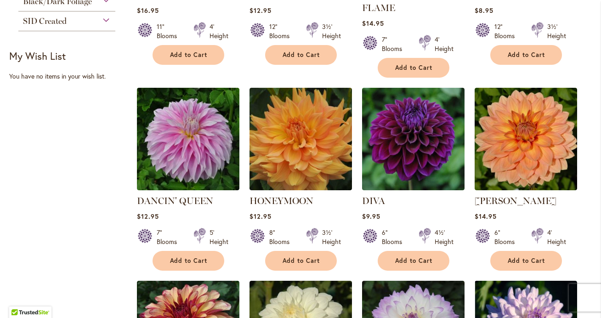
scroll to position [297, 0]
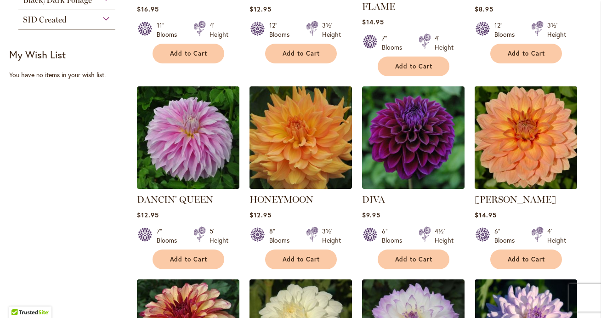
click at [536, 155] on img at bounding box center [525, 137] width 107 height 107
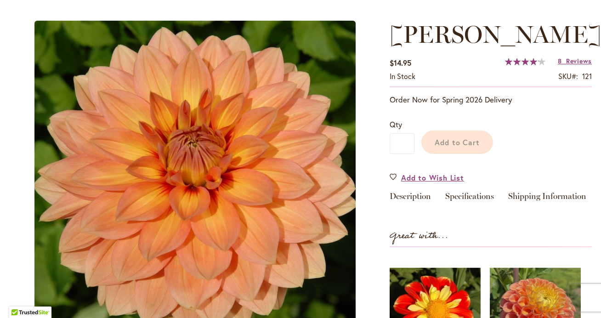
scroll to position [89, 0]
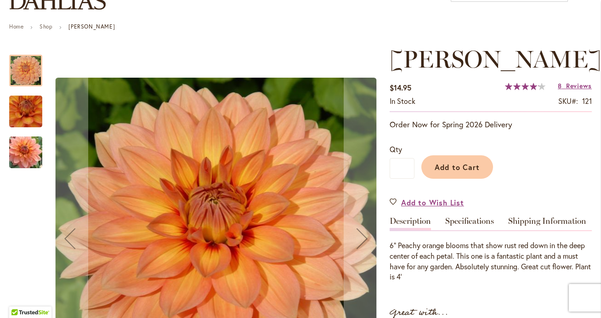
click at [23, 156] on img "Nicholas" at bounding box center [26, 152] width 66 height 44
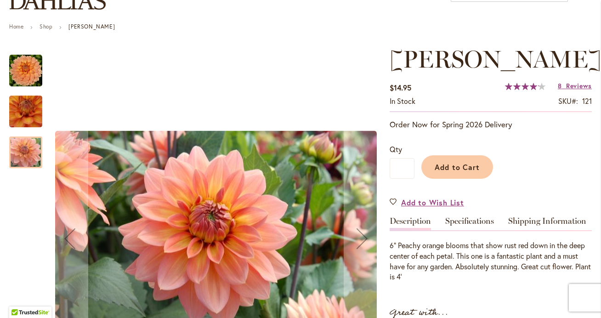
click at [19, 113] on img "Nicholas" at bounding box center [26, 111] width 65 height 63
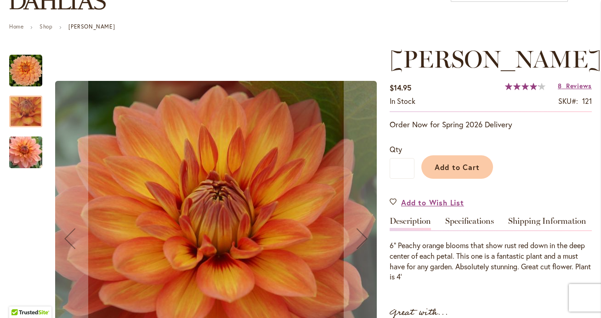
click at [24, 69] on img "Nicholas" at bounding box center [25, 70] width 33 height 33
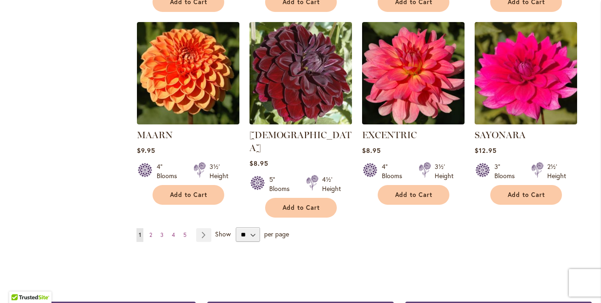
scroll to position [747, 0]
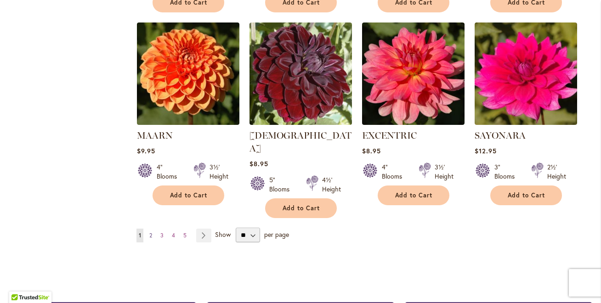
click at [150, 232] on span "2" at bounding box center [150, 235] width 3 height 7
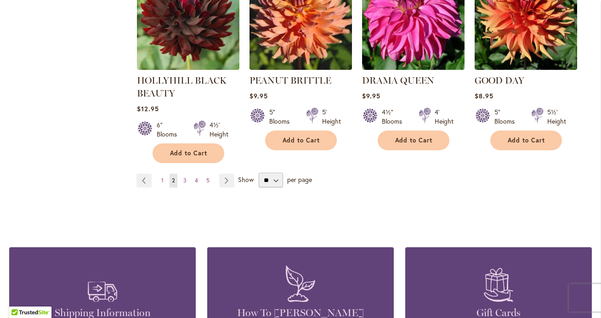
scroll to position [812, 0]
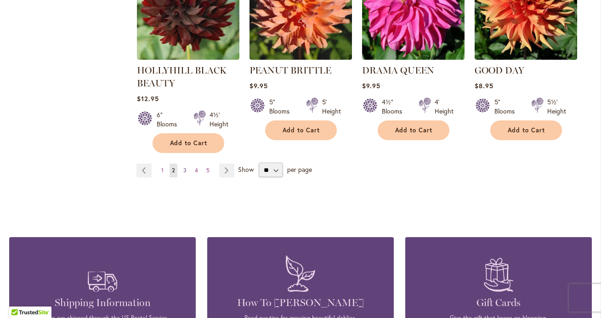
click at [185, 167] on span "3" at bounding box center [184, 170] width 3 height 7
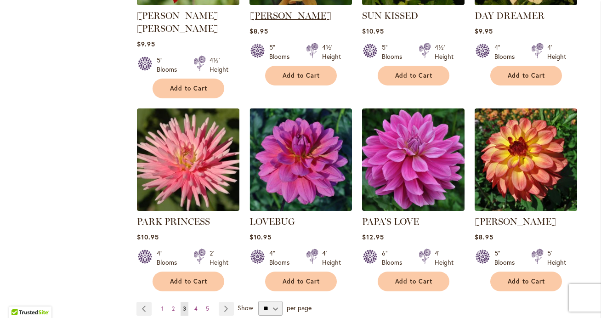
scroll to position [674, 0]
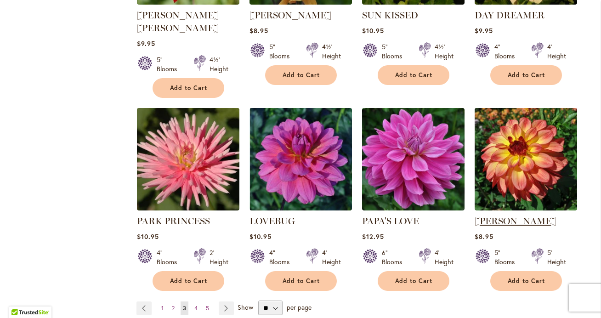
click at [500, 215] on link "MAI TAI" at bounding box center [515, 220] width 82 height 11
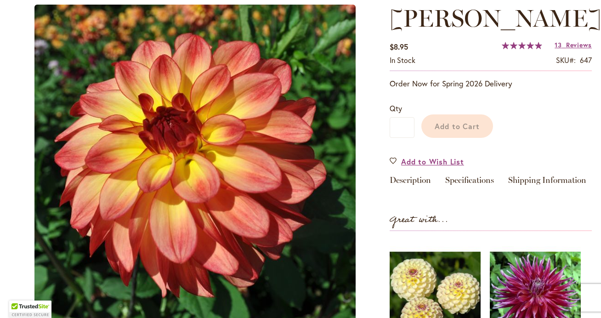
scroll to position [120, 0]
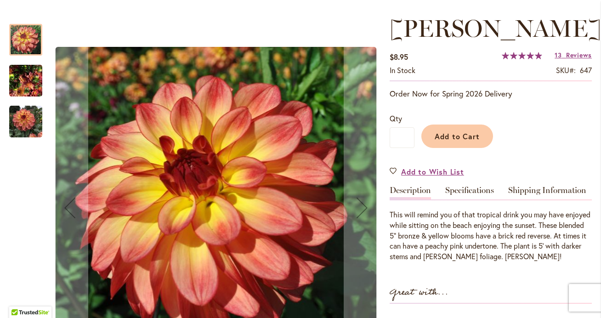
click at [33, 128] on img "MAI TAI" at bounding box center [25, 121] width 33 height 33
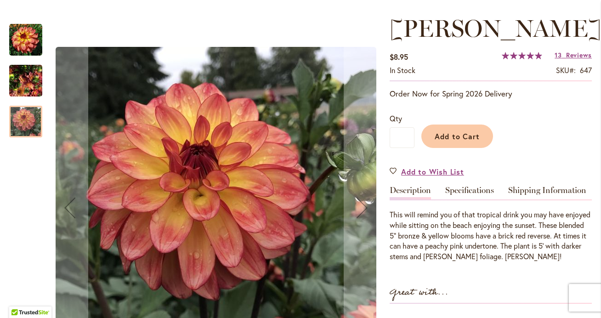
click at [26, 85] on img "MAI TAI" at bounding box center [25, 81] width 33 height 44
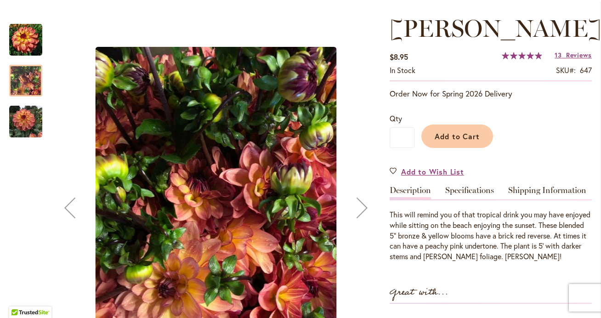
click at [22, 40] on img "MAI TAI" at bounding box center [25, 39] width 33 height 33
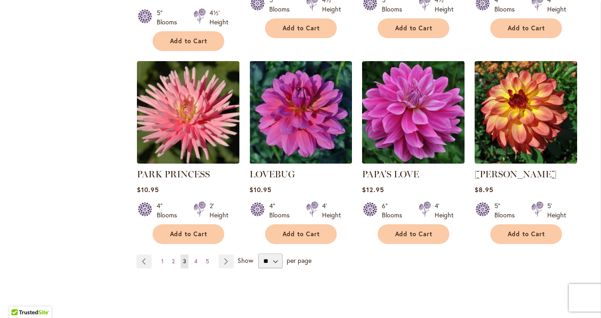
scroll to position [737, 0]
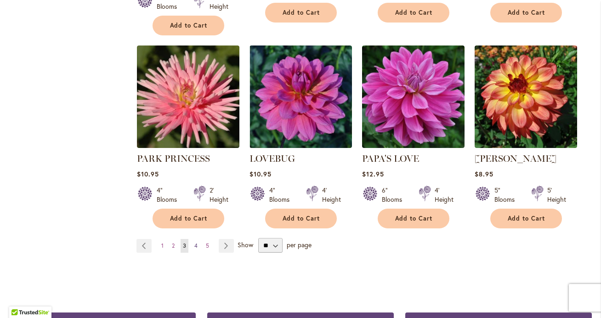
click at [199, 239] on link "Page 4" at bounding box center [196, 246] width 8 height 14
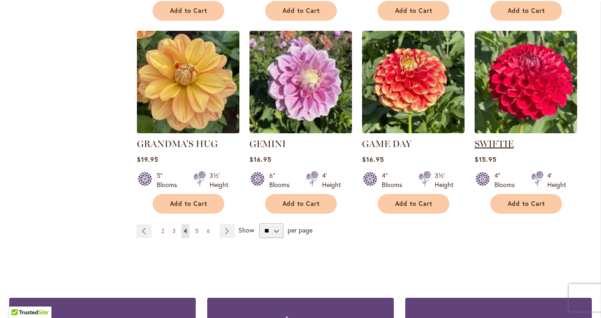
scroll to position [741, 0]
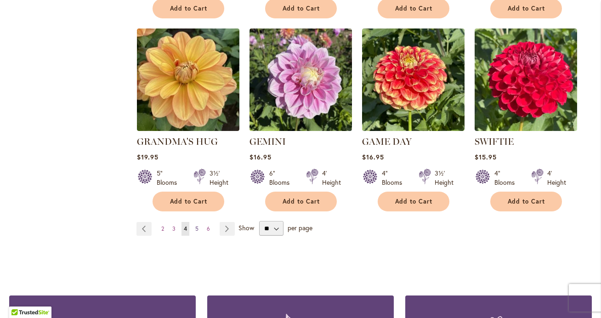
click at [198, 225] on span "5" at bounding box center [196, 228] width 3 height 7
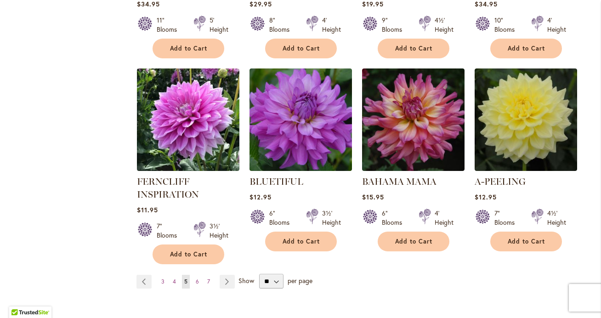
scroll to position [704, 0]
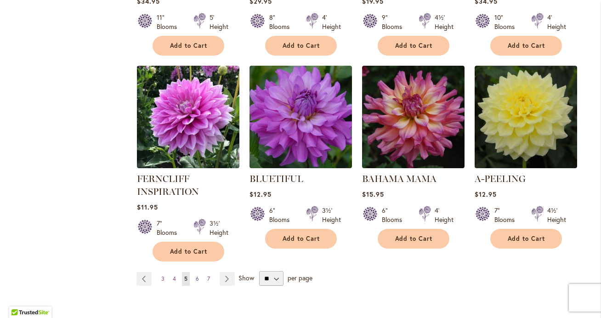
click at [196, 275] on span "6" at bounding box center [197, 278] width 3 height 7
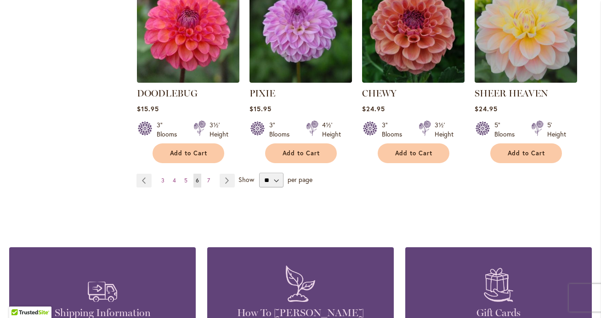
scroll to position [812, 0]
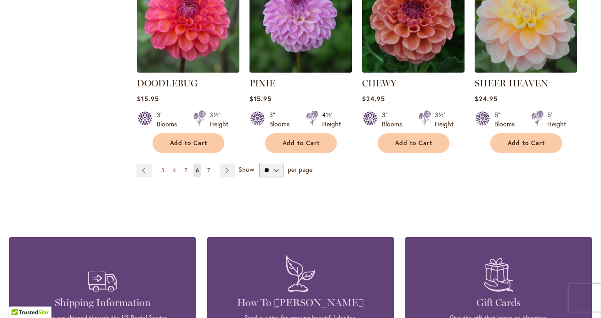
click at [210, 164] on link "Page 7" at bounding box center [208, 171] width 7 height 14
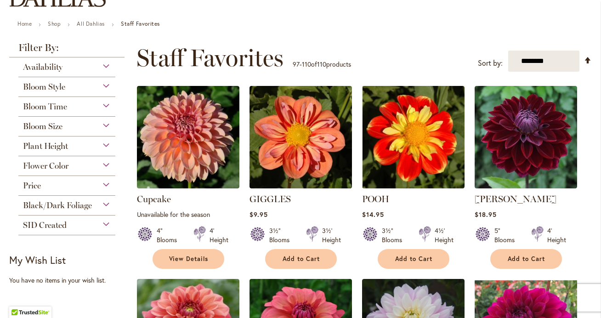
click at [65, 125] on div "Bloom Size" at bounding box center [66, 124] width 97 height 15
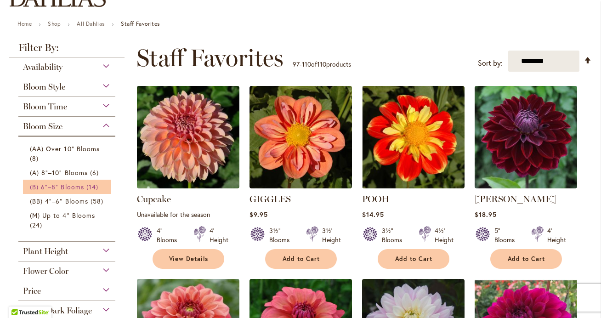
click at [69, 185] on span "(B) 6"–8" Blooms" at bounding box center [57, 186] width 54 height 9
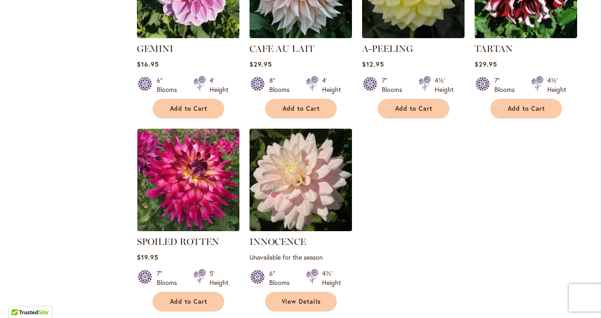
scroll to position [674, 0]
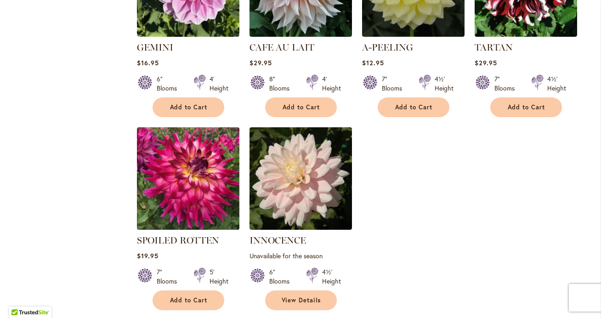
click at [193, 210] on img at bounding box center [187, 177] width 107 height 107
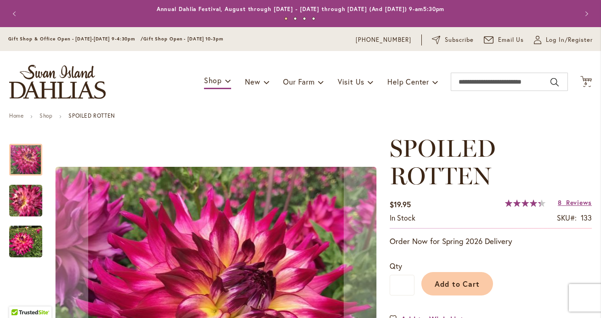
click at [19, 246] on img "SPOILED ROTTEN" at bounding box center [25, 241] width 33 height 33
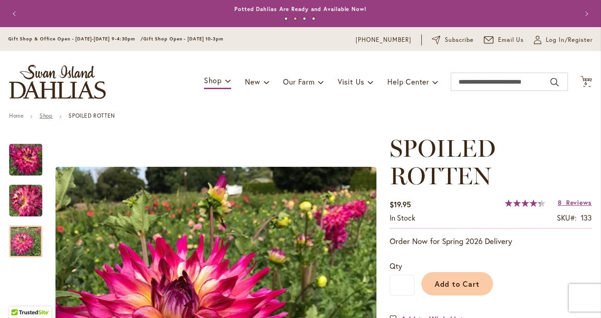
click at [51, 113] on link "Shop" at bounding box center [46, 115] width 13 height 7
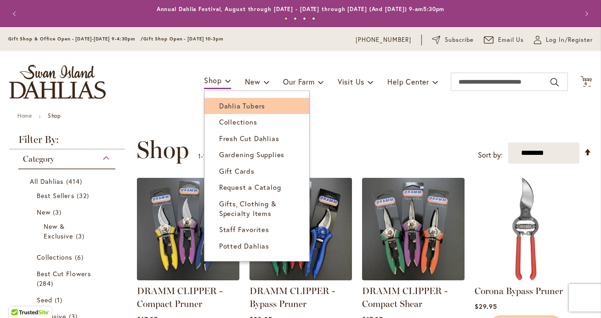
click at [224, 110] on span "Dahlia Tubers" at bounding box center [242, 105] width 46 height 9
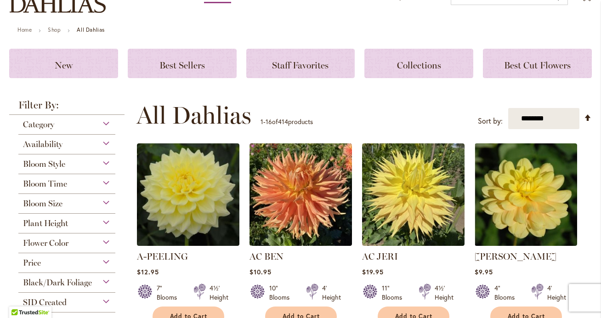
scroll to position [89, 0]
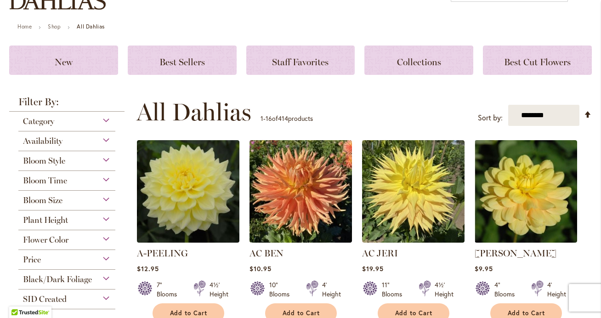
click at [86, 200] on div "Bloom Size" at bounding box center [66, 198] width 97 height 15
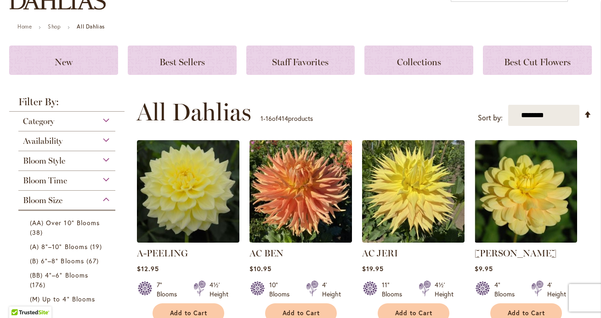
scroll to position [280, 0]
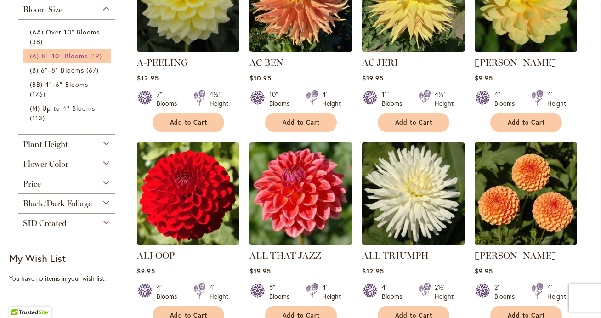
click at [79, 58] on span "(A) 8"–10" Blooms" at bounding box center [59, 55] width 58 height 9
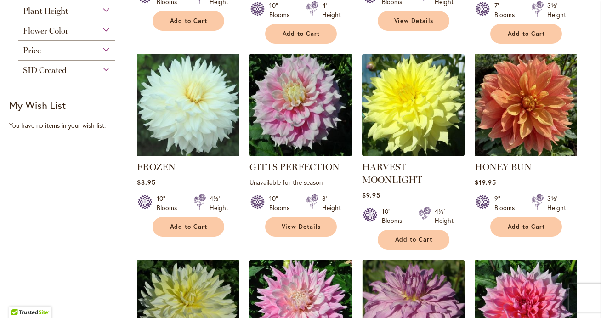
scroll to position [373, 0]
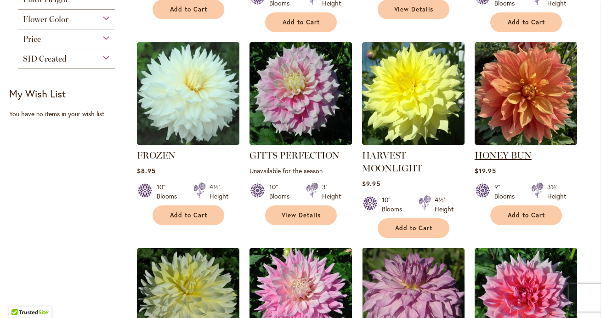
click at [512, 156] on link "HONEY BUN" at bounding box center [502, 155] width 57 height 11
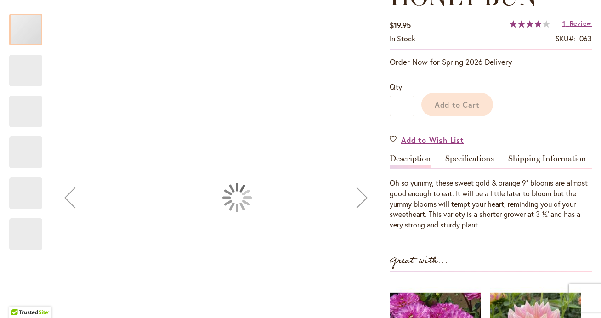
scroll to position [167, 0]
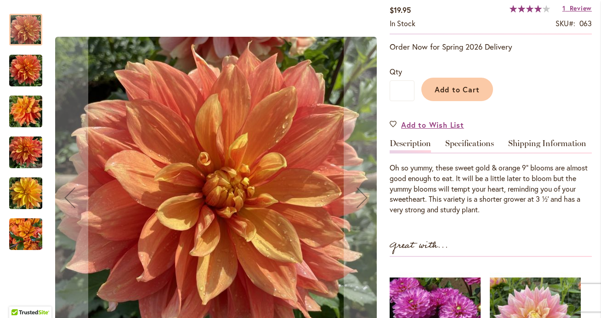
click at [31, 107] on img "Honey Bun" at bounding box center [25, 112] width 33 height 44
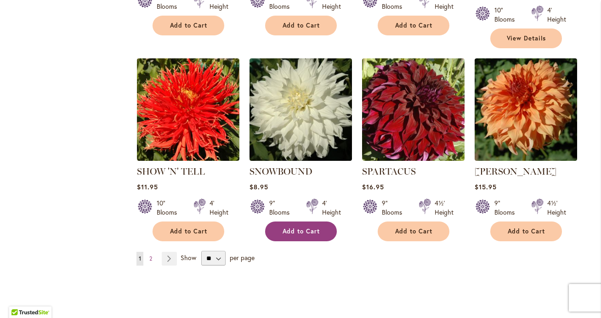
scroll to position [775, 0]
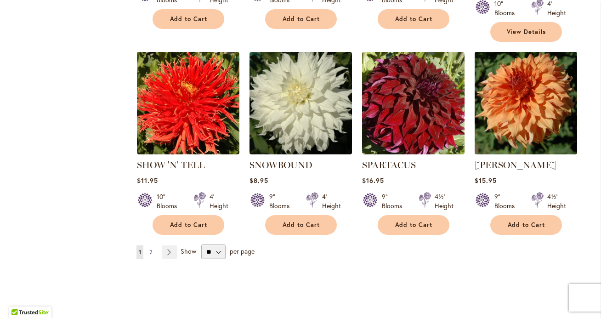
click at [152, 248] on span "2" at bounding box center [150, 251] width 3 height 7
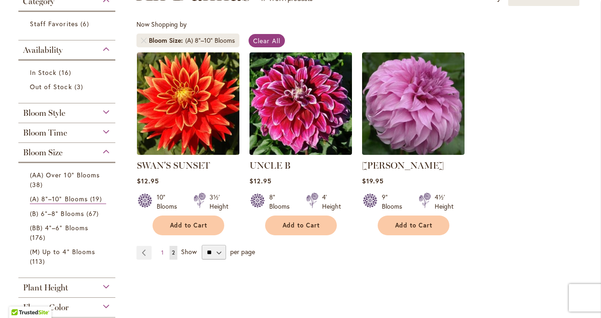
scroll to position [158, 0]
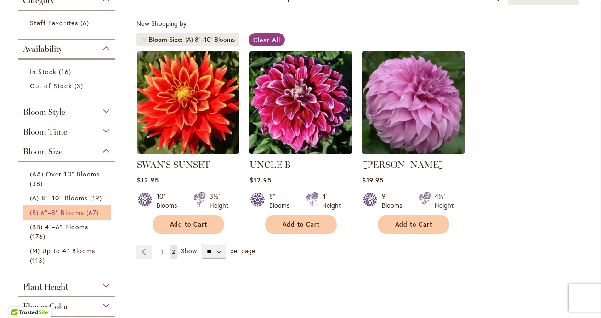
click at [68, 214] on span "(B) 6"–8" Blooms" at bounding box center [57, 212] width 54 height 9
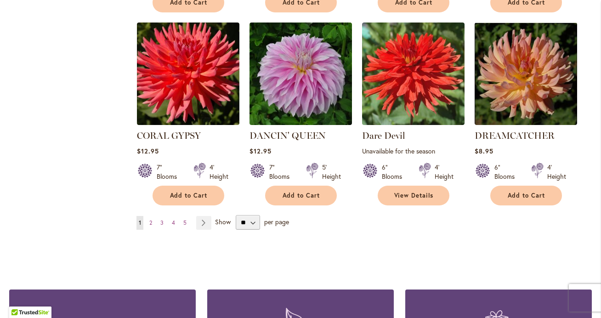
scroll to position [779, 0]
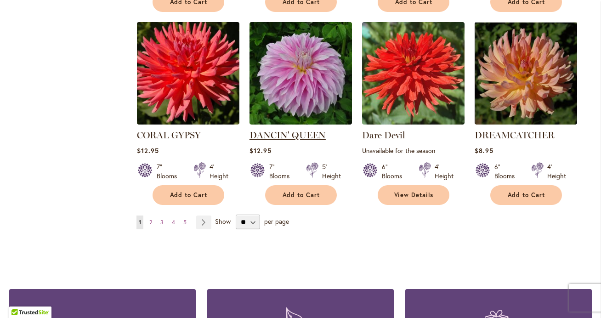
click at [294, 130] on link "DANCIN' QUEEN" at bounding box center [287, 135] width 76 height 11
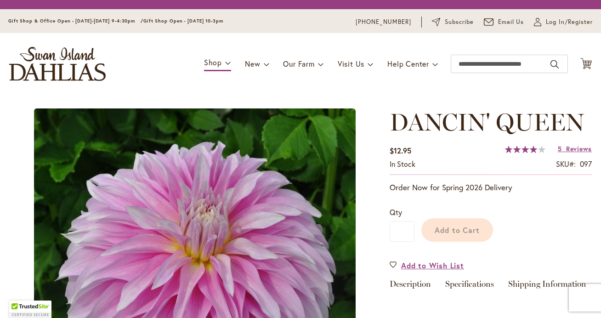
scroll to position [121, 0]
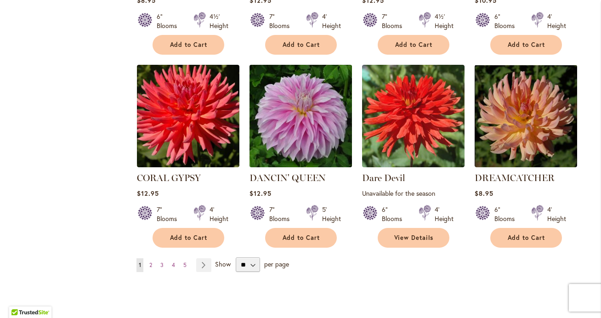
scroll to position [739, 0]
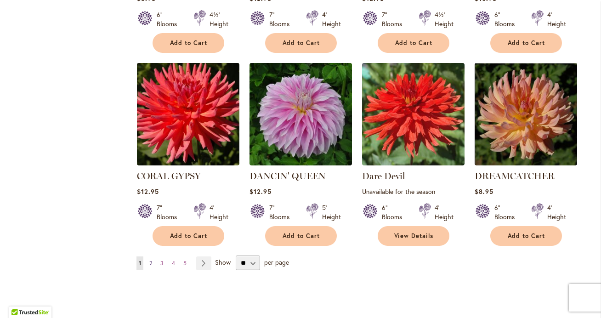
click at [149, 260] on span "2" at bounding box center [150, 263] width 3 height 7
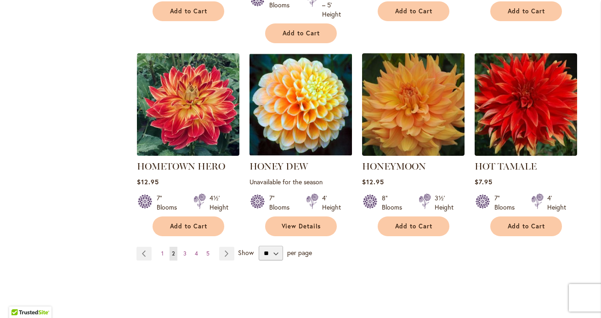
scroll to position [802, 0]
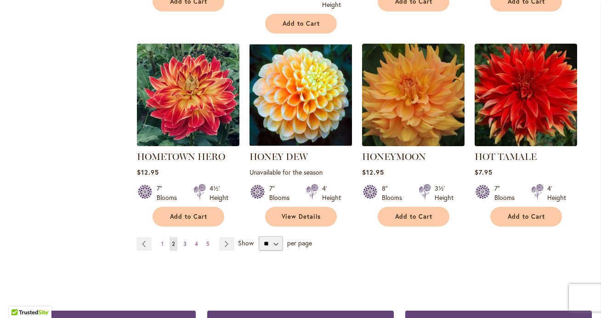
click at [186, 245] on span "3" at bounding box center [184, 243] width 3 height 7
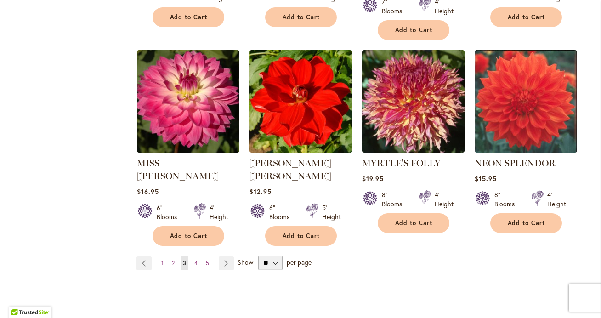
scroll to position [781, 0]
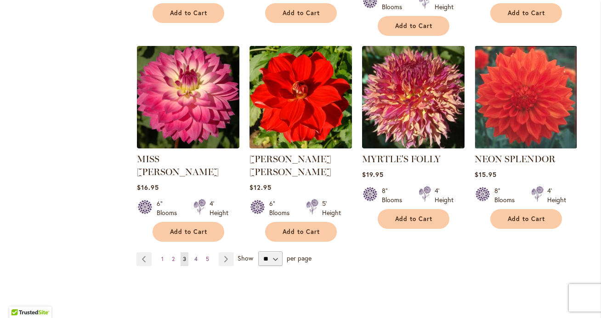
click at [198, 252] on link "Page 4" at bounding box center [196, 259] width 8 height 14
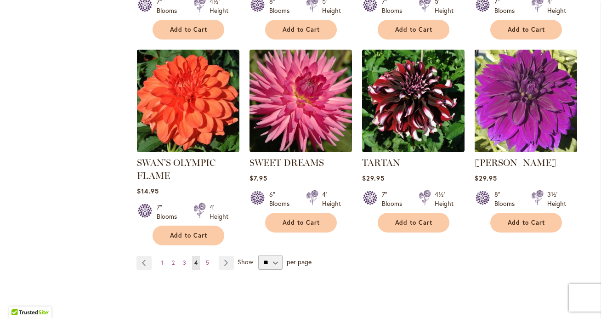
scroll to position [756, 0]
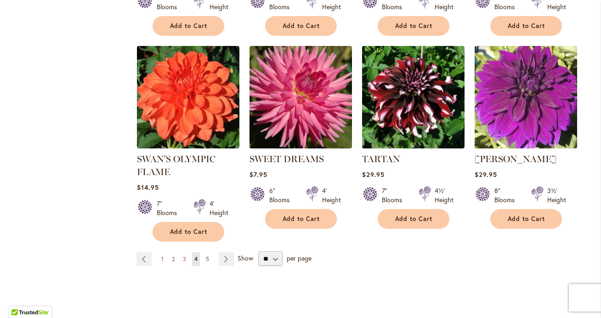
click at [206, 255] on span "5" at bounding box center [207, 258] width 3 height 7
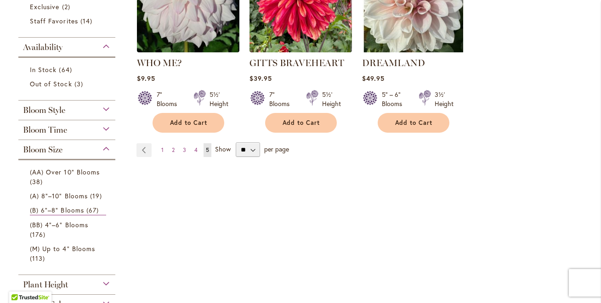
scroll to position [267, 0]
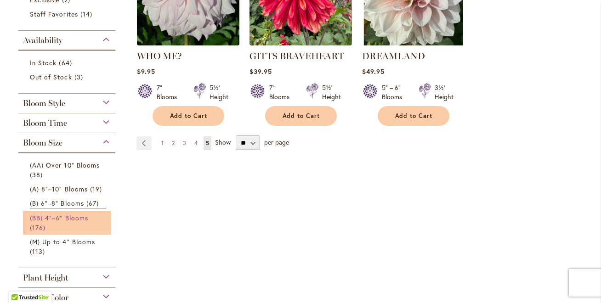
click at [68, 219] on span "(BB) 4"–6" Blooms" at bounding box center [59, 218] width 58 height 9
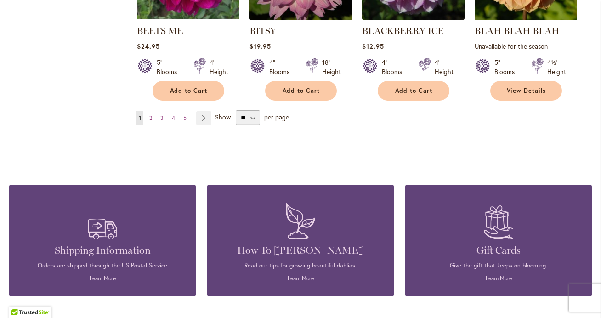
scroll to position [873, 0]
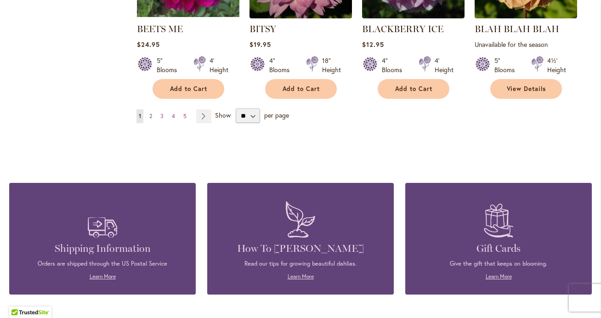
click at [151, 116] on span "2" at bounding box center [150, 116] width 3 height 7
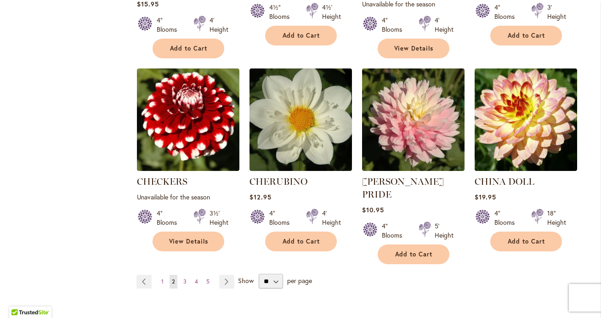
scroll to position [747, 0]
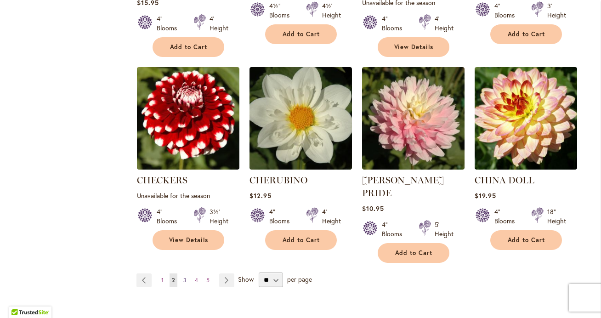
click at [185, 277] on span "3" at bounding box center [184, 280] width 3 height 7
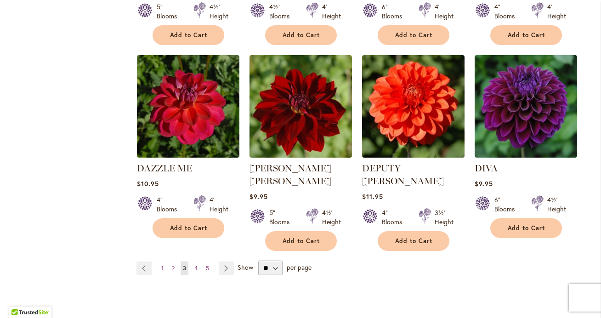
scroll to position [759, 0]
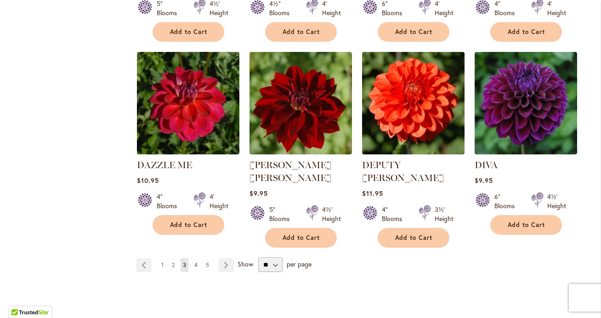
click at [196, 261] on span "4" at bounding box center [195, 264] width 3 height 7
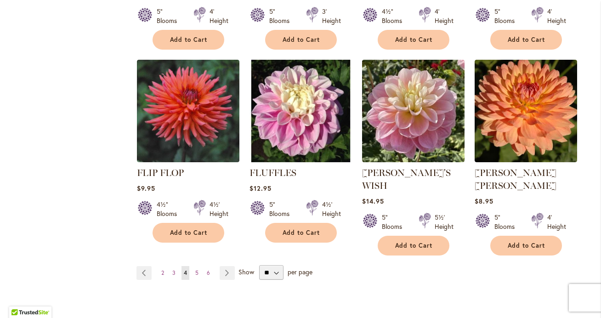
scroll to position [744, 0]
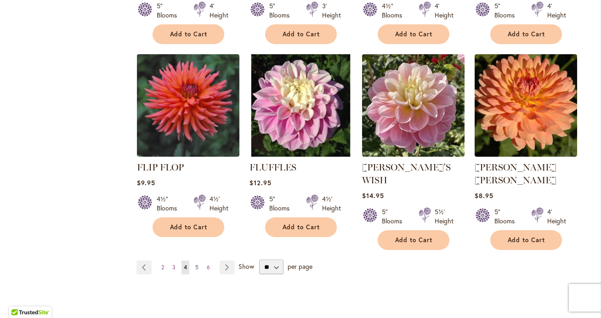
click at [199, 260] on link "Page 5" at bounding box center [197, 267] width 8 height 14
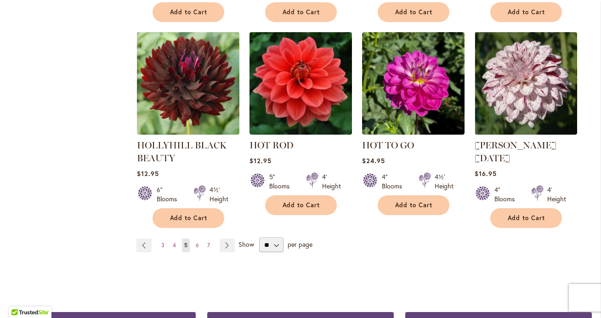
scroll to position [772, 0]
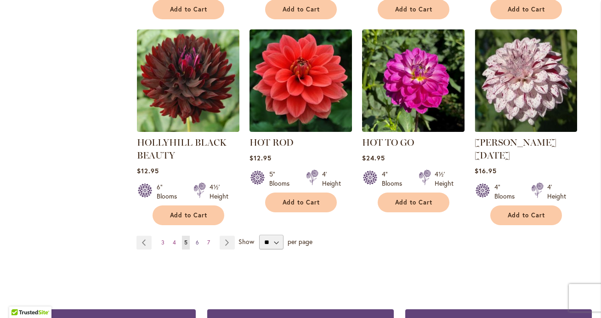
click at [198, 239] on span "6" at bounding box center [197, 242] width 3 height 7
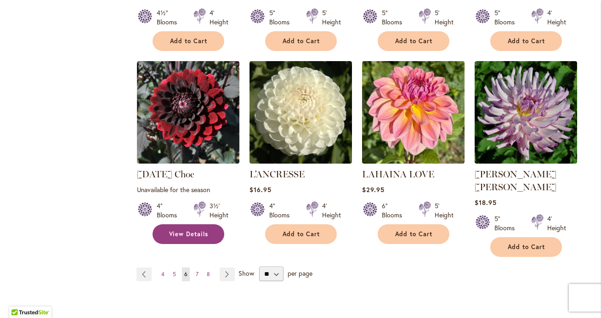
scroll to position [741, 0]
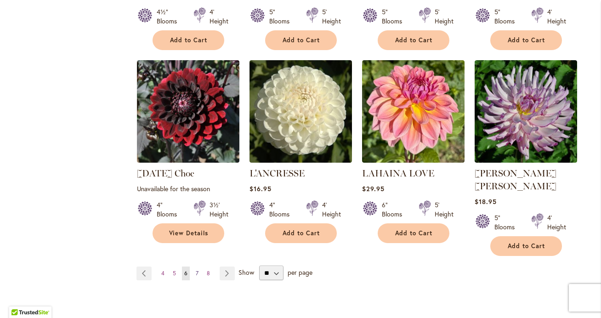
click at [197, 270] on span "7" at bounding box center [197, 273] width 3 height 7
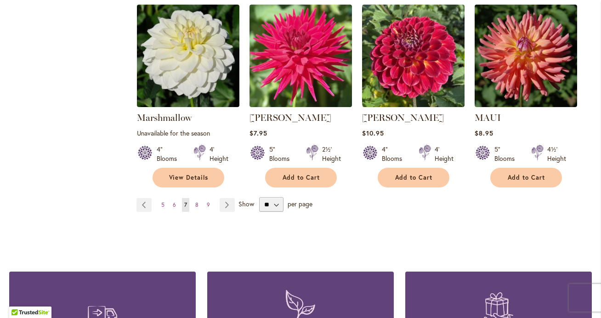
scroll to position [812, 0]
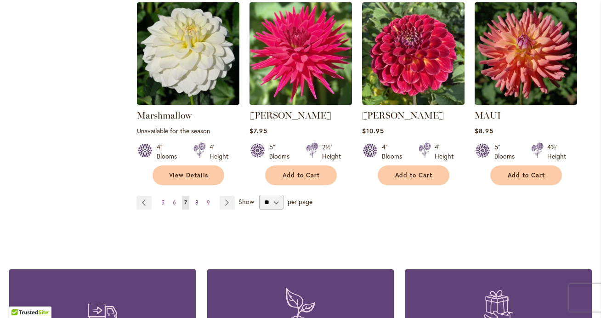
click at [197, 199] on span "8" at bounding box center [196, 202] width 3 height 7
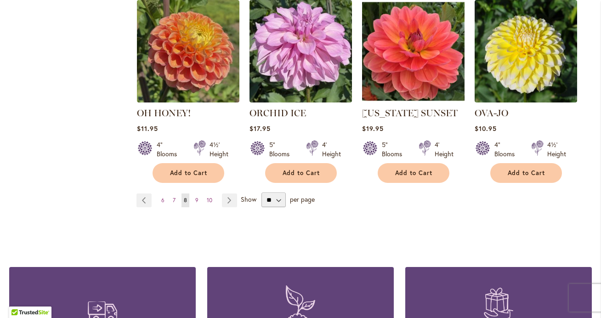
scroll to position [806, 0]
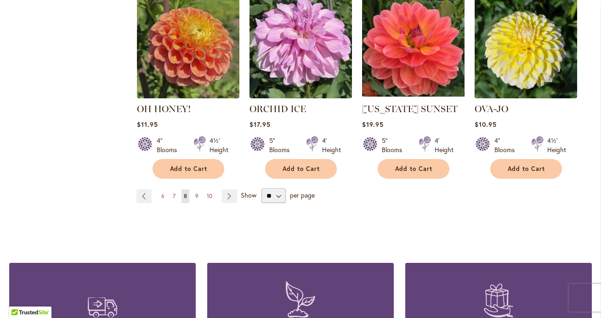
click at [196, 192] on span "9" at bounding box center [196, 195] width 3 height 7
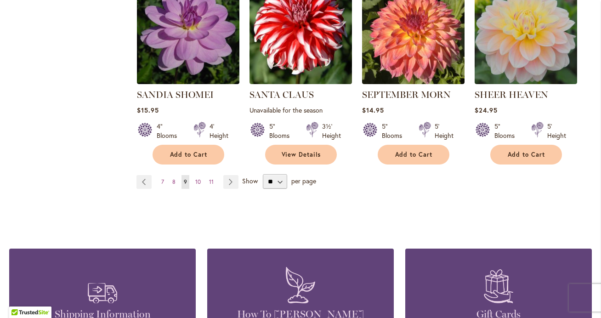
scroll to position [849, 0]
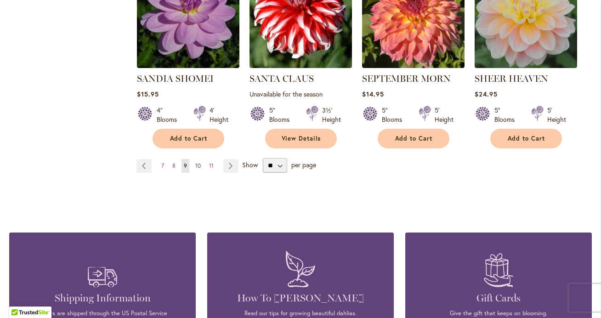
click at [199, 166] on span "10" at bounding box center [198, 165] width 6 height 7
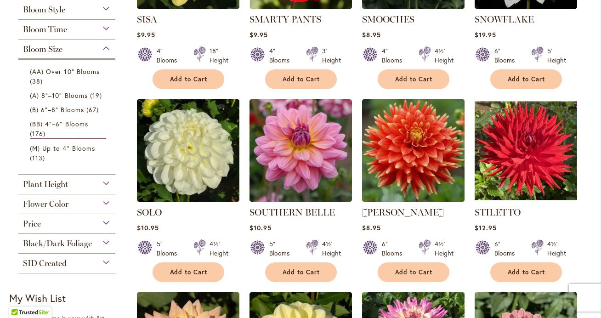
scroll to position [305, 0]
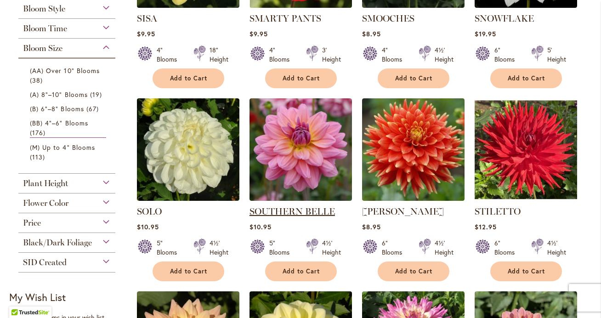
click at [284, 209] on link "SOUTHERN BELLE" at bounding box center [291, 211] width 85 height 11
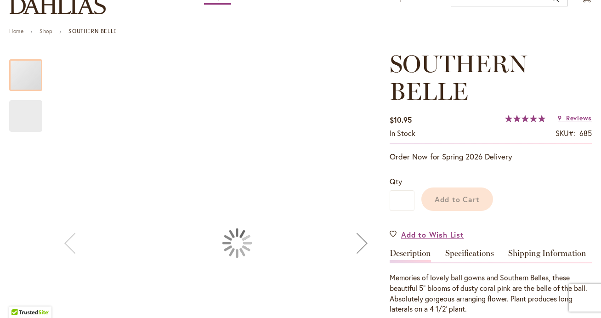
scroll to position [109, 0]
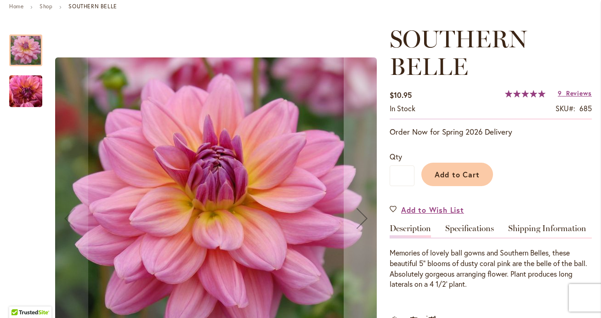
click at [29, 92] on img "SOUTHERN BELLE" at bounding box center [26, 92] width 66 height 50
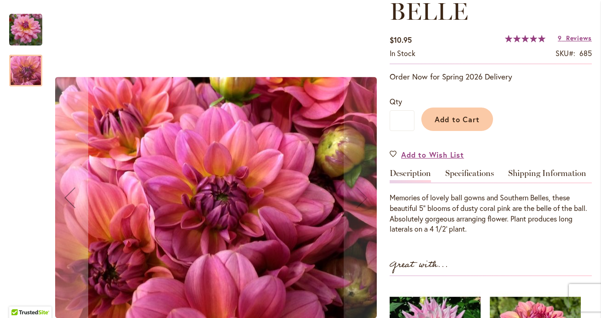
scroll to position [165, 0]
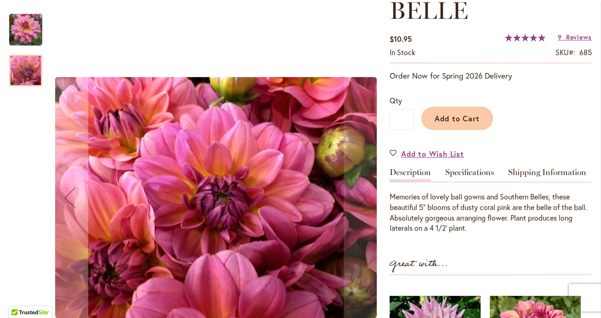
click at [23, 36] on img "SOUTHERN BELLE" at bounding box center [25, 29] width 33 height 33
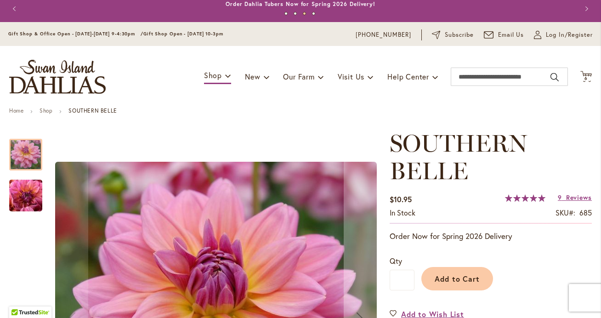
scroll to position [5, 0]
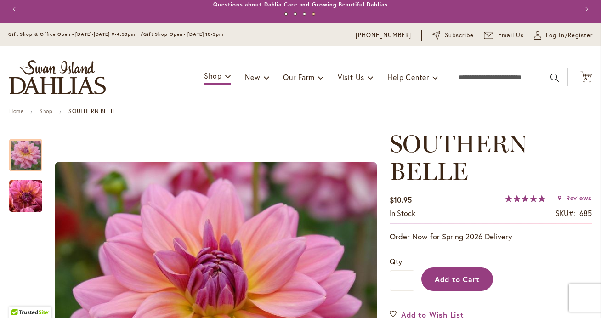
click at [458, 274] on span "Add to Cart" at bounding box center [457, 279] width 45 height 10
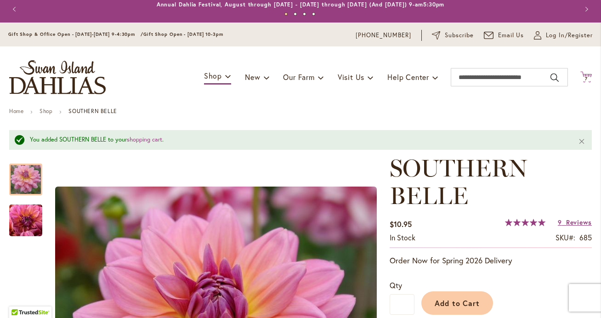
click at [590, 79] on span "7 7 items" at bounding box center [586, 79] width 9 height 5
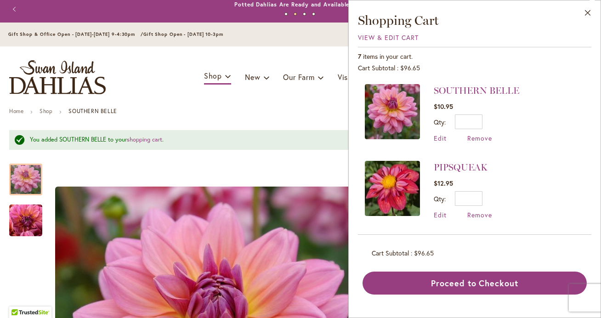
scroll to position [0, 0]
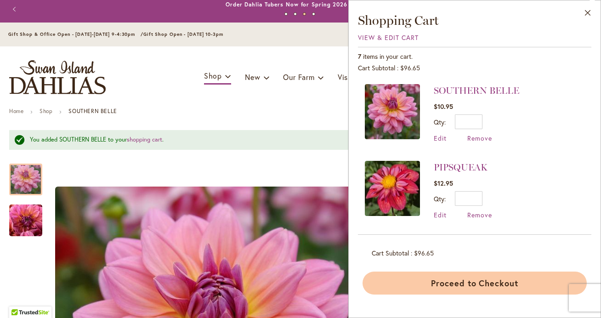
click at [491, 280] on button "Proceed to Checkout" at bounding box center [474, 282] width 224 height 23
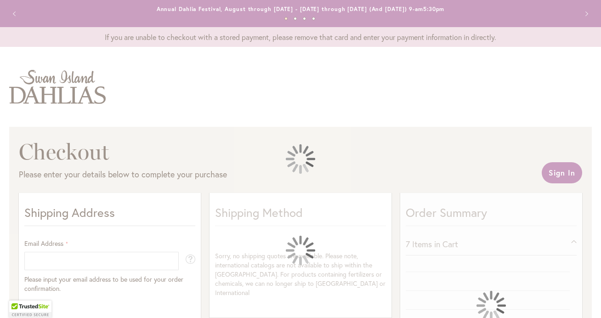
select select "**"
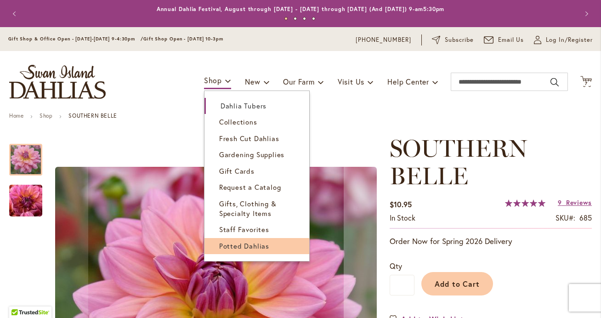
click at [231, 241] on span "Potted Dahlias" at bounding box center [244, 245] width 50 height 9
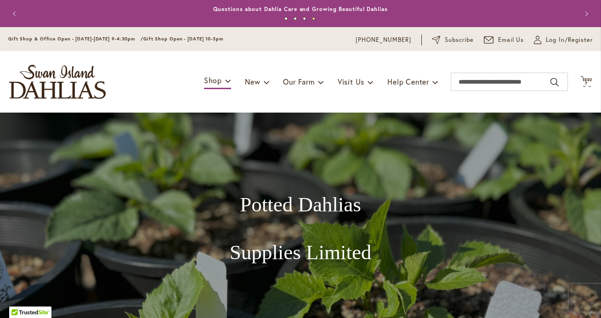
click at [304, 18] on button "3" at bounding box center [304, 18] width 3 height 3
click at [307, 11] on link "Order Dahlia Tubers Now for Spring 2026 Delivery!" at bounding box center [301, 9] width 150 height 7
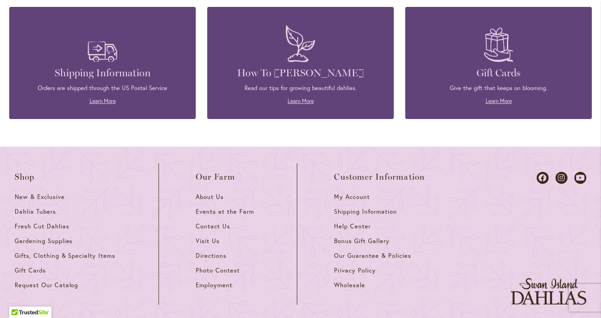
scroll to position [1080, 0]
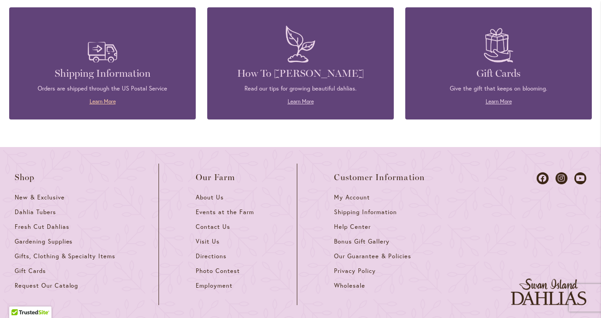
click at [108, 98] on link "Learn More" at bounding box center [103, 101] width 26 height 7
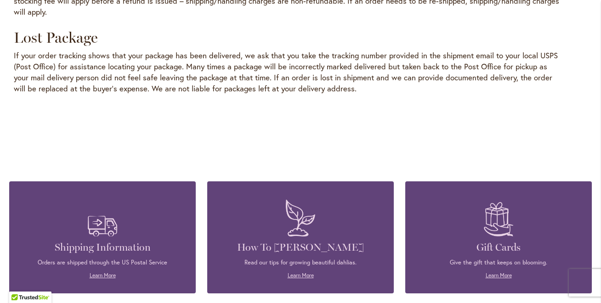
scroll to position [1394, 0]
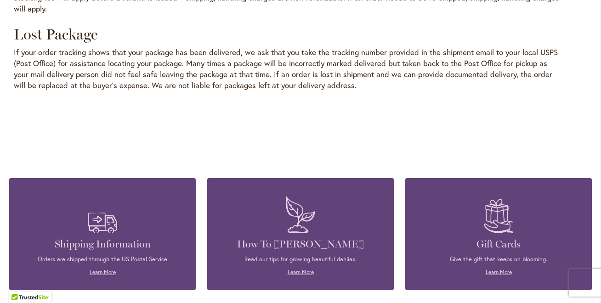
click at [292, 255] on p "Read our tips for growing beautiful dahlias." at bounding box center [300, 259] width 159 height 8
click at [300, 269] on link "Learn More" at bounding box center [301, 272] width 26 height 7
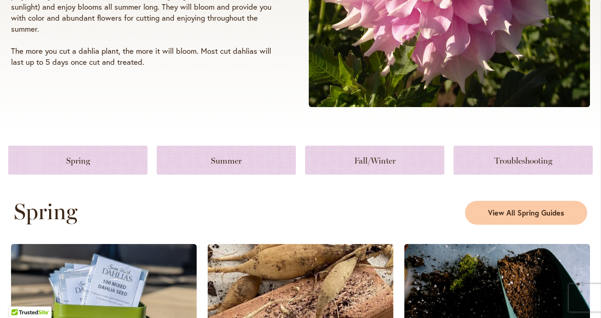
scroll to position [308, 0]
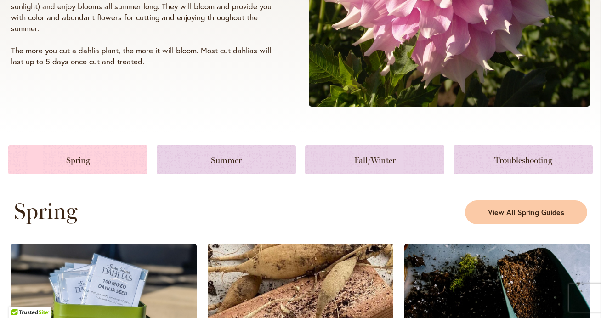
click at [78, 163] on link at bounding box center [77, 159] width 139 height 29
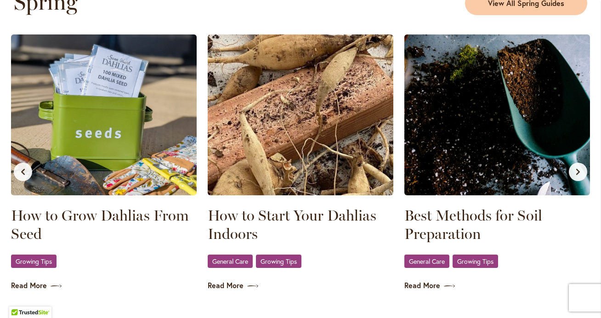
scroll to position [520, 0]
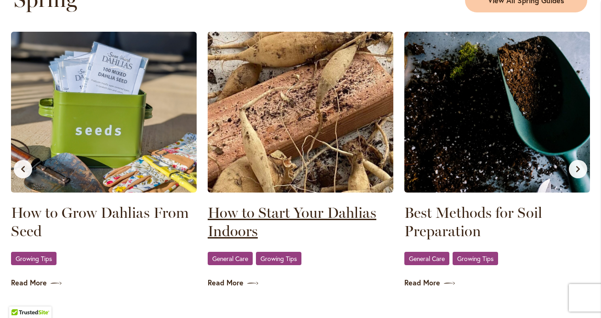
click at [221, 214] on link "How to Start Your Dahlias Indoors" at bounding box center [301, 221] width 186 height 37
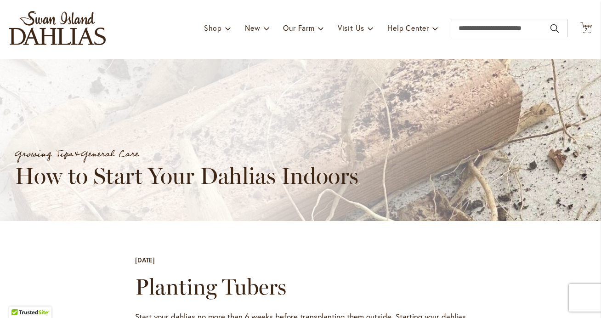
scroll to position [28, 0]
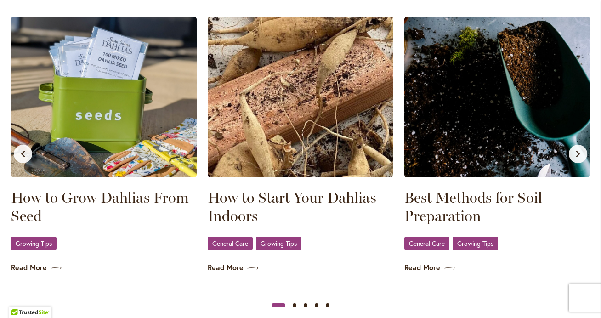
scroll to position [559, 0]
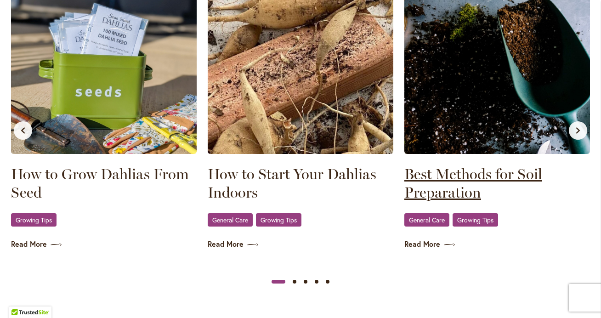
click at [432, 177] on link "Best Methods for Soil Preparation" at bounding box center [497, 183] width 186 height 37
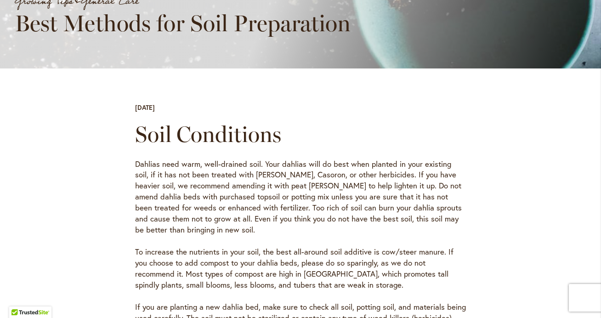
scroll to position [202, 0]
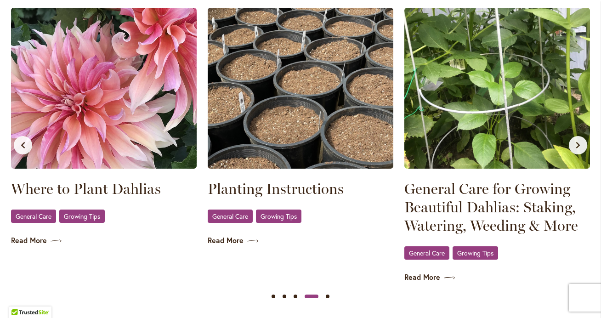
scroll to position [541, 0]
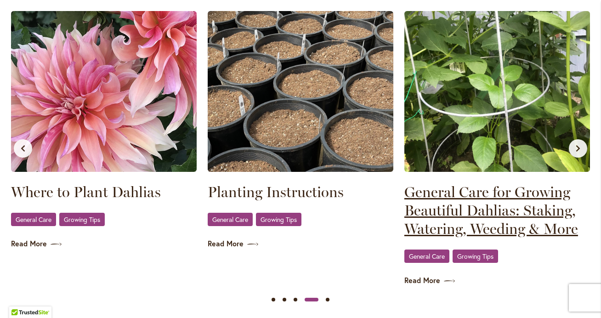
click at [436, 202] on link "General Care for Growing Beautiful Dahlias: Staking, Watering, Weeding & More" at bounding box center [497, 210] width 186 height 55
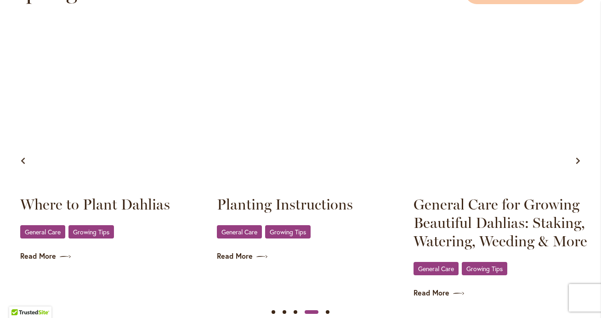
scroll to position [0, 590]
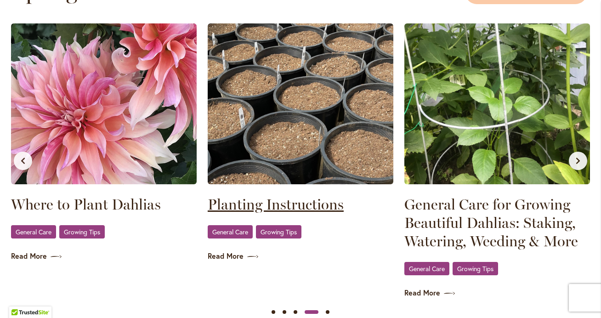
click at [274, 206] on link "Planting Instructions" at bounding box center [301, 204] width 186 height 18
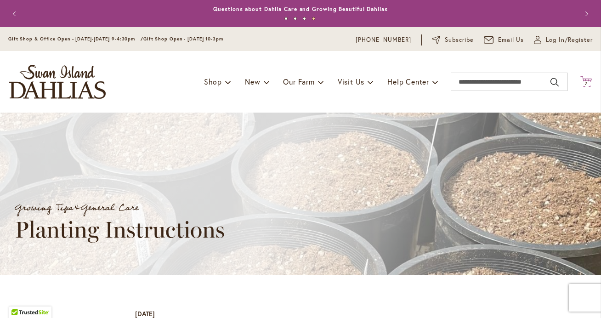
click at [587, 83] on span "7" at bounding box center [586, 83] width 3 height 6
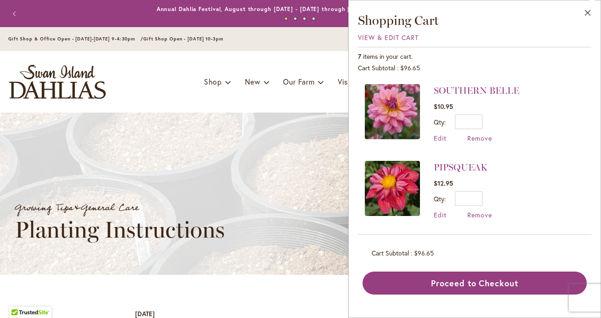
scroll to position [1, 0]
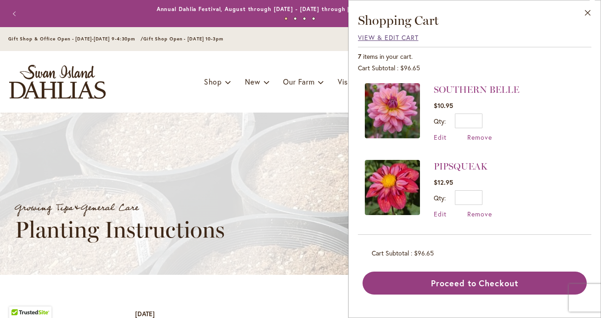
click at [381, 40] on span "View & Edit Cart" at bounding box center [388, 37] width 61 height 9
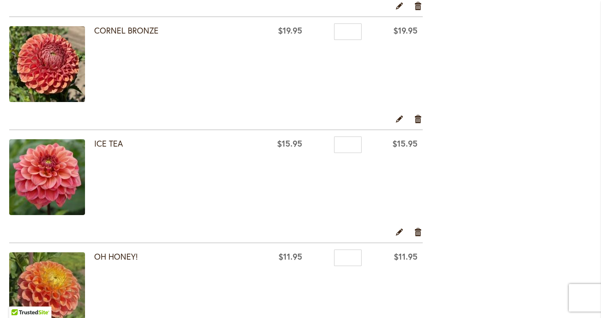
scroll to position [401, 0]
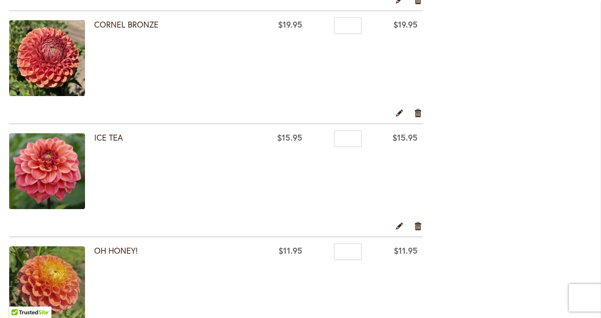
click at [56, 163] on img at bounding box center [47, 171] width 76 height 76
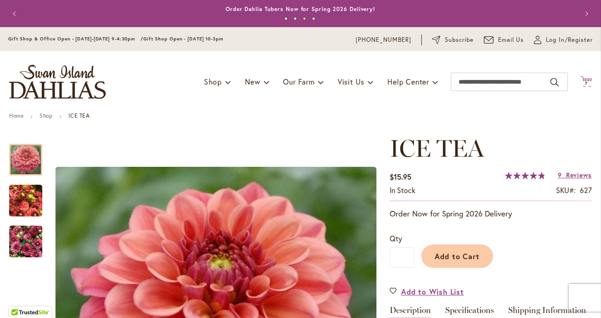
click at [585, 81] on span "7" at bounding box center [586, 83] width 3 height 6
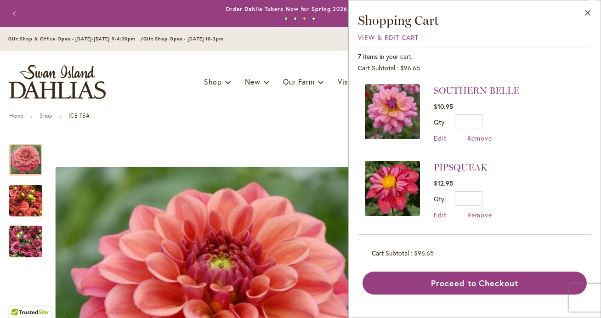
click at [387, 116] on img at bounding box center [392, 111] width 55 height 55
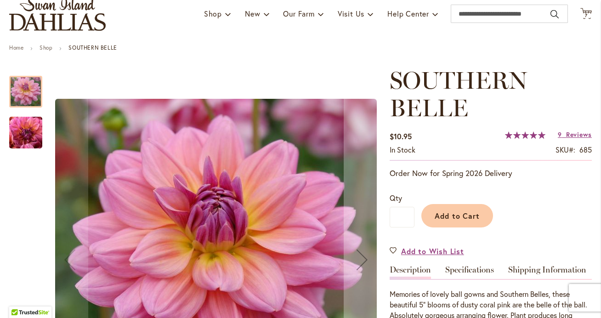
scroll to position [65, 0]
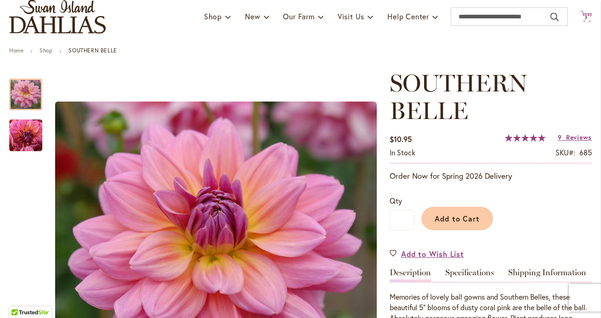
click at [587, 19] on span "7" at bounding box center [586, 18] width 3 height 6
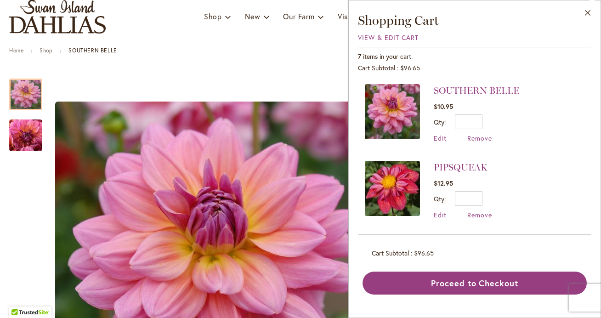
click at [399, 181] on img at bounding box center [392, 188] width 55 height 55
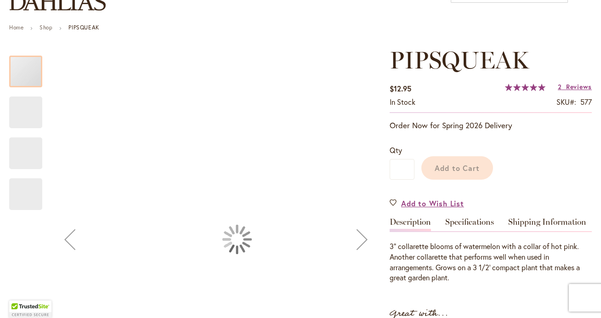
scroll to position [93, 0]
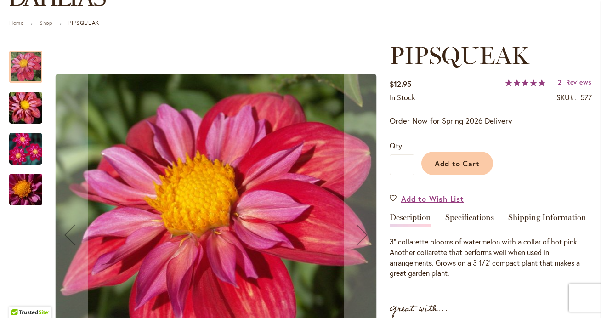
click at [31, 147] on img "PIPSQUEAK" at bounding box center [25, 148] width 33 height 33
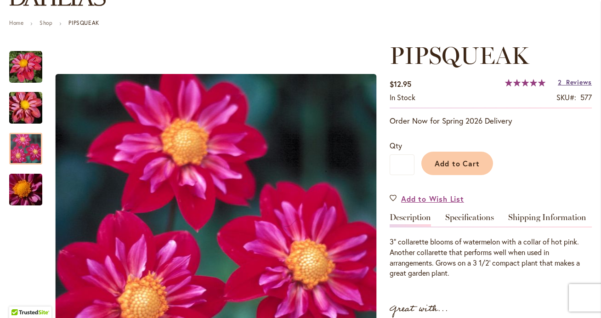
click at [567, 85] on span "Reviews" at bounding box center [579, 82] width 26 height 9
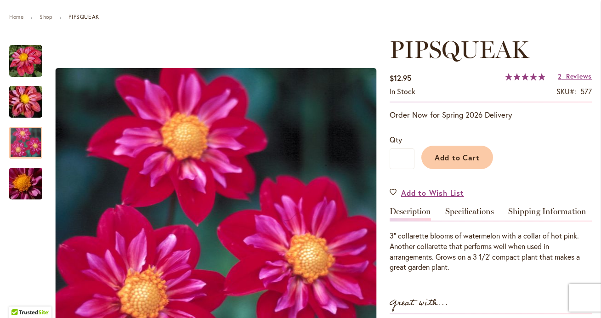
scroll to position [0, 0]
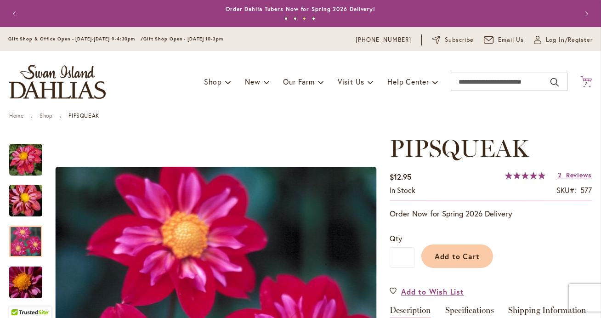
click at [584, 81] on icon "Cart .cls-1 { fill: #231f20; }" at bounding box center [585, 81] width 11 height 11
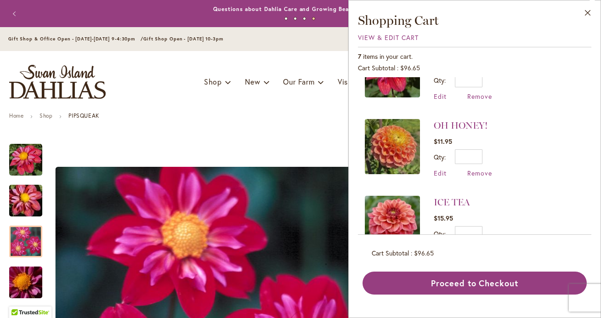
scroll to position [119, 0]
click at [387, 139] on img at bounding box center [392, 146] width 55 height 55
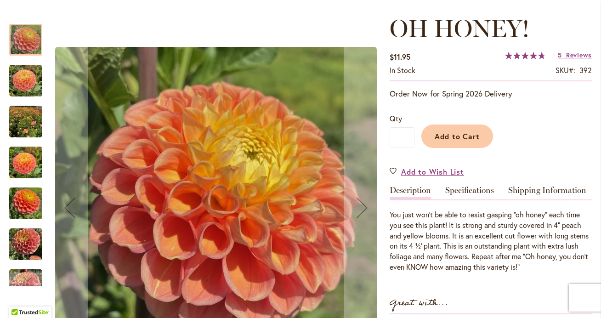
scroll to position [124, 0]
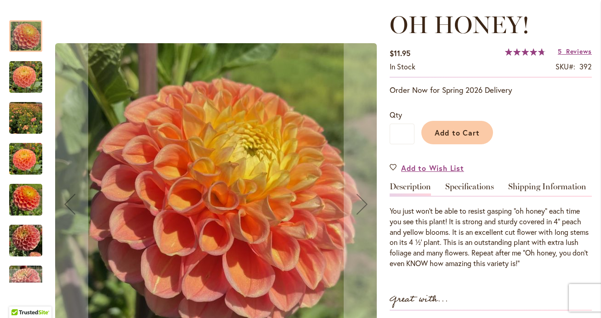
click at [30, 207] on img "Oh Honey!" at bounding box center [25, 200] width 33 height 44
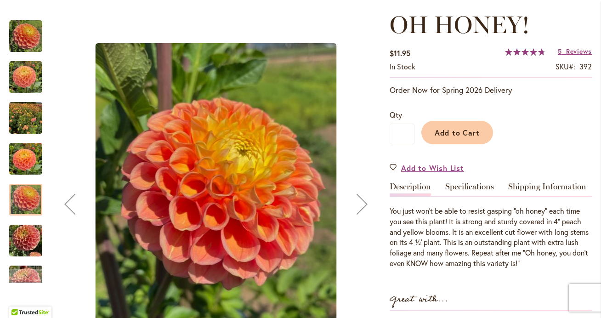
click at [32, 160] on img "Oh Honey!" at bounding box center [25, 159] width 33 height 44
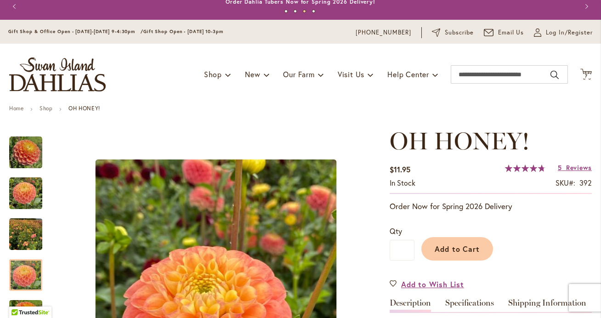
scroll to position [0, 0]
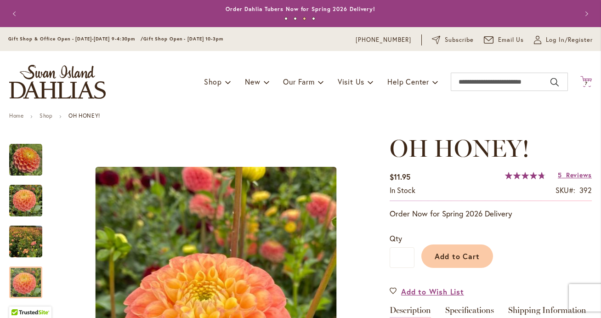
click at [587, 83] on span "7" at bounding box center [586, 83] width 3 height 6
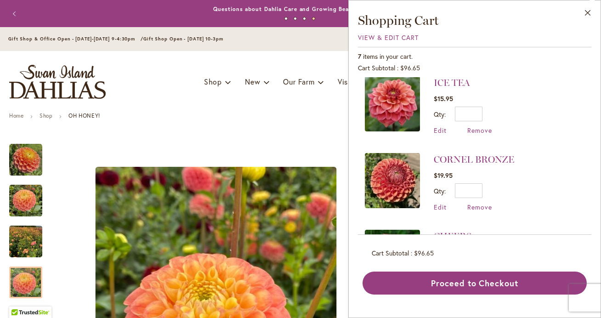
scroll to position [240, 0]
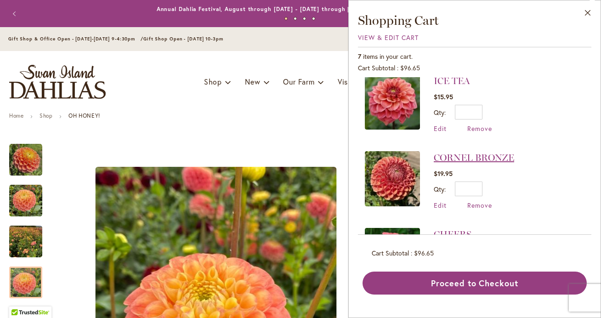
click at [470, 157] on link "CORNEL BRONZE" at bounding box center [474, 157] width 80 height 11
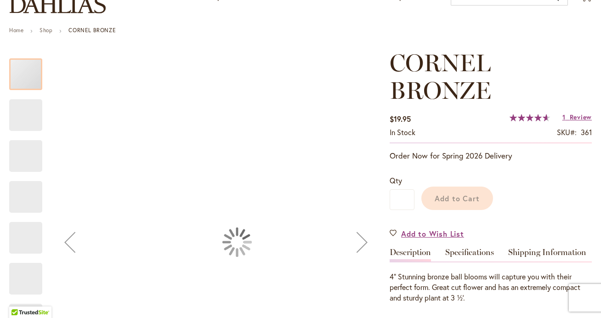
scroll to position [111, 0]
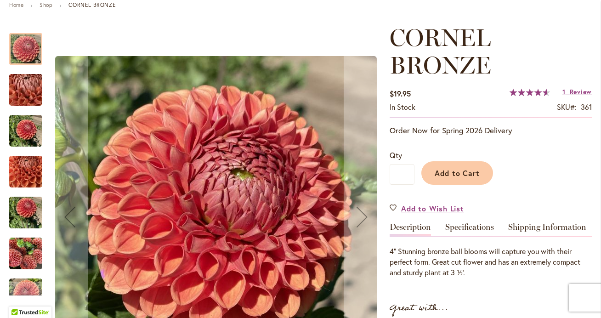
click at [24, 51] on div at bounding box center [25, 49] width 33 height 32
click at [19, 96] on img "CORNEL BRONZE" at bounding box center [26, 90] width 66 height 50
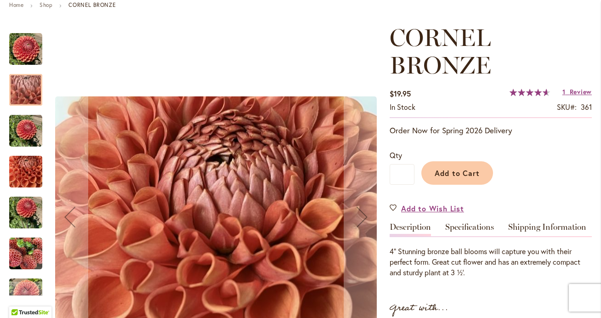
click at [19, 126] on img "CORNEL BRONZE" at bounding box center [25, 130] width 33 height 33
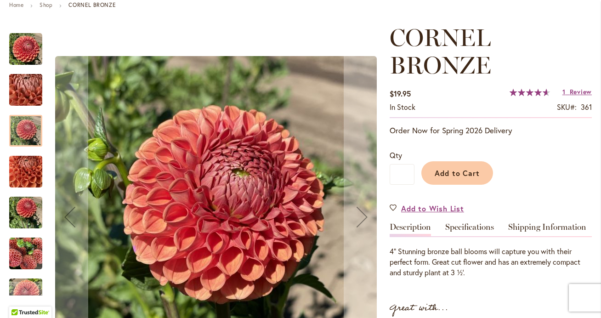
click at [23, 176] on img "CORNEL BRONZE" at bounding box center [25, 172] width 33 height 44
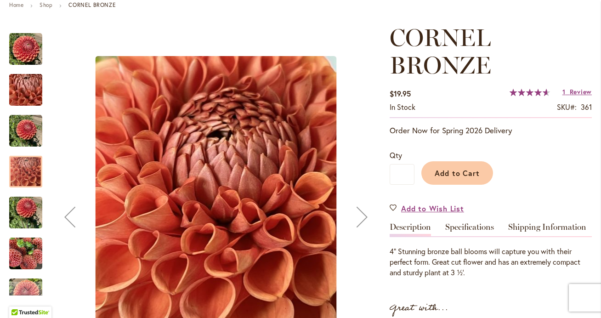
click at [19, 211] on img "CORNEL BRONZE" at bounding box center [25, 213] width 33 height 44
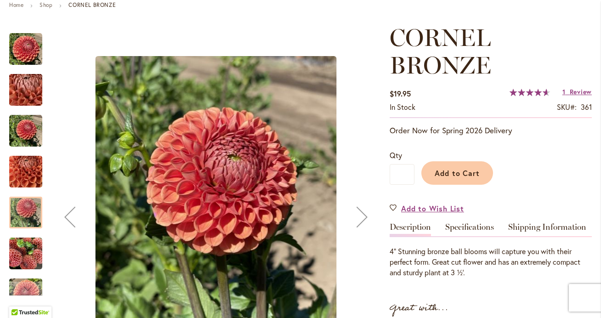
click at [21, 254] on img "CORNEL BRONZE" at bounding box center [25, 253] width 33 height 33
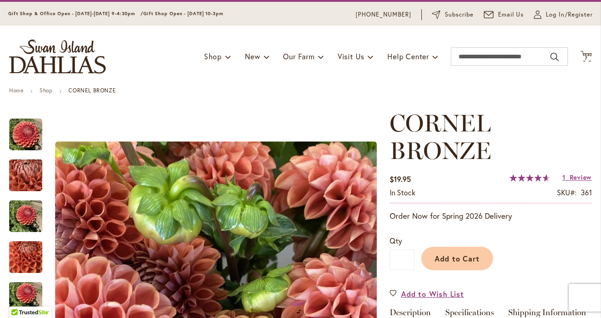
scroll to position [0, 0]
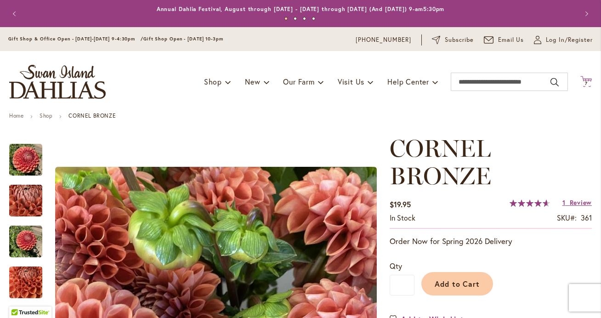
click at [587, 83] on span "7 7 items" at bounding box center [586, 83] width 9 height 5
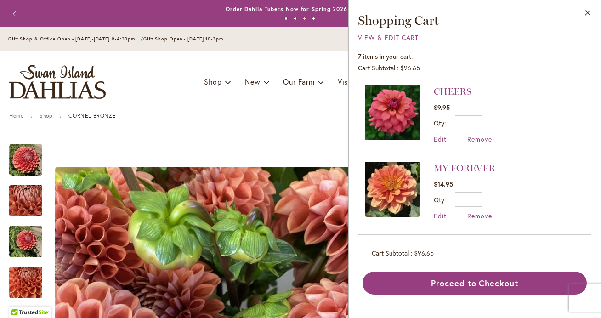
scroll to position [383, 0]
click at [462, 169] on link "MY FOREVER" at bounding box center [465, 167] width 62 height 11
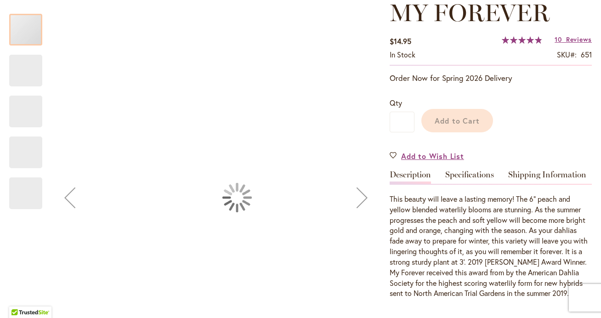
scroll to position [139, 0]
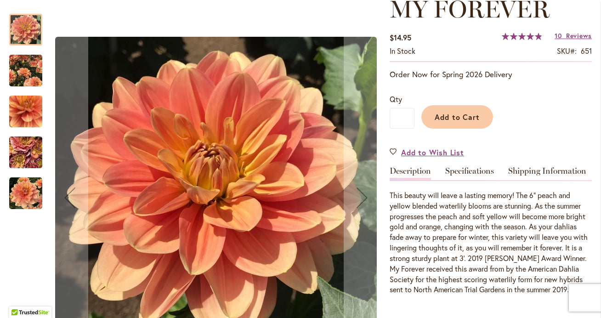
click at [30, 201] on img "MY FOREVER" at bounding box center [25, 193] width 33 height 33
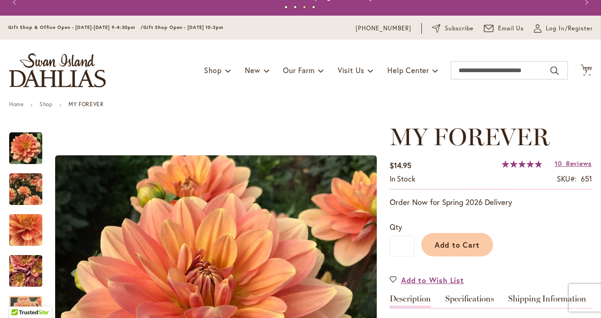
scroll to position [0, 0]
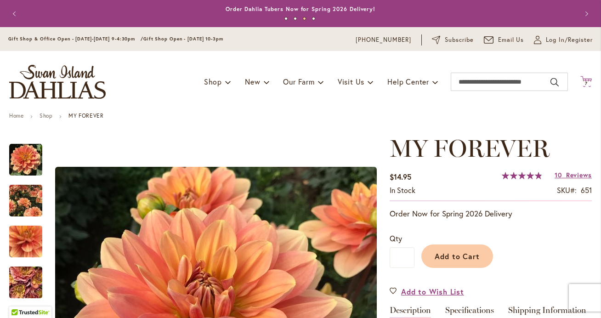
click at [585, 82] on span "7" at bounding box center [586, 83] width 3 height 6
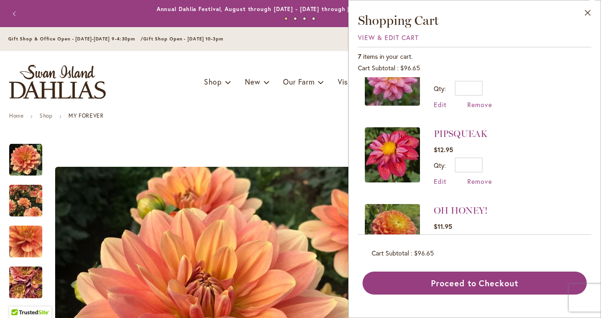
scroll to position [31, 0]
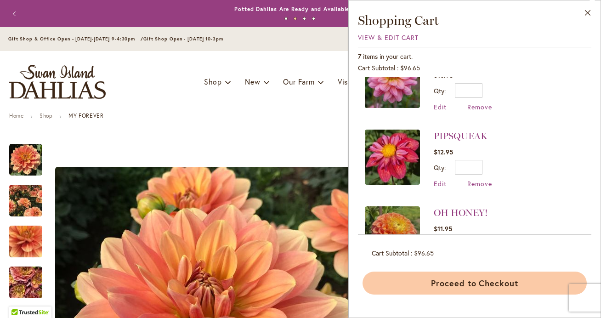
click at [470, 284] on button "Proceed to Checkout" at bounding box center [474, 282] width 224 height 23
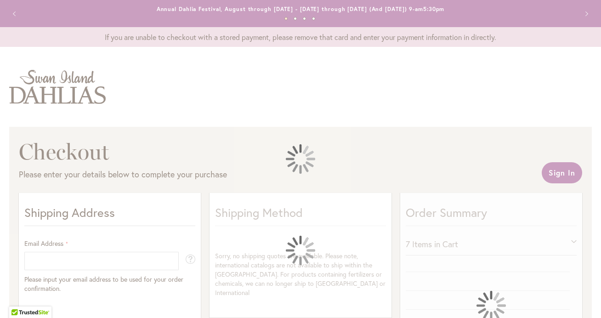
select select "**"
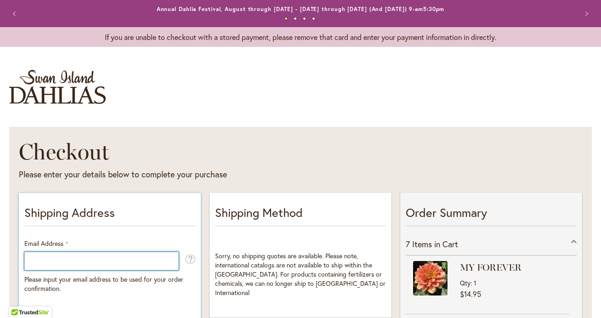
click at [85, 261] on input "Email Address" at bounding box center [101, 261] width 154 height 18
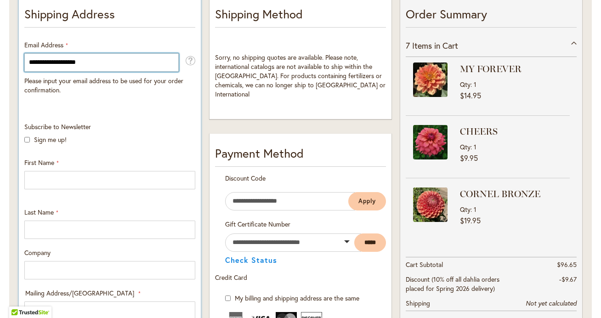
type input "**********"
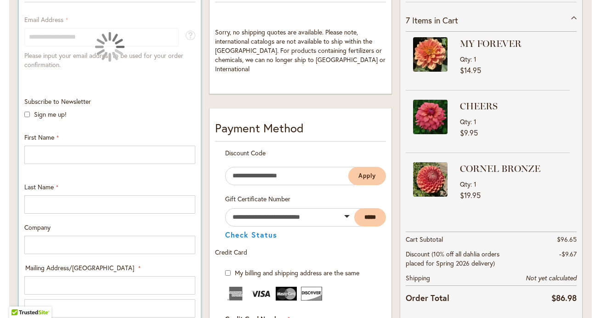
scroll to position [228, 0]
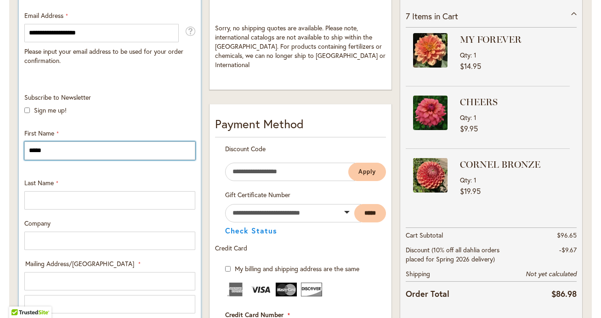
type input "*****"
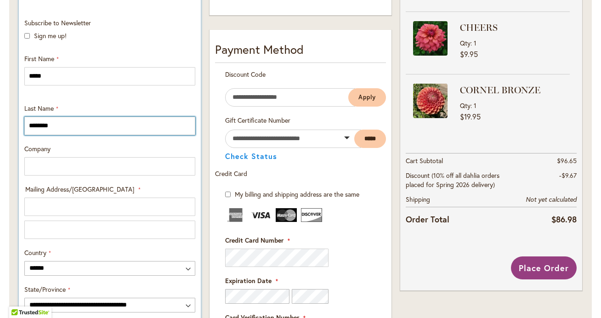
scroll to position [303, 0]
type input "********"
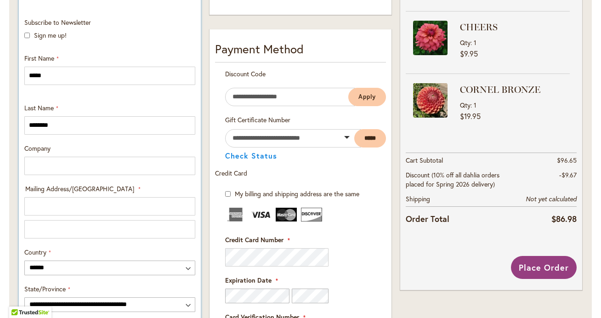
click at [124, 147] on div "Company" at bounding box center [109, 159] width 177 height 31
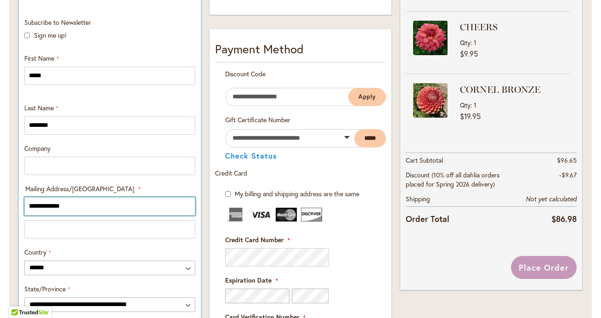
type input "**********"
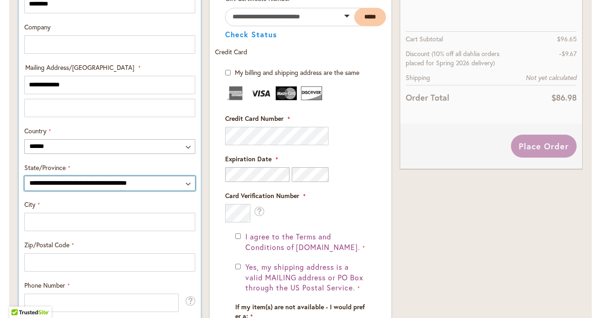
scroll to position [434, 0]
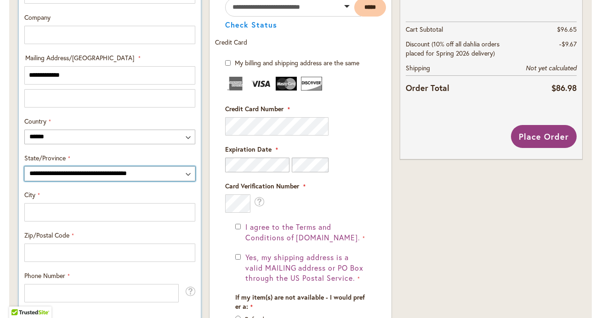
click at [60, 174] on select "**********" at bounding box center [109, 173] width 171 height 15
select select "**"
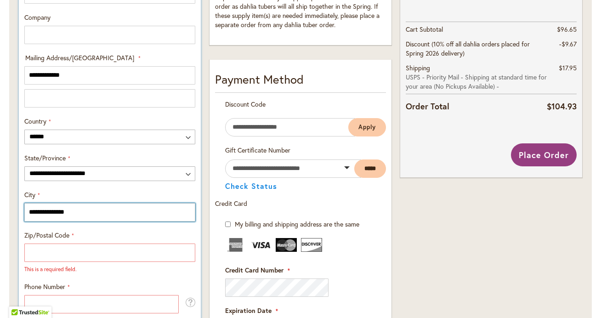
type input "**********"
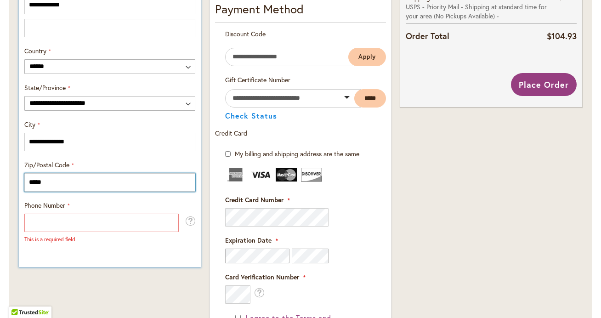
scroll to position [507, 0]
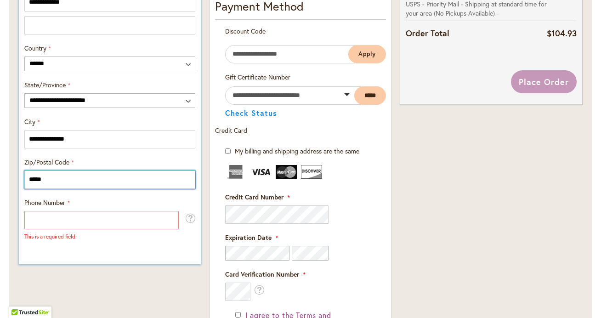
type input "*****"
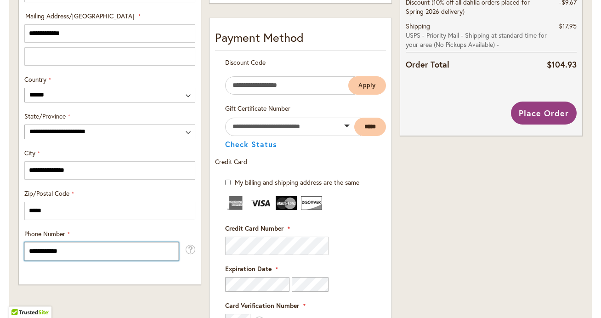
scroll to position [477, 0]
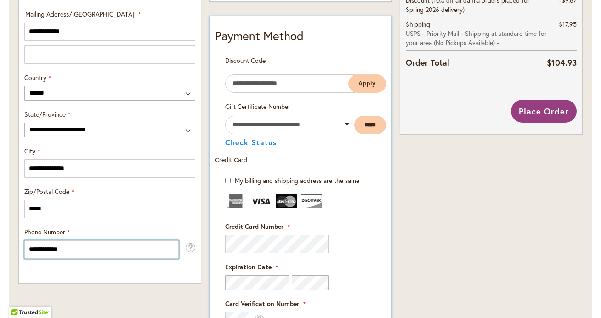
type input "**********"
click at [236, 202] on img at bounding box center [235, 201] width 21 height 14
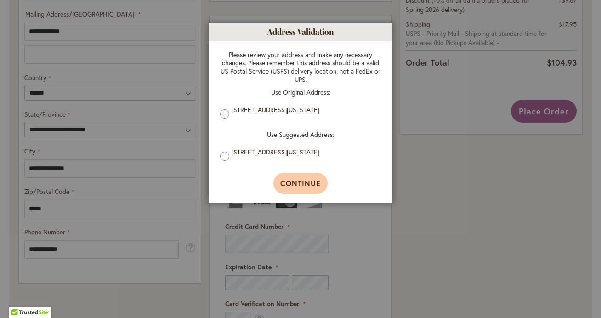
click at [292, 190] on button "Continue" at bounding box center [300, 183] width 55 height 21
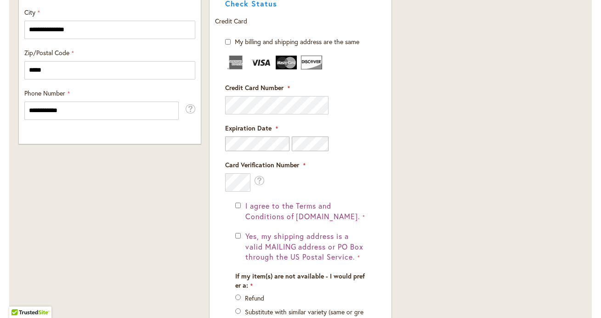
scroll to position [618, 0]
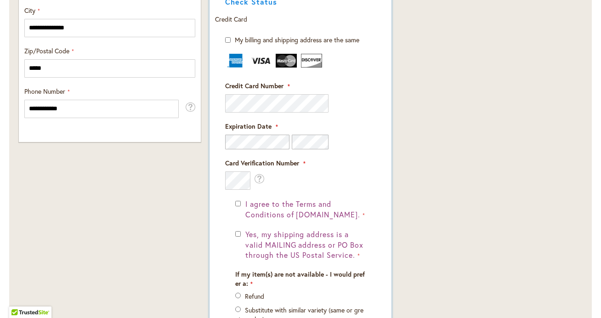
click at [241, 203] on div "I agree to the Terms and Conditions of dahlias.com." at bounding box center [300, 209] width 130 height 21
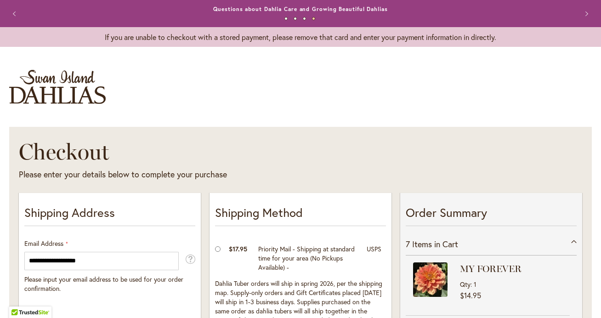
scroll to position [0, 0]
click at [586, 15] on button "Next" at bounding box center [585, 14] width 18 height 18
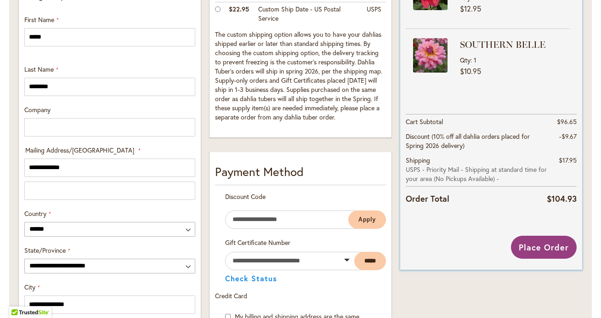
scroll to position [343, 0]
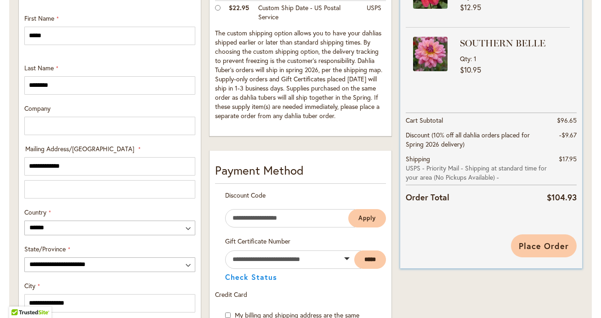
click at [538, 244] on span "Place Order" at bounding box center [544, 245] width 50 height 11
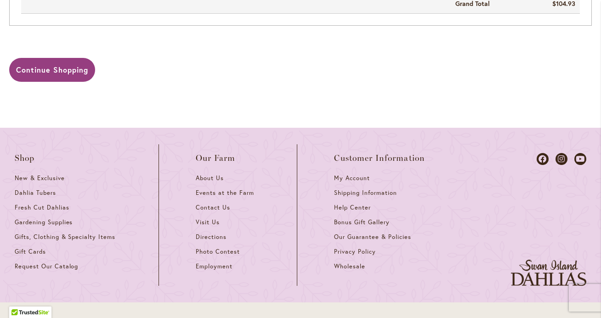
scroll to position [785, 0]
click at [362, 218] on span "Bonus Gift Gallery" at bounding box center [361, 222] width 55 height 8
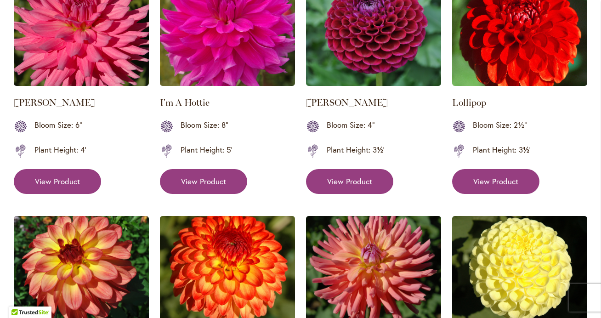
scroll to position [739, 0]
